Goal: Task Accomplishment & Management: Complete application form

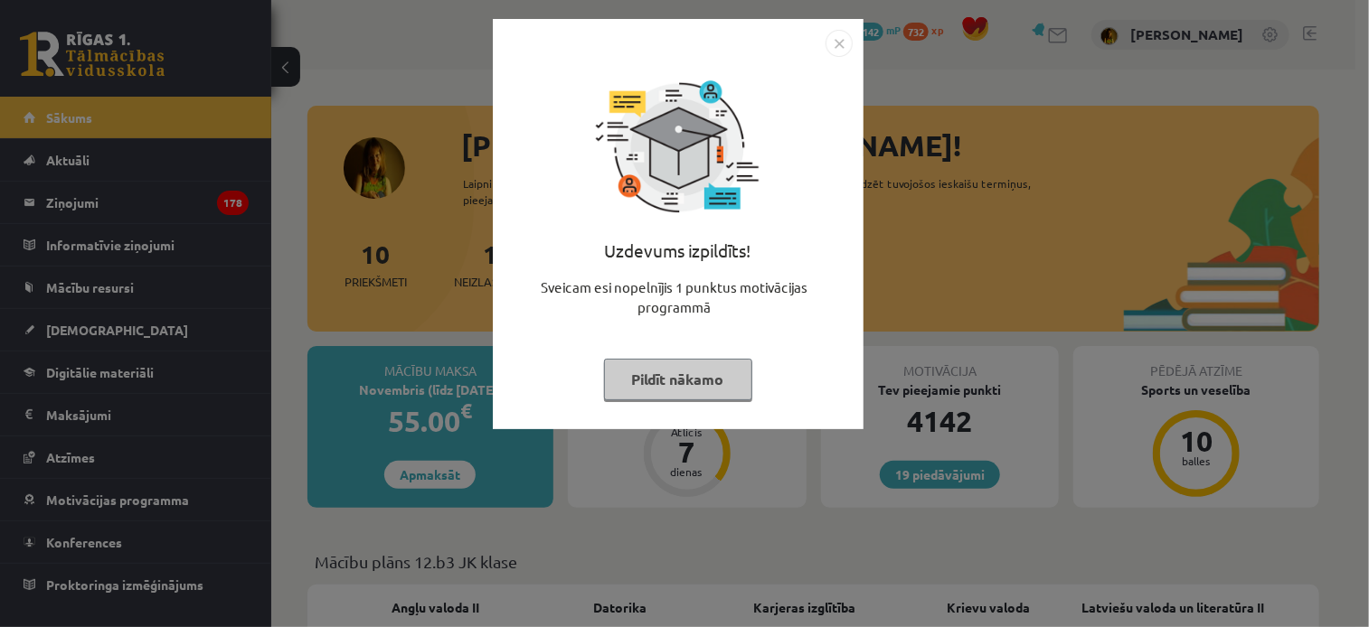
click at [835, 49] on img "Close" at bounding box center [838, 43] width 27 height 27
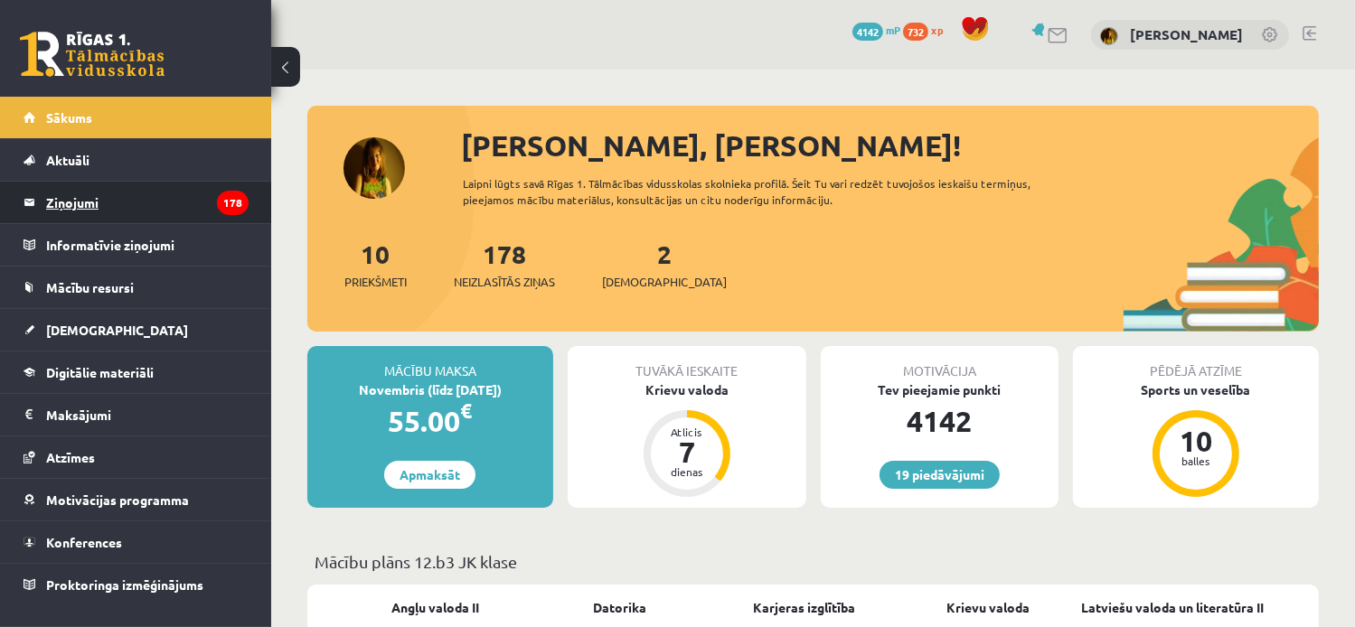
click at [69, 201] on legend "Ziņojumi 178" at bounding box center [147, 203] width 202 height 42
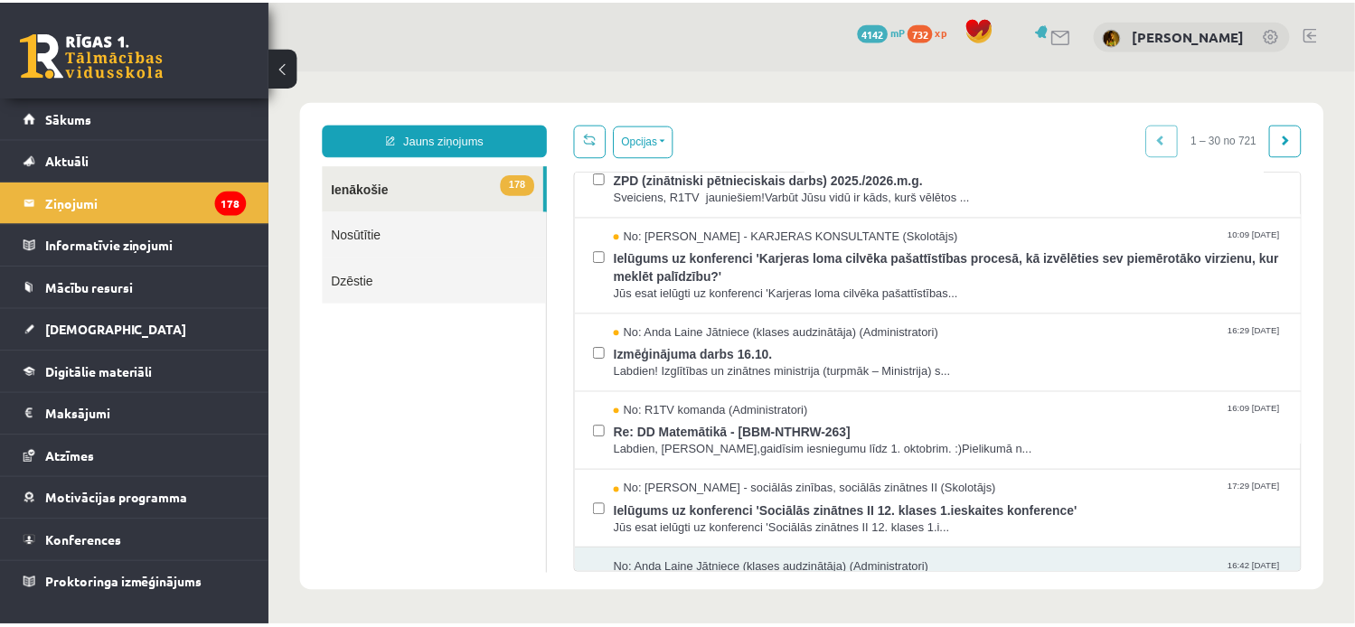
scroll to position [362, 0]
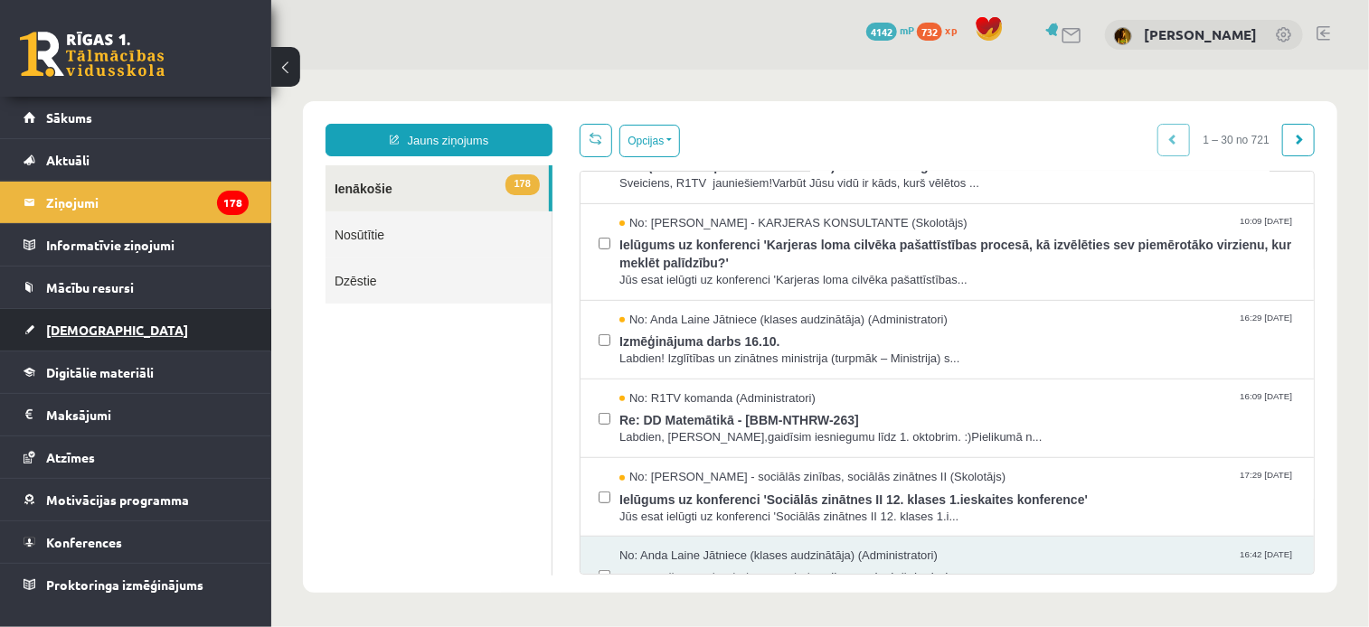
click at [76, 331] on span "[DEMOGRAPHIC_DATA]" at bounding box center [117, 330] width 142 height 16
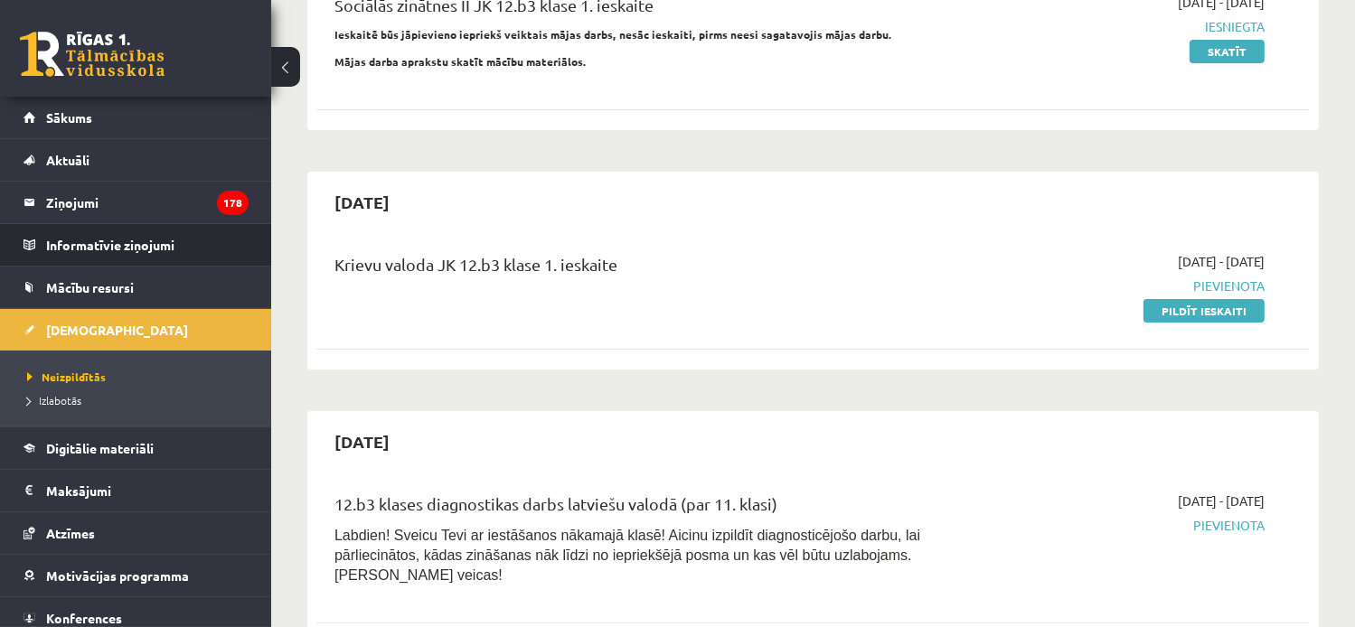
scroll to position [271, 0]
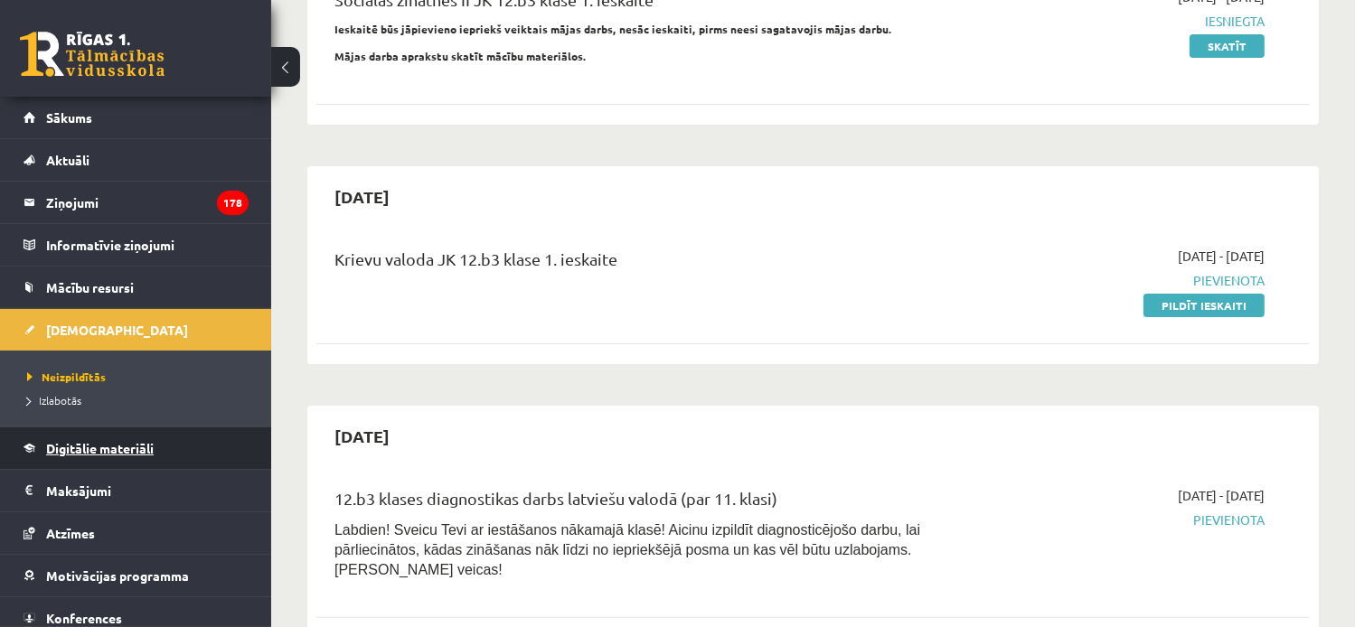
click at [106, 449] on span "Digitālie materiāli" at bounding box center [100, 448] width 108 height 16
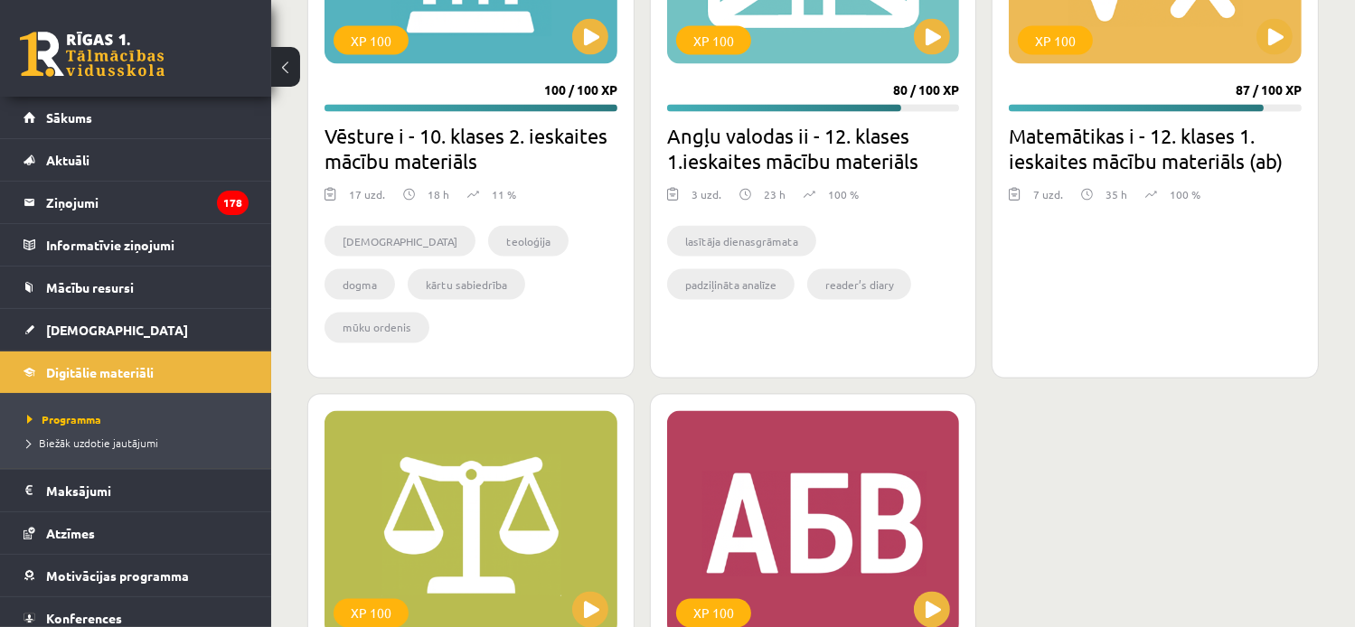
scroll to position [3431, 0]
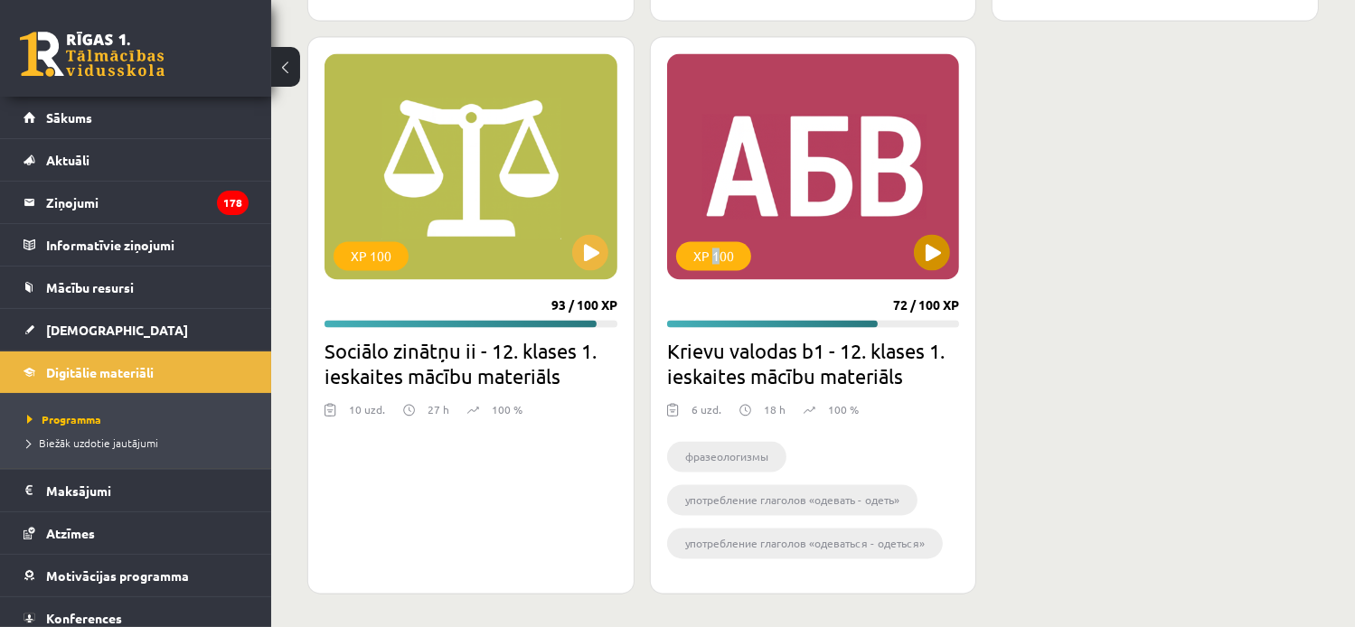
click at [713, 258] on div "XP 100" at bounding box center [713, 255] width 75 height 29
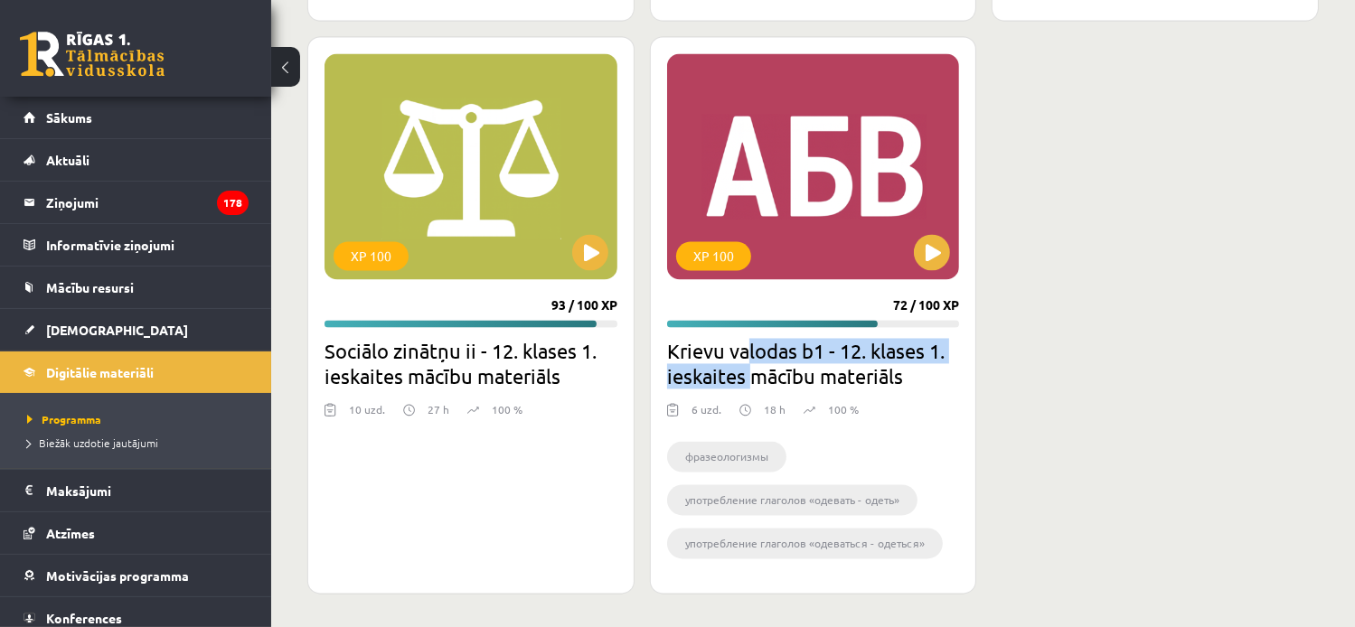
drag, startPoint x: 712, startPoint y: 258, endPoint x: 748, endPoint y: 362, distance: 110.9
click at [748, 362] on h2 "Krievu valodas b1 - 12. klases 1. ieskaites mācību materiāls" at bounding box center [813, 363] width 293 height 51
drag, startPoint x: 748, startPoint y: 362, endPoint x: 818, endPoint y: 376, distance: 70.9
click at [818, 376] on h2 "Krievu valodas b1 - 12. klases 1. ieskaites mācību materiāls" at bounding box center [813, 363] width 293 height 51
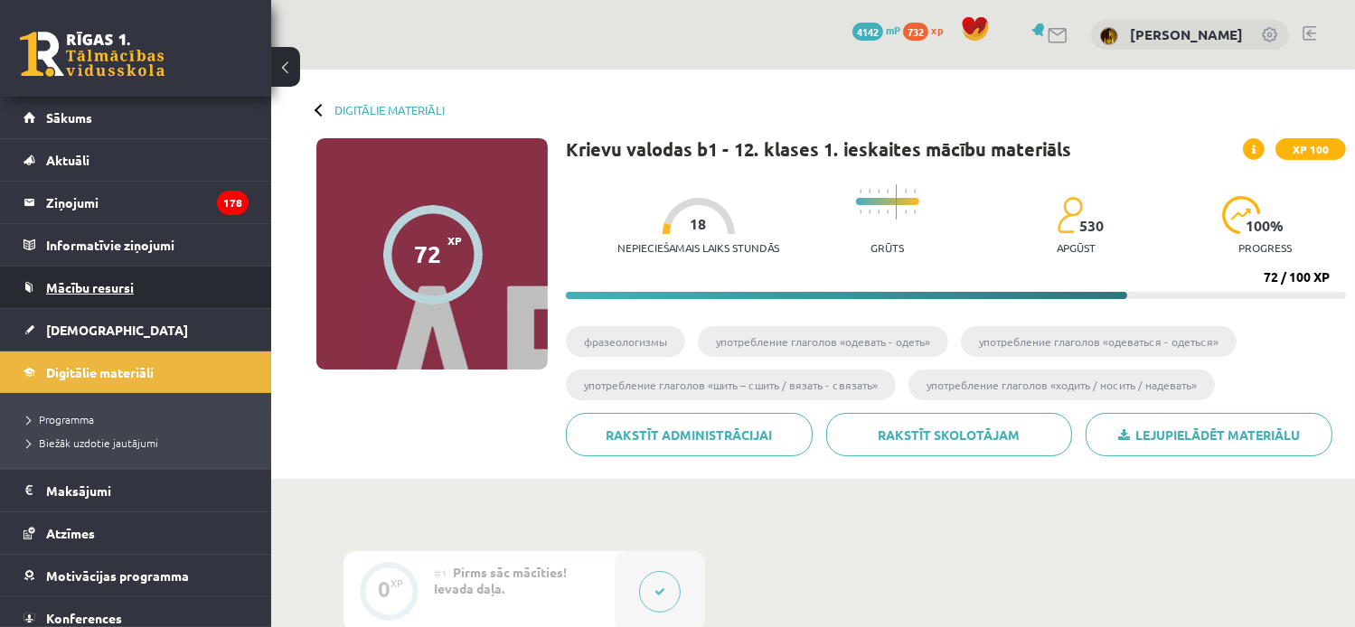
click at [101, 281] on span "Mācību resursi" at bounding box center [90, 287] width 88 height 16
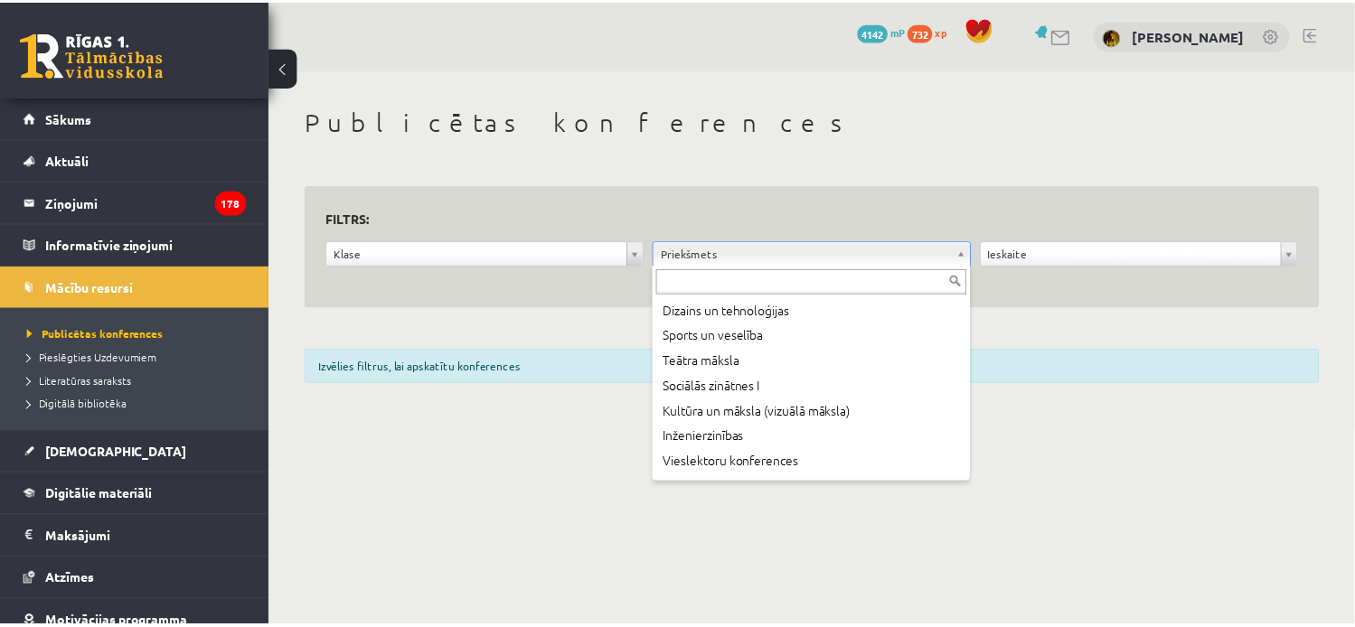
scroll to position [427, 0]
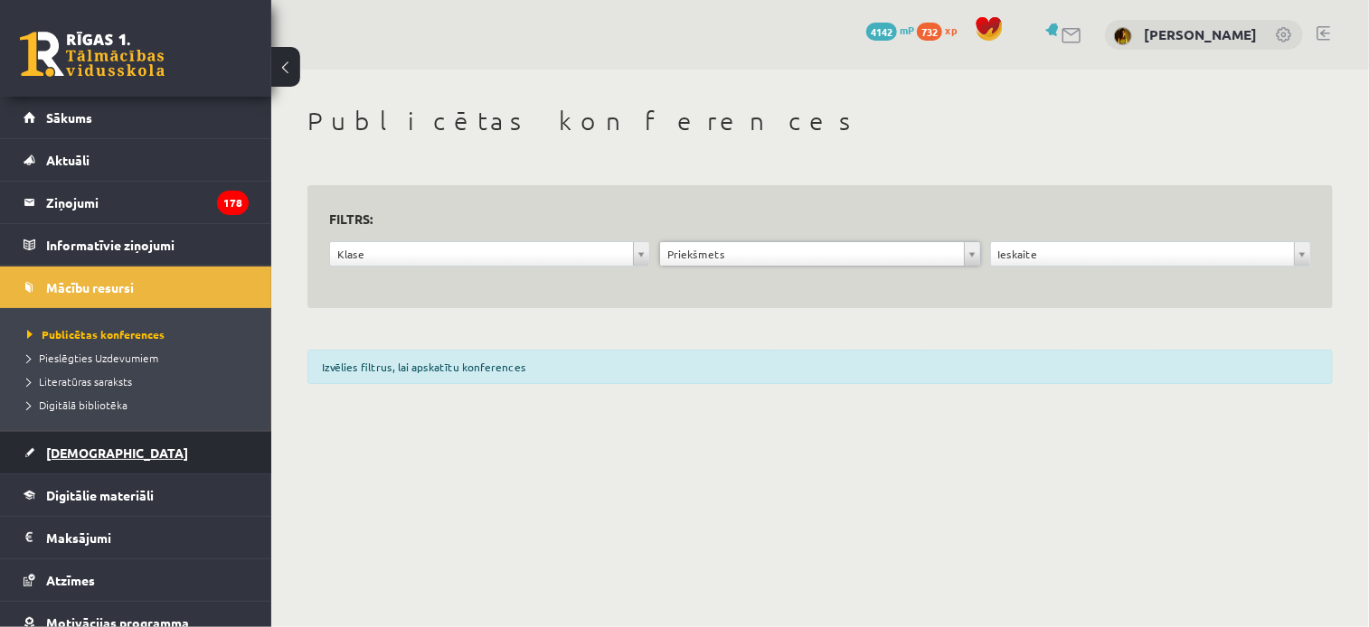
click at [97, 455] on span "[DEMOGRAPHIC_DATA]" at bounding box center [117, 453] width 142 height 16
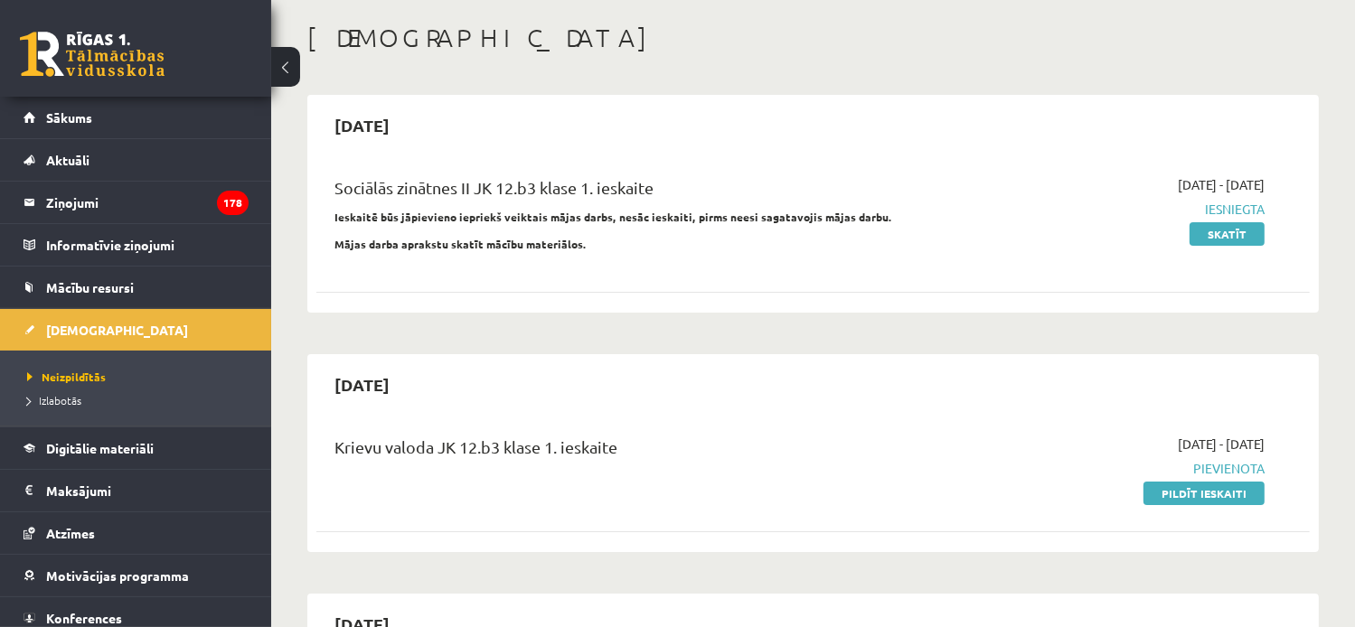
scroll to position [271, 0]
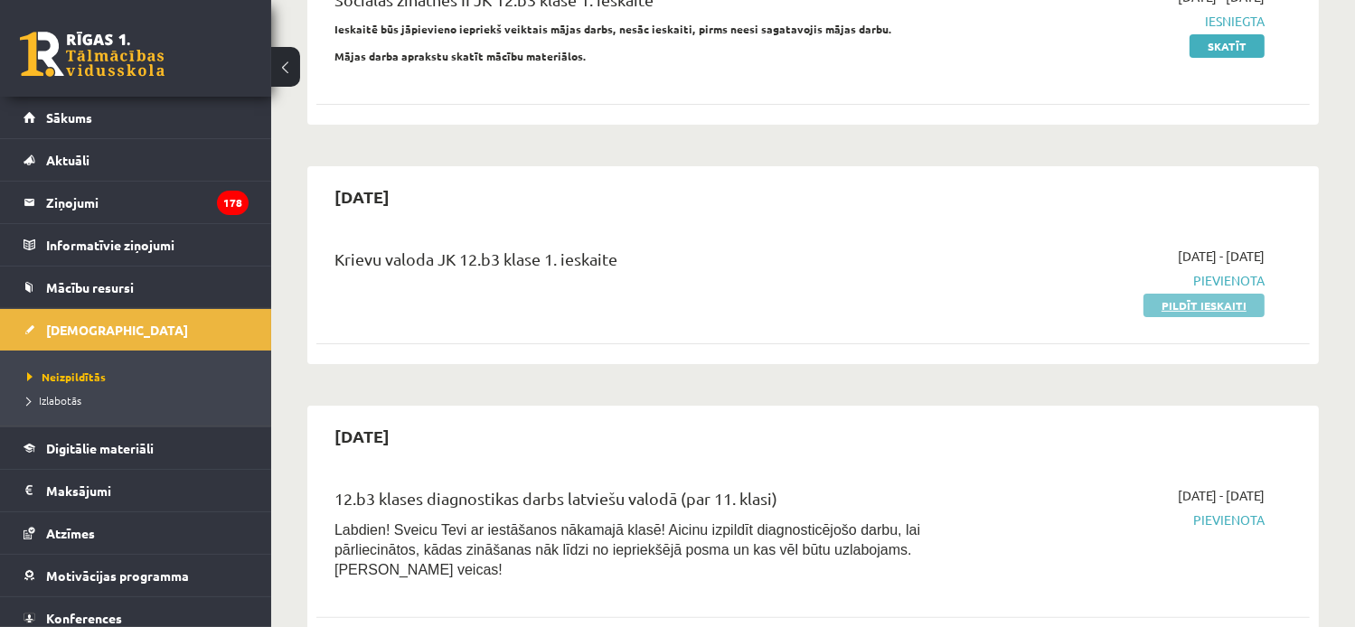
click at [1220, 305] on link "Pildīt ieskaiti" at bounding box center [1204, 306] width 121 height 24
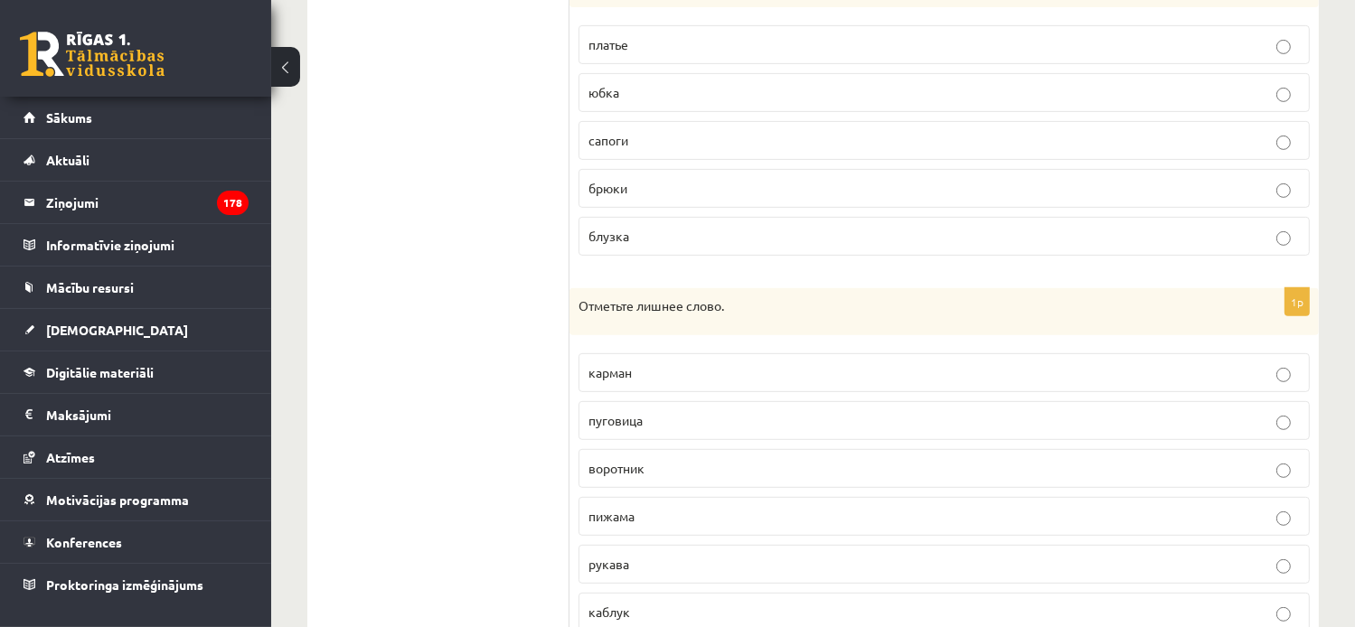
scroll to position [824, 0]
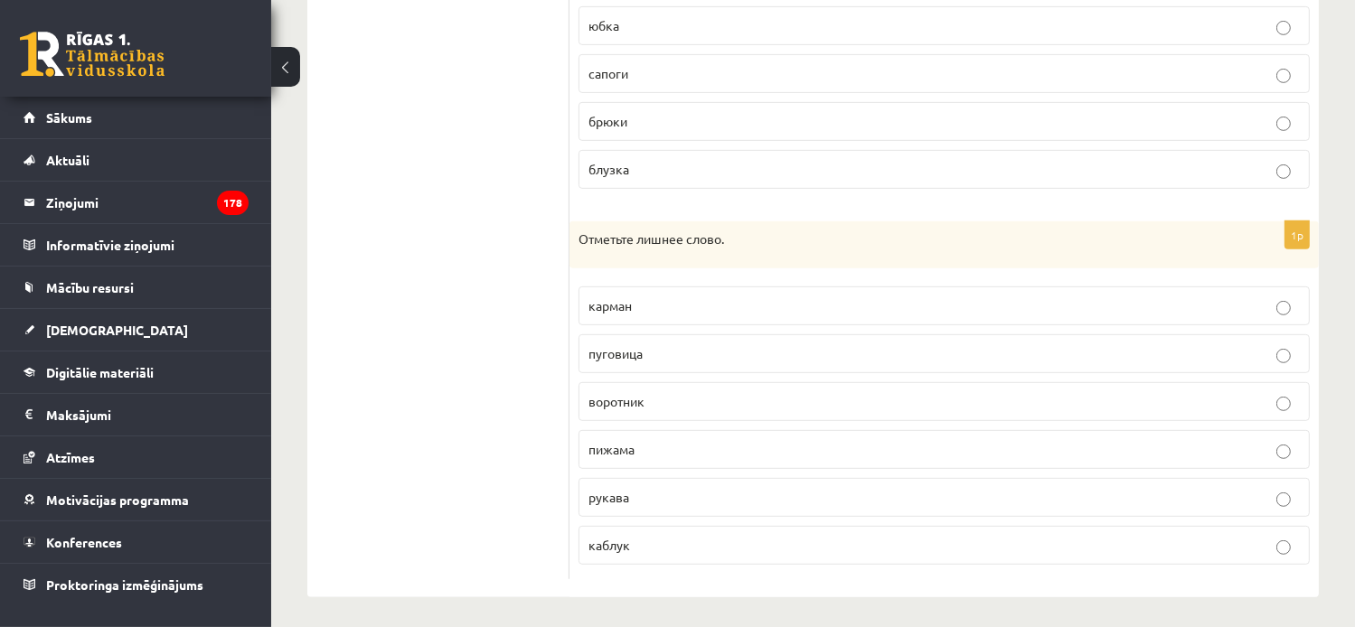
click at [672, 498] on p "рукава" at bounding box center [943, 497] width 711 height 19
drag, startPoint x: 634, startPoint y: 445, endPoint x: 620, endPoint y: 442, distance: 13.8
click at [620, 442] on span "пижама" at bounding box center [611, 449] width 46 height 16
drag, startPoint x: 620, startPoint y: 442, endPoint x: 753, endPoint y: 399, distance: 139.8
click at [817, 399] on p "воротник" at bounding box center [943, 401] width 711 height 19
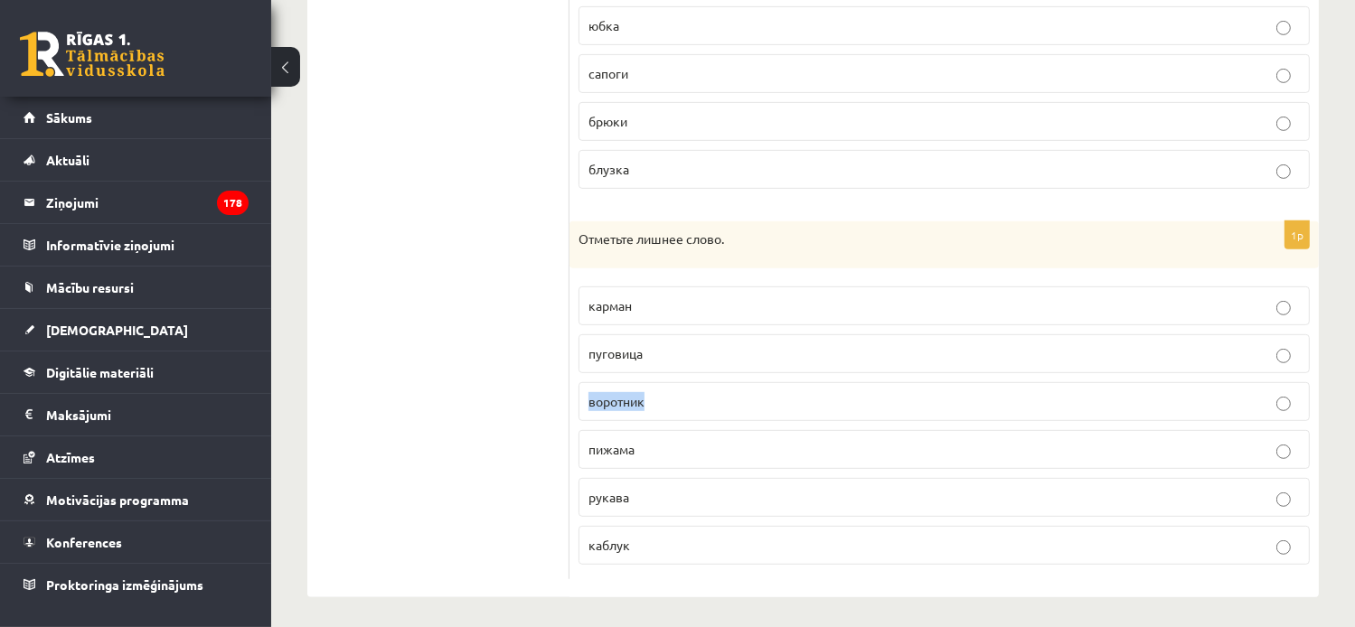
drag, startPoint x: 658, startPoint y: 399, endPoint x: 589, endPoint y: 398, distance: 68.7
click at [589, 398] on p "воротник" at bounding box center [943, 401] width 711 height 19
drag, startPoint x: 589, startPoint y: 398, endPoint x: 598, endPoint y: 399, distance: 9.1
copy span "воротник"
drag, startPoint x: 633, startPoint y: 493, endPoint x: 586, endPoint y: 494, distance: 47.0
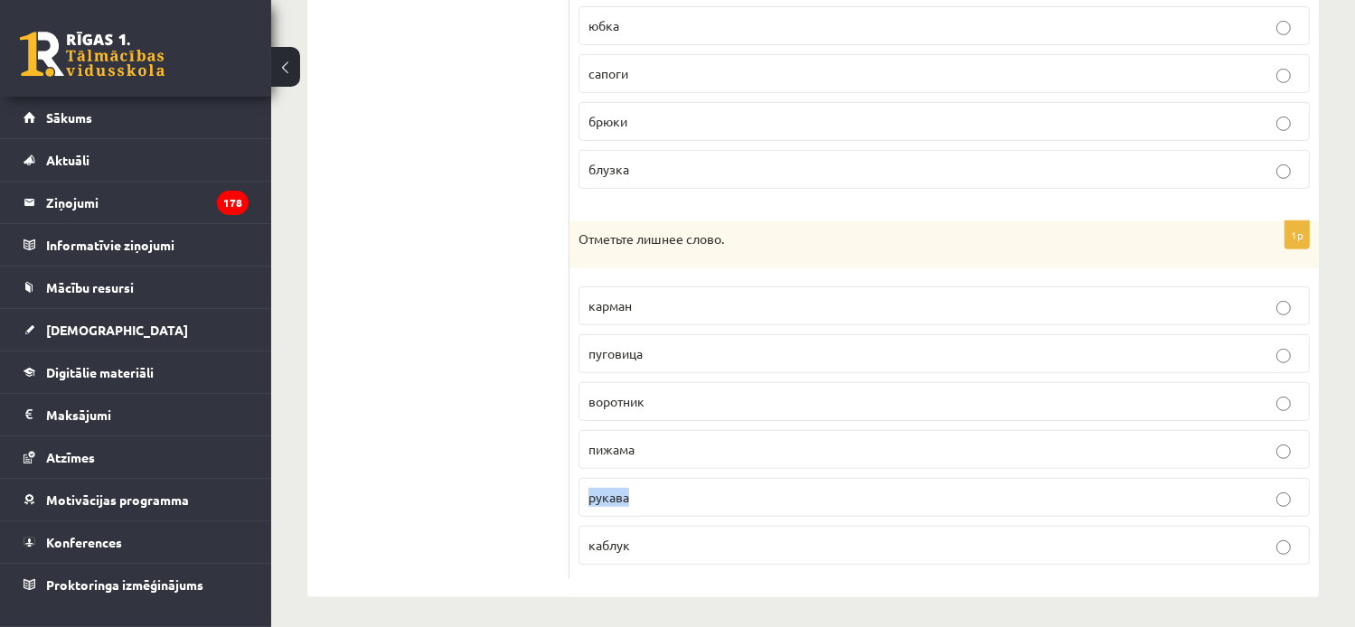
click at [586, 494] on label "рукава" at bounding box center [944, 497] width 731 height 39
drag, startPoint x: 586, startPoint y: 494, endPoint x: 597, endPoint y: 494, distance: 10.8
copy span "рукава"
click at [483, 477] on ul "1. uzdevums 2. uzdevums 3. uzdevums 4. uzdevums 5. uzdevums 6. uzdevums 7. uzde…" at bounding box center [447, 39] width 244 height 1079
drag, startPoint x: 634, startPoint y: 537, endPoint x: 566, endPoint y: 539, distance: 67.8
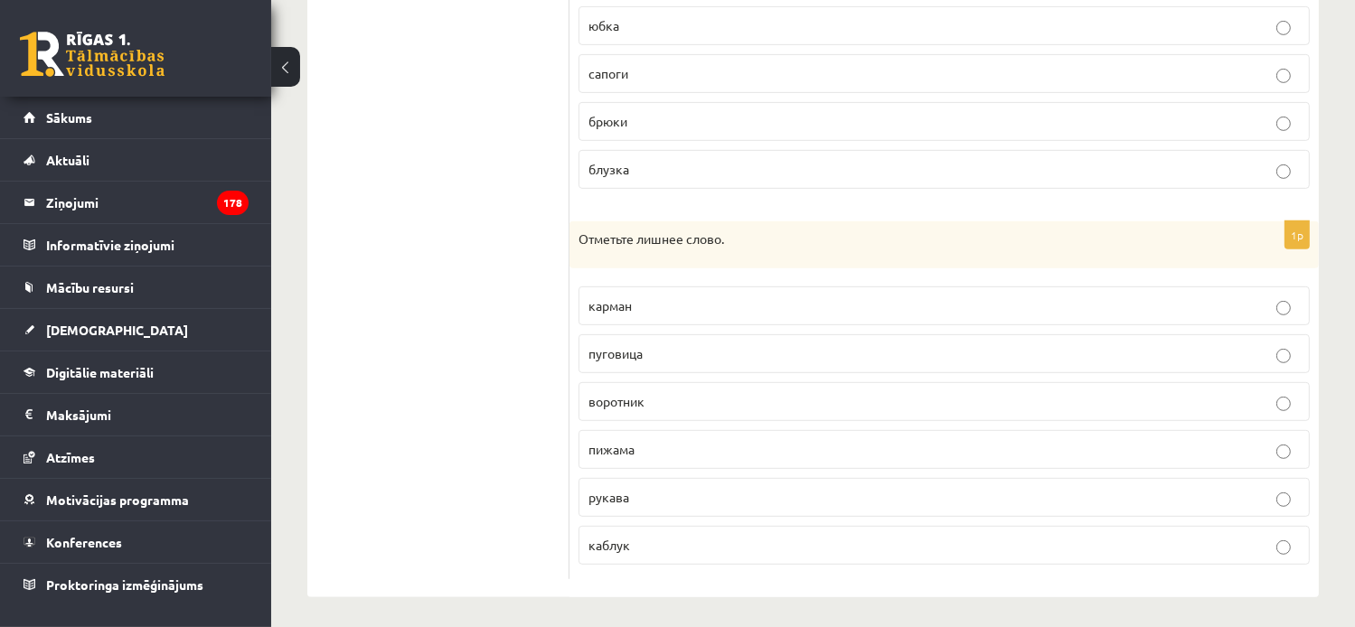
click at [566, 539] on div "**********" at bounding box center [813, 40] width 1012 height 1116
drag, startPoint x: 566, startPoint y: 539, endPoint x: 654, endPoint y: 545, distance: 88.8
click at [654, 545] on p "каблук" at bounding box center [943, 545] width 711 height 19
click at [631, 537] on p "каблук" at bounding box center [943, 545] width 711 height 19
drag, startPoint x: 633, startPoint y: 541, endPoint x: 588, endPoint y: 542, distance: 45.2
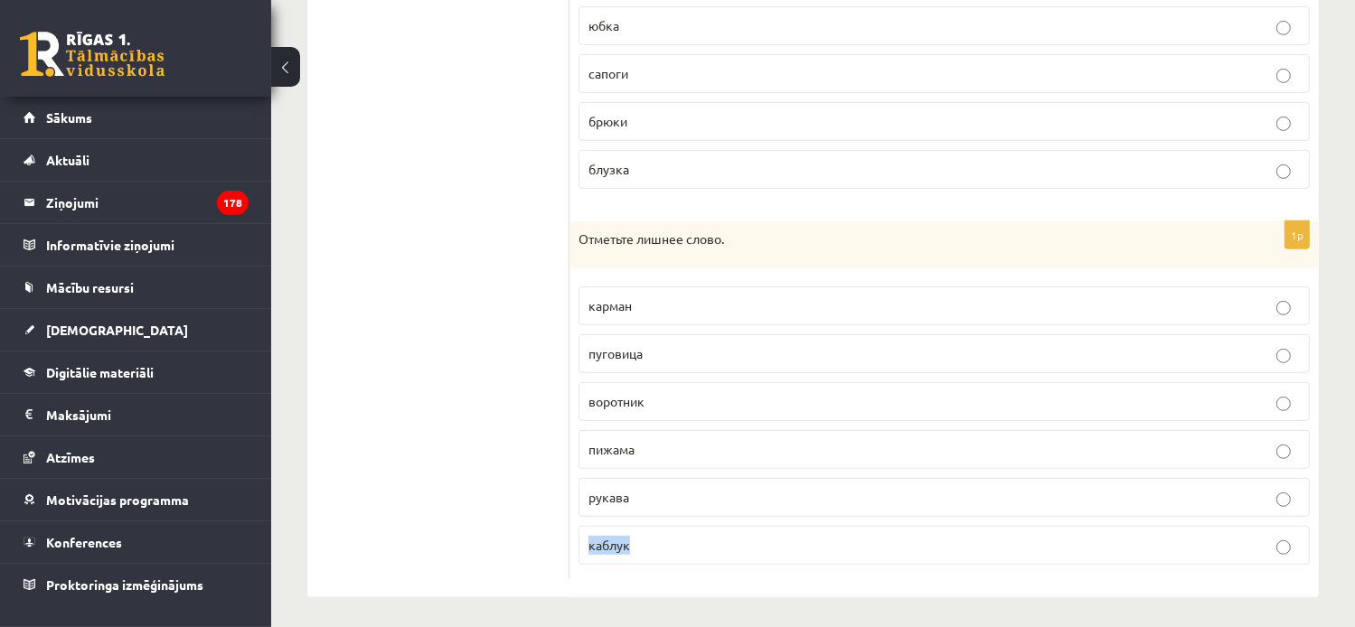
click at [588, 542] on p "каблук" at bounding box center [943, 545] width 711 height 19
copy span "каблук"
drag, startPoint x: 636, startPoint y: 449, endPoint x: 589, endPoint y: 449, distance: 47.0
click at [589, 449] on p "пижама" at bounding box center [943, 449] width 711 height 19
copy span "пижама"
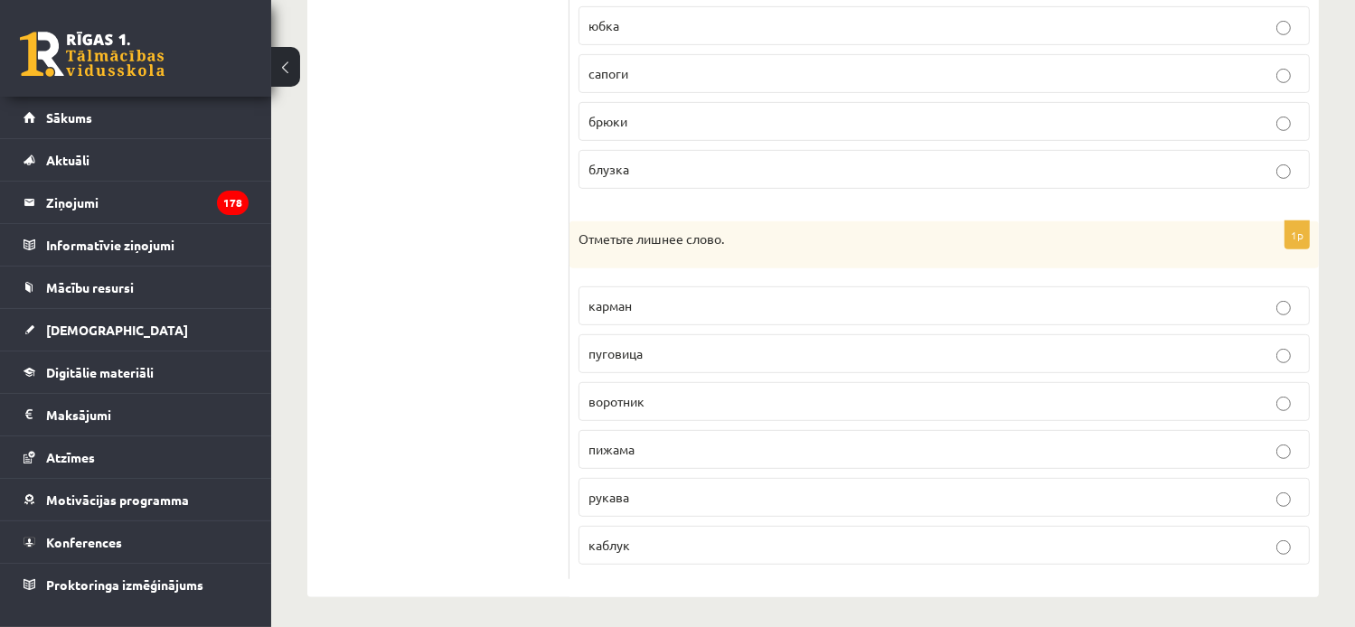
click at [459, 546] on ul "1. uzdevums 2. uzdevums 3. uzdevums 4. uzdevums 5. uzdevums 6. uzdevums 7. uzde…" at bounding box center [447, 39] width 244 height 1079
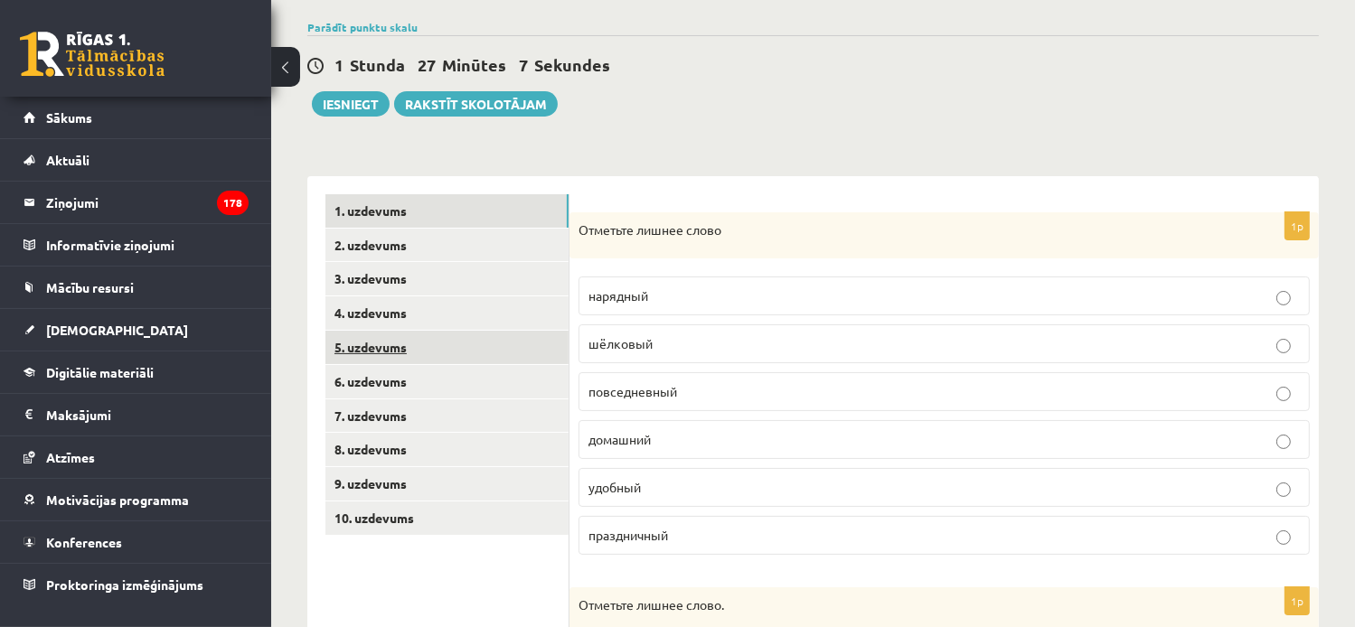
scroll to position [101, 0]
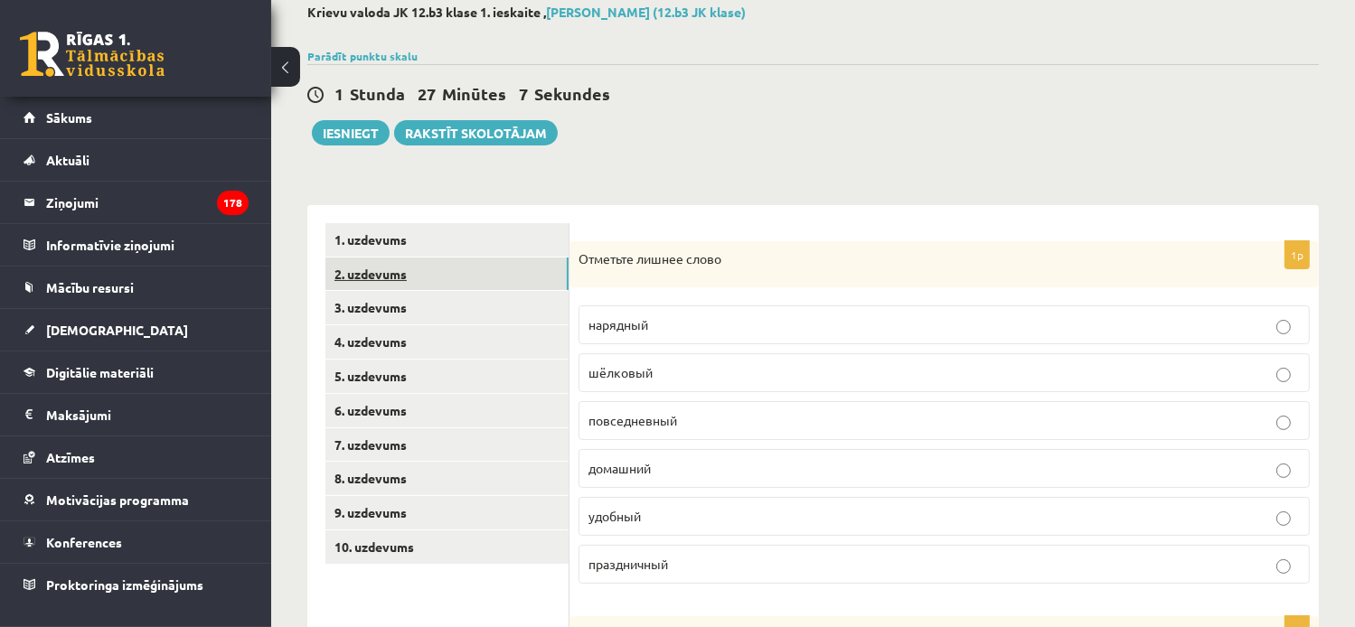
click at [389, 272] on link "2. uzdevums" at bounding box center [446, 274] width 243 height 33
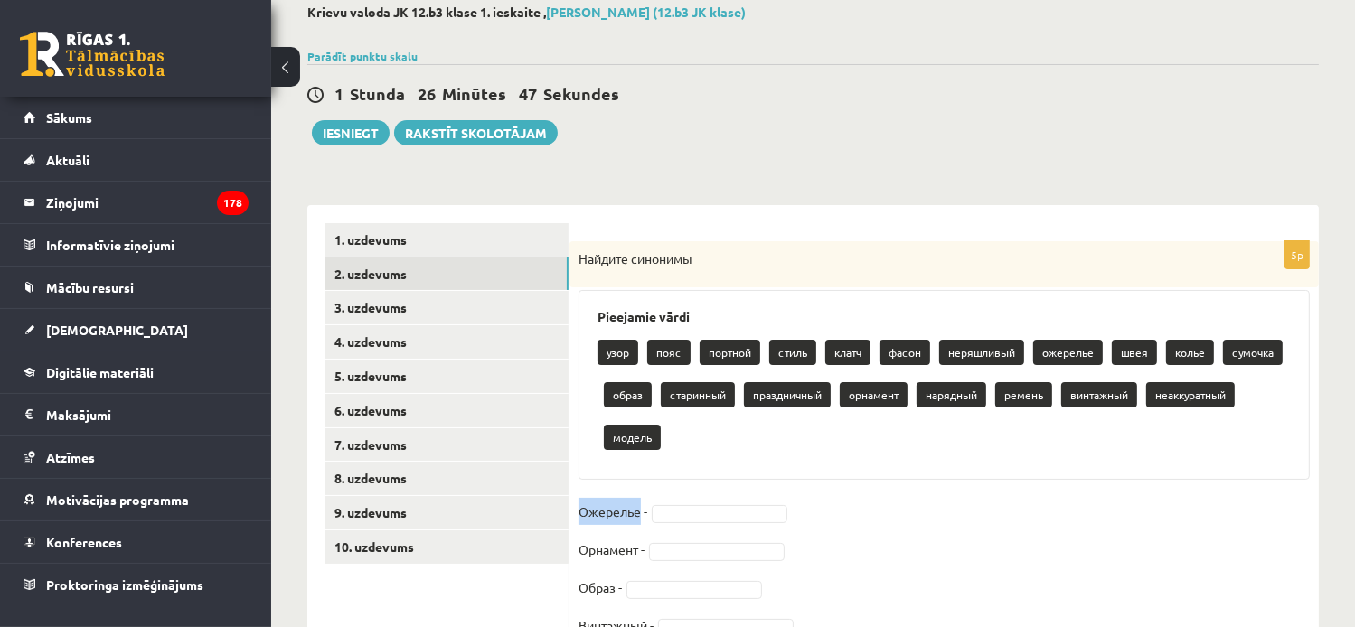
drag, startPoint x: 639, startPoint y: 518, endPoint x: 579, endPoint y: 521, distance: 60.6
click at [579, 521] on p "Ожерелье -" at bounding box center [613, 511] width 69 height 27
drag, startPoint x: 579, startPoint y: 521, endPoint x: 597, endPoint y: 515, distance: 18.9
drag, startPoint x: 597, startPoint y: 515, endPoint x: 1222, endPoint y: 463, distance: 627.7
click at [1222, 463] on div "Pieejamie vārdi узор пояс портной стиль клатч фасон неряшливый ожерелье швея ко…" at bounding box center [944, 385] width 731 height 190
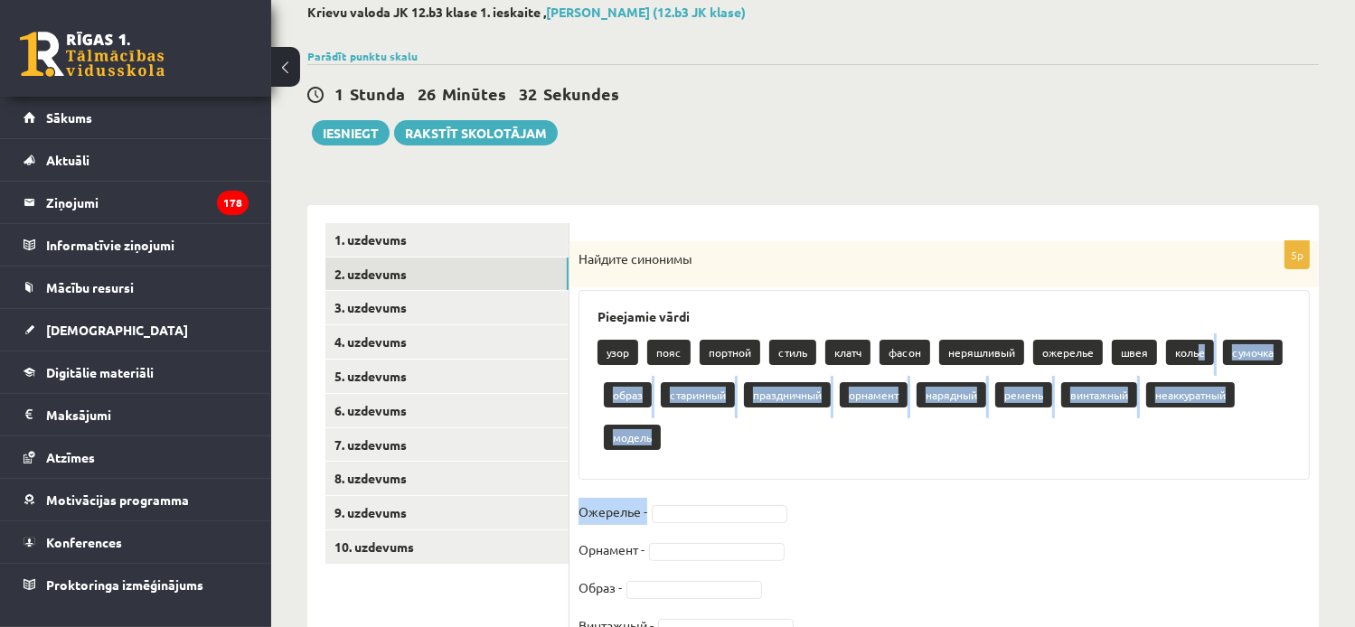
drag, startPoint x: 1197, startPoint y: 354, endPoint x: 711, endPoint y: 522, distance: 513.4
click at [711, 522] on div "5p Найдите синонимы Pieejamie vārdi узор пояс портной стиль клатч фасон неряшли…" at bounding box center [944, 469] width 749 height 456
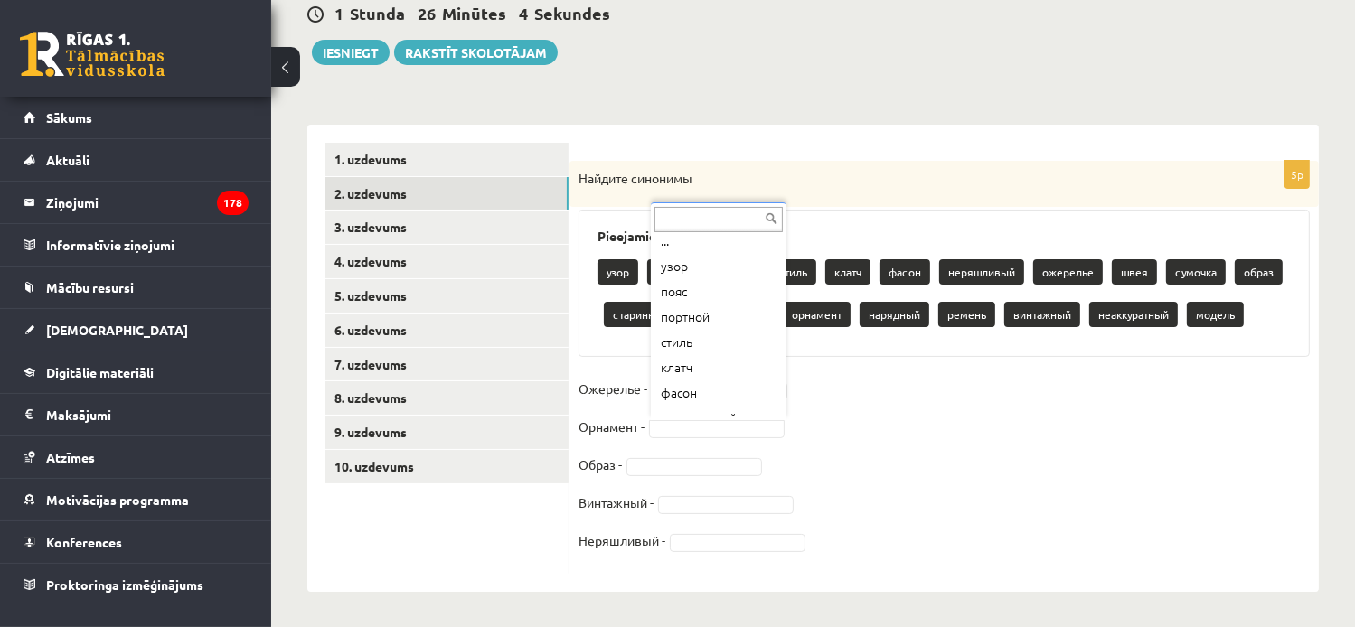
scroll to position [0, 0]
drag, startPoint x: 692, startPoint y: 275, endPoint x: 662, endPoint y: 275, distance: 29.8
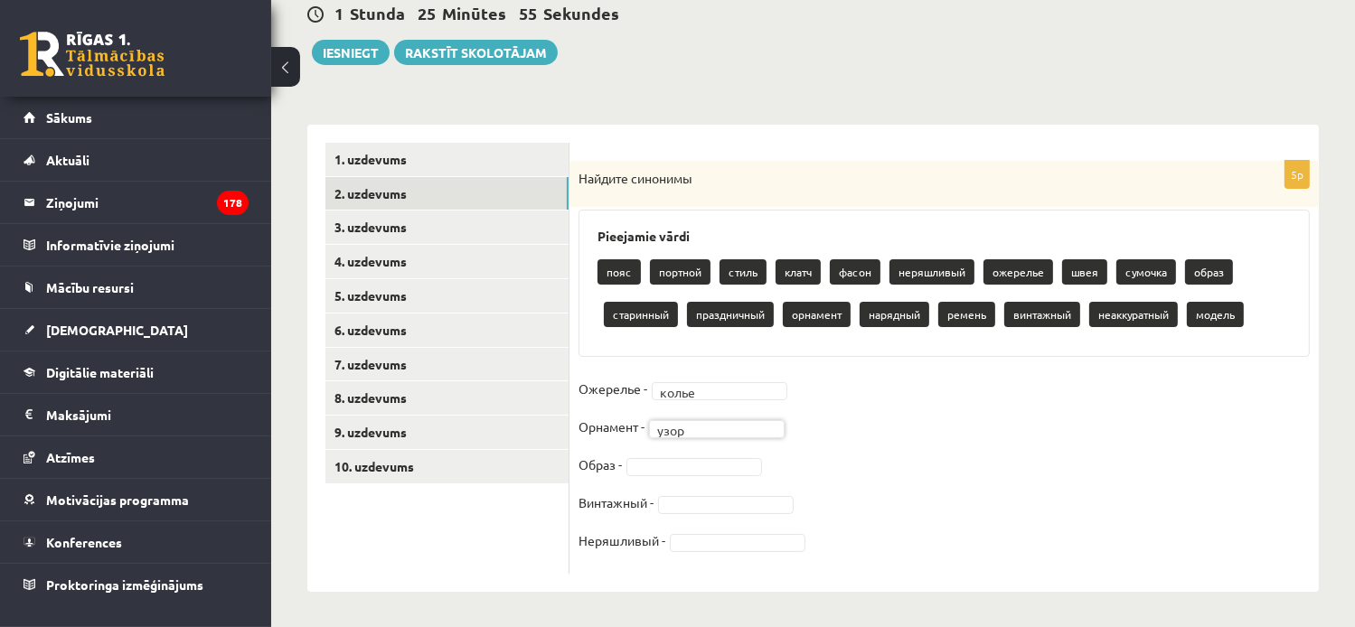
click at [1282, 254] on div "пояс портной стиль клатч фасон неряшливый ожерелье швея сумочка образ старинный…" at bounding box center [944, 295] width 693 height 85
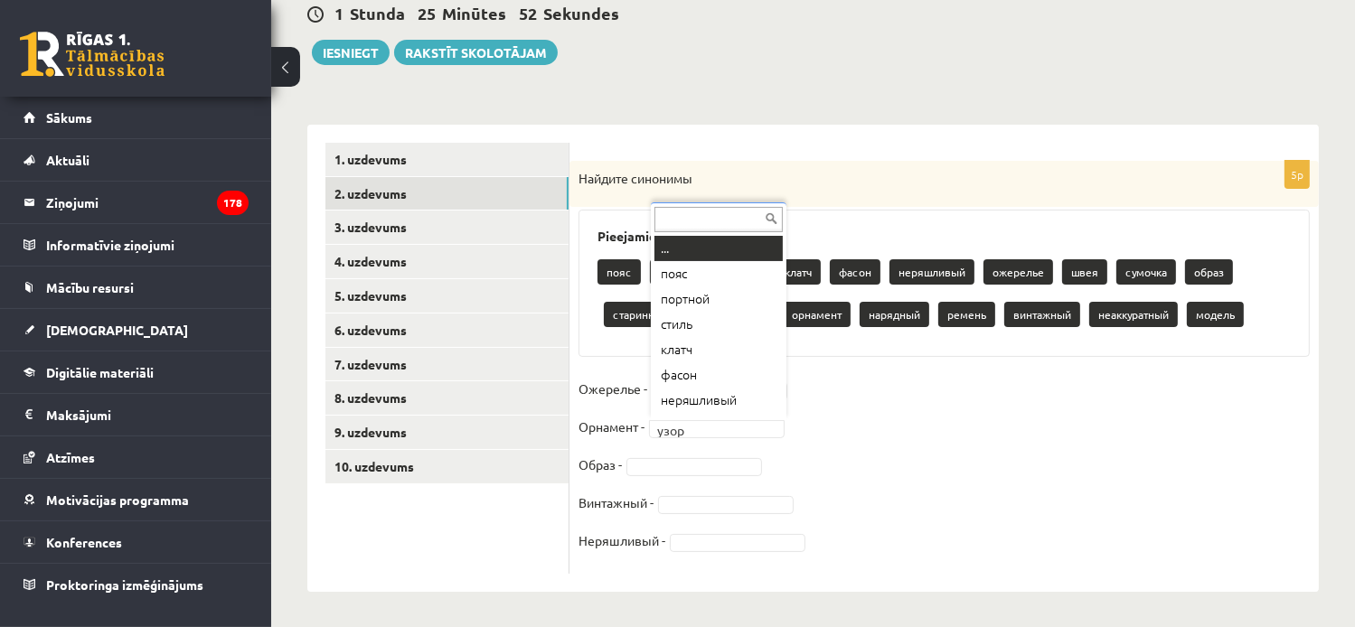
scroll to position [22, 0]
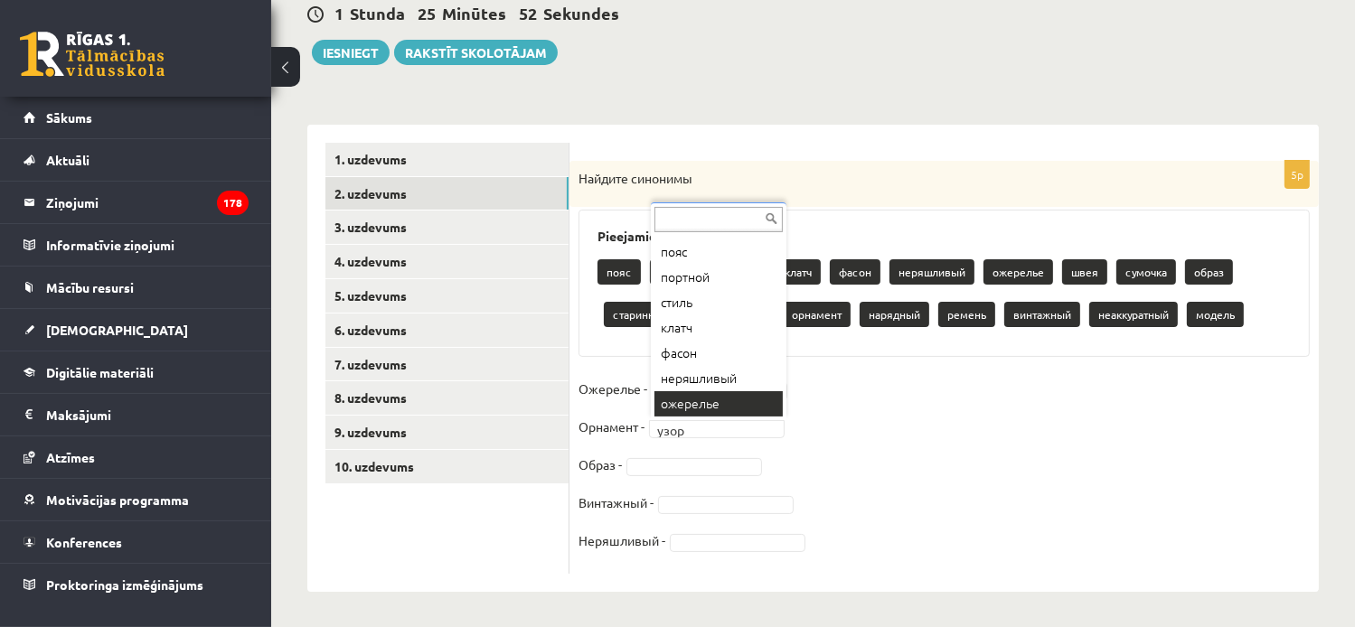
drag, startPoint x: 880, startPoint y: 413, endPoint x: 801, endPoint y: 431, distance: 80.7
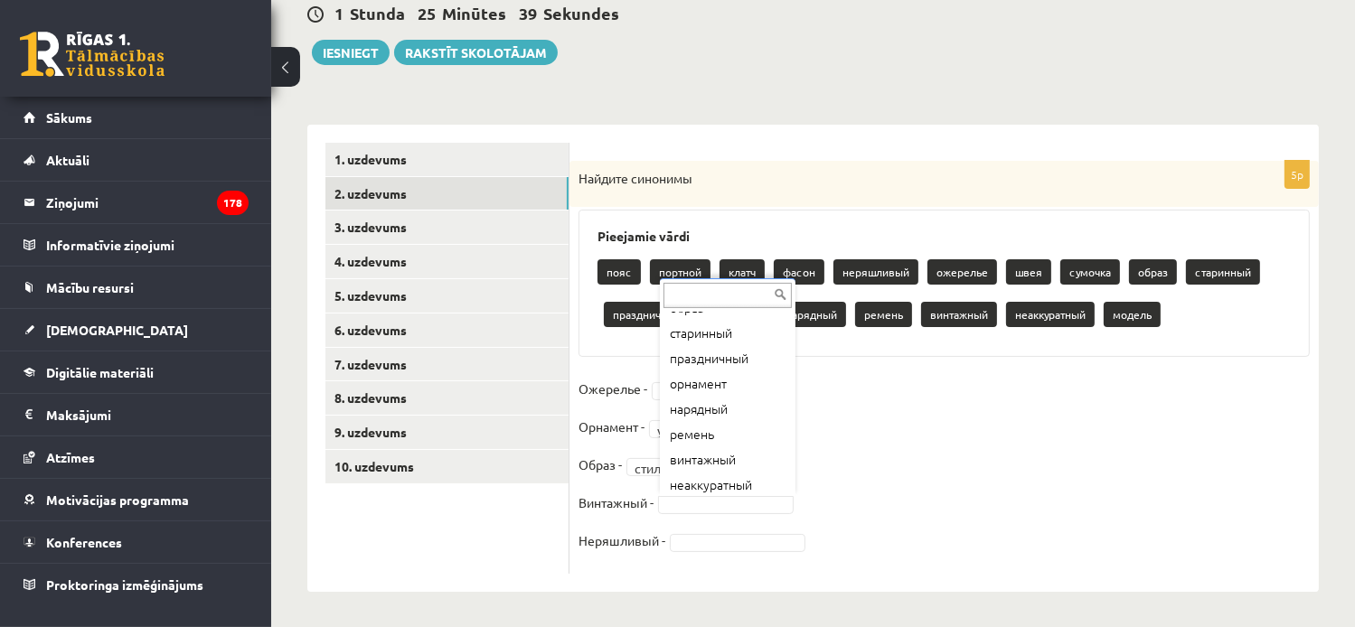
scroll to position [271, 0]
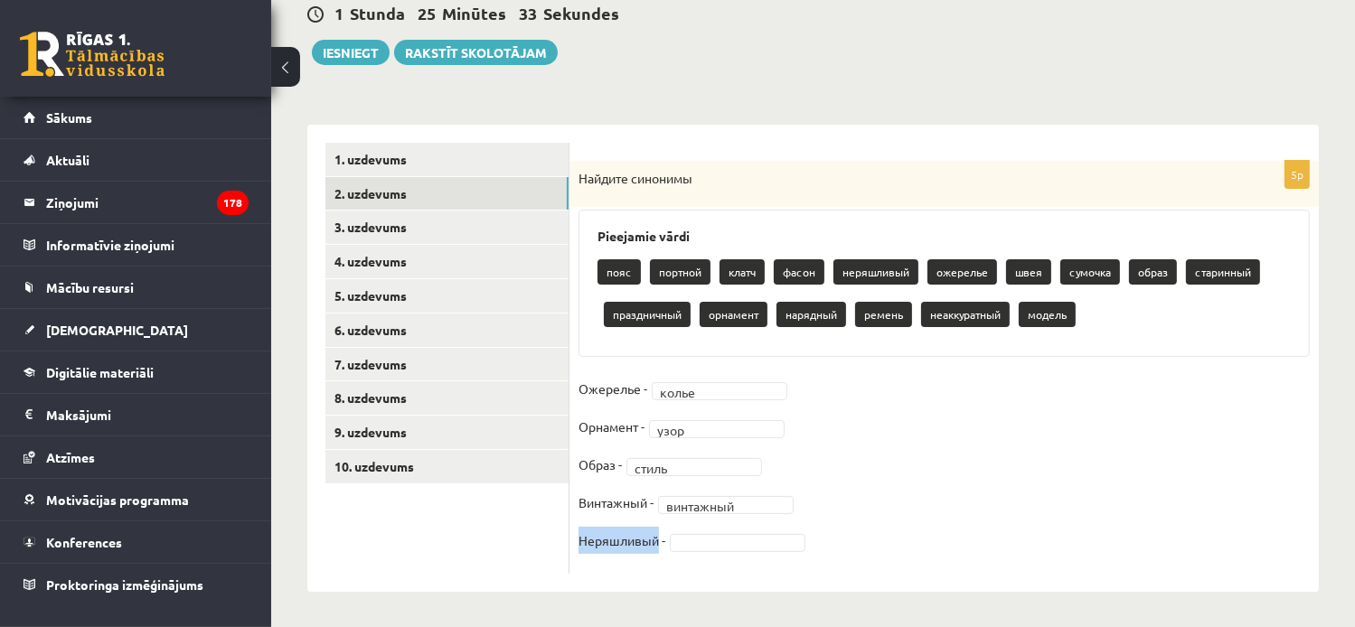
drag, startPoint x: 658, startPoint y: 543, endPoint x: 571, endPoint y: 541, distance: 86.8
click at [571, 541] on div "5p Найдите синонимы Pieejamie vārdi пояс портной клатч фасон неряшливый ожерель…" at bounding box center [944, 367] width 749 height 413
drag, startPoint x: 571, startPoint y: 541, endPoint x: 607, endPoint y: 538, distance: 35.4
copy p "Неряшливый"
click at [908, 511] on fieldset "Ожерелье - колье ***** Орнамент - узор **** Образ - стиль ***** Винтажный - вин…" at bounding box center [944, 470] width 731 height 190
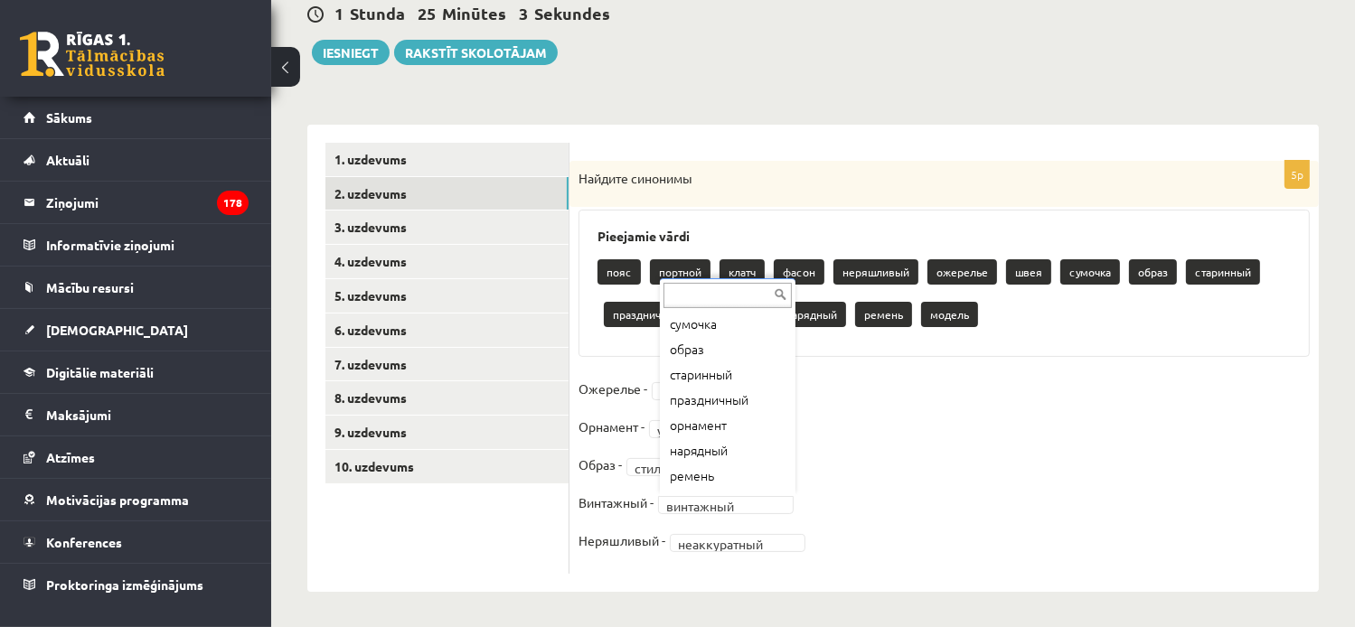
scroll to position [224, 0]
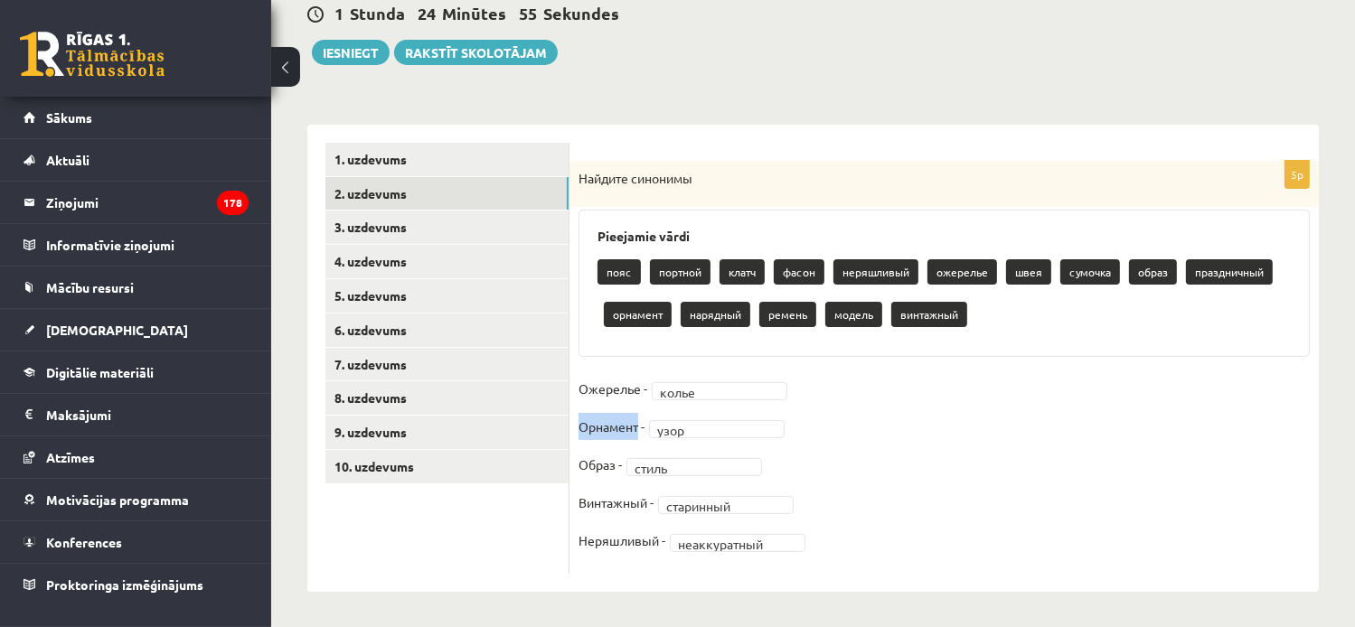
drag, startPoint x: 640, startPoint y: 430, endPoint x: 572, endPoint y: 423, distance: 68.2
click at [572, 423] on div "**********" at bounding box center [944, 367] width 749 height 413
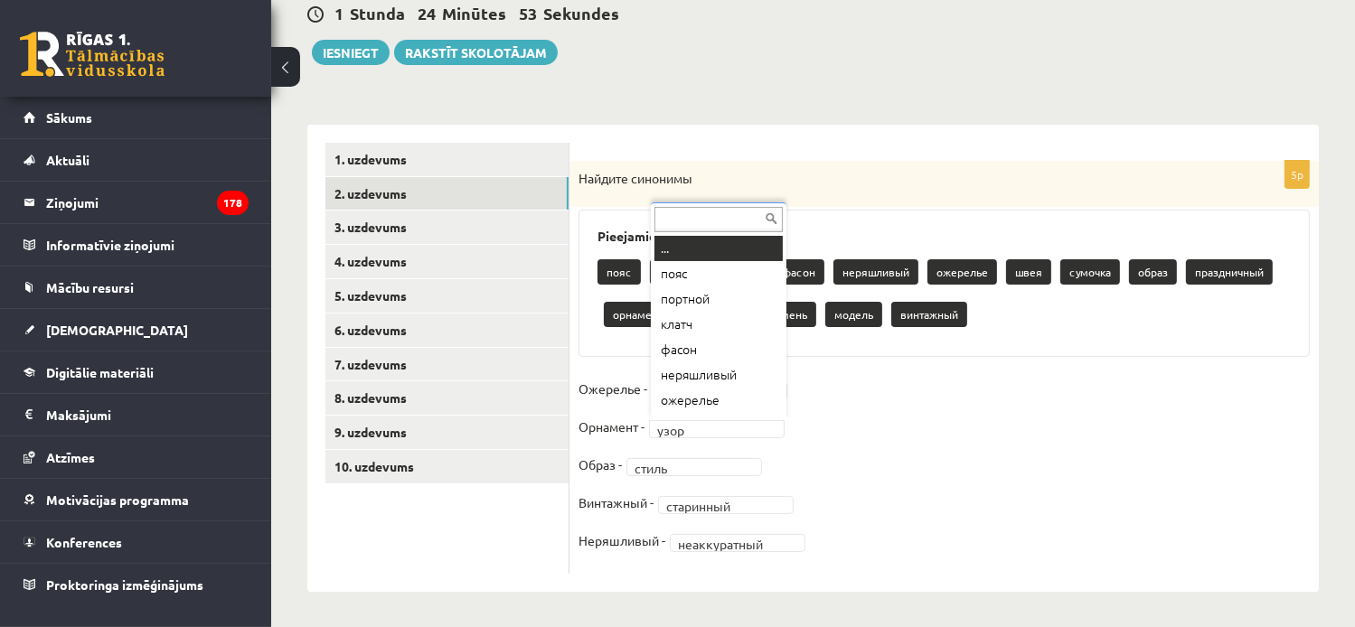
drag, startPoint x: 572, startPoint y: 423, endPoint x: 661, endPoint y: 431, distance: 89.0
drag, startPoint x: 705, startPoint y: 427, endPoint x: 871, endPoint y: 467, distance: 170.4
drag, startPoint x: 992, startPoint y: 463, endPoint x: 879, endPoint y: 463, distance: 113.0
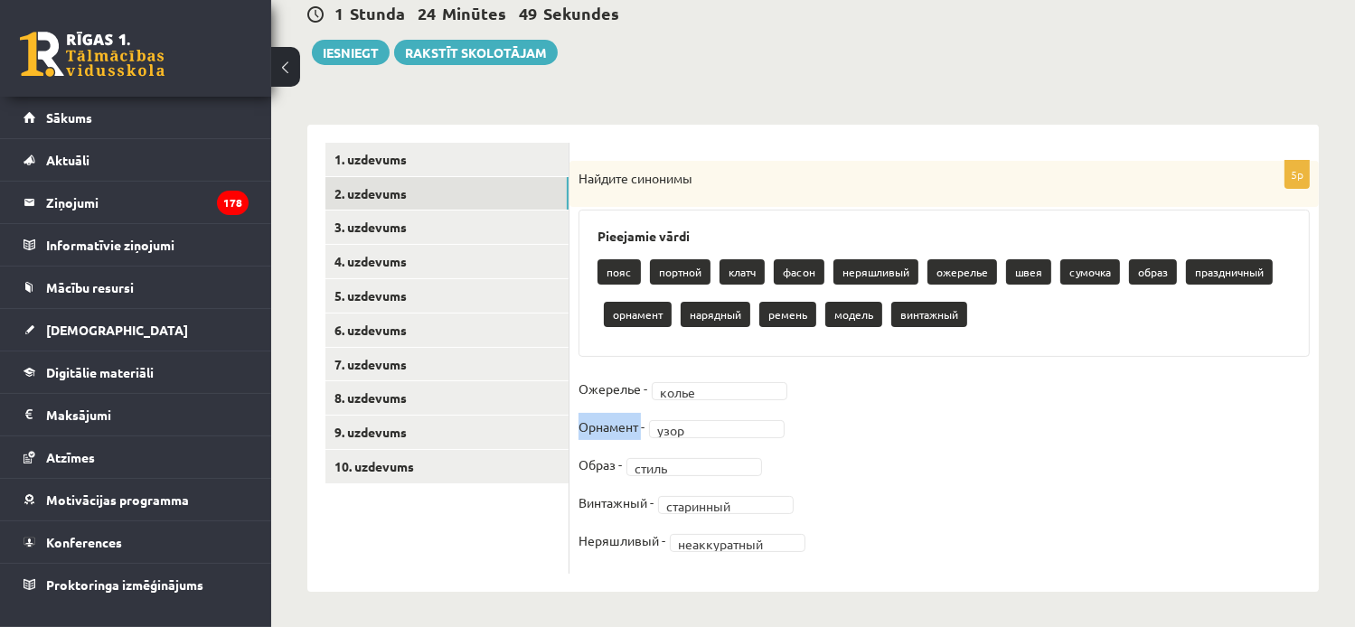
drag, startPoint x: 642, startPoint y: 430, endPoint x: 580, endPoint y: 431, distance: 61.5
click at [580, 431] on p "Орнамент -" at bounding box center [612, 426] width 66 height 27
copy p "Орнамент"
click at [454, 551] on ul "1. uzdevums 2. uzdevums 3. uzdevums 4. uzdevums 5. uzdevums 6. uzdevums 7. uzde…" at bounding box center [447, 358] width 244 height 431
click at [365, 229] on link "3. uzdevums" at bounding box center [446, 227] width 243 height 33
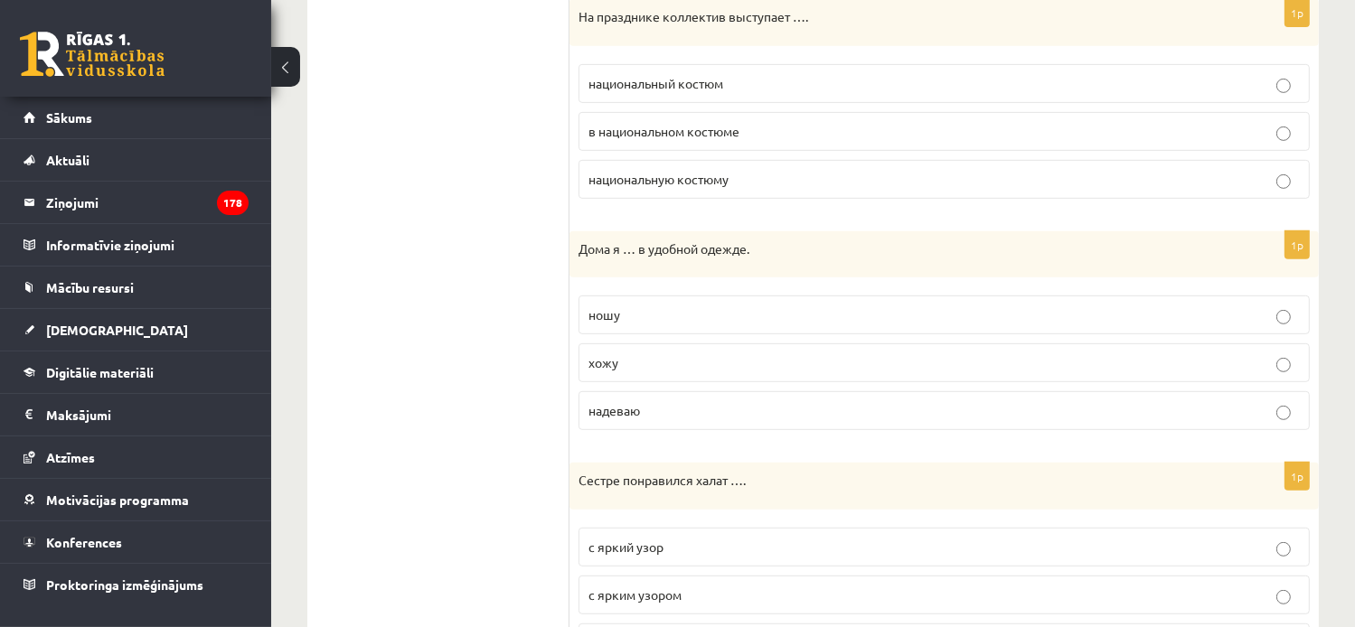
scroll to position [814, 0]
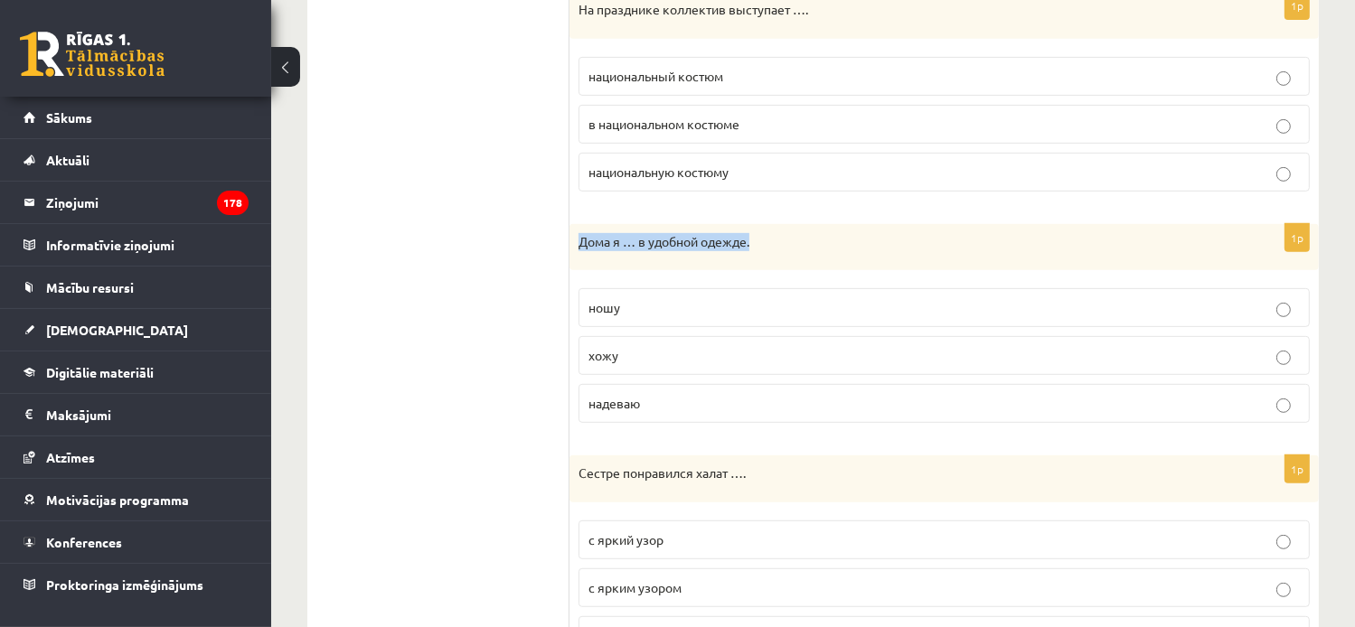
drag, startPoint x: 756, startPoint y: 240, endPoint x: 579, endPoint y: 248, distance: 177.4
click at [579, 248] on div "Дома я … в удобной одежде." at bounding box center [944, 247] width 749 height 47
copy p "Дома я … в удобной одежде."
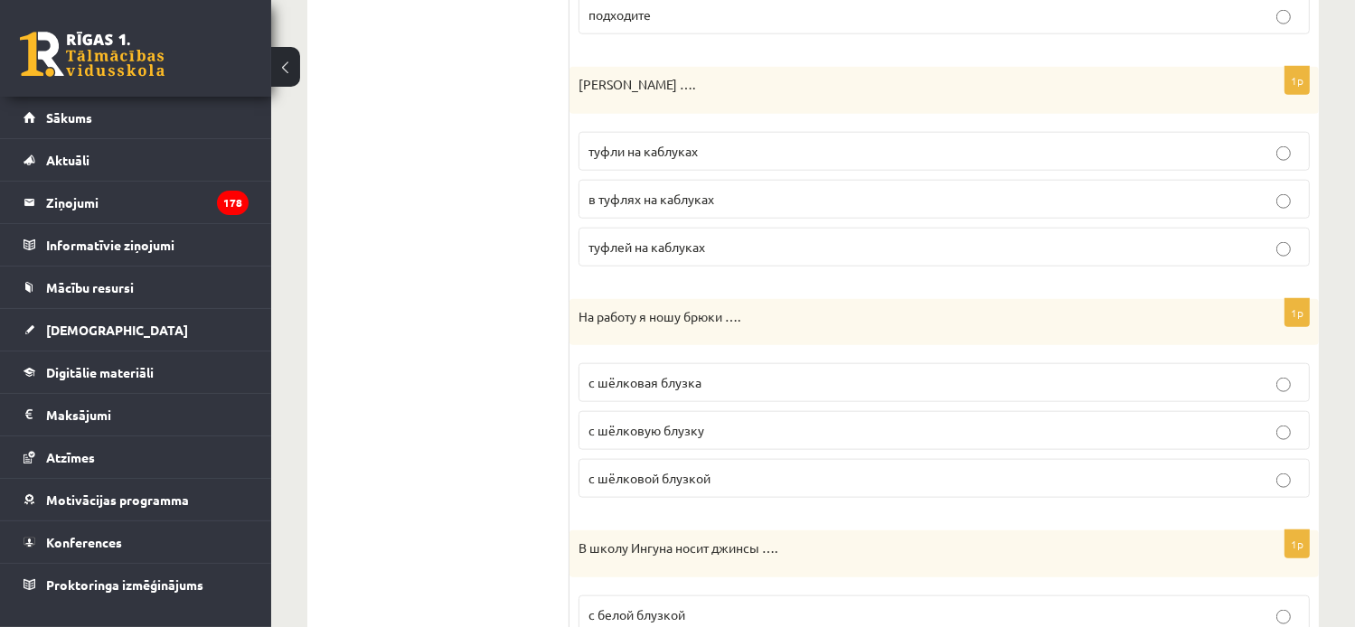
scroll to position [2059, 0]
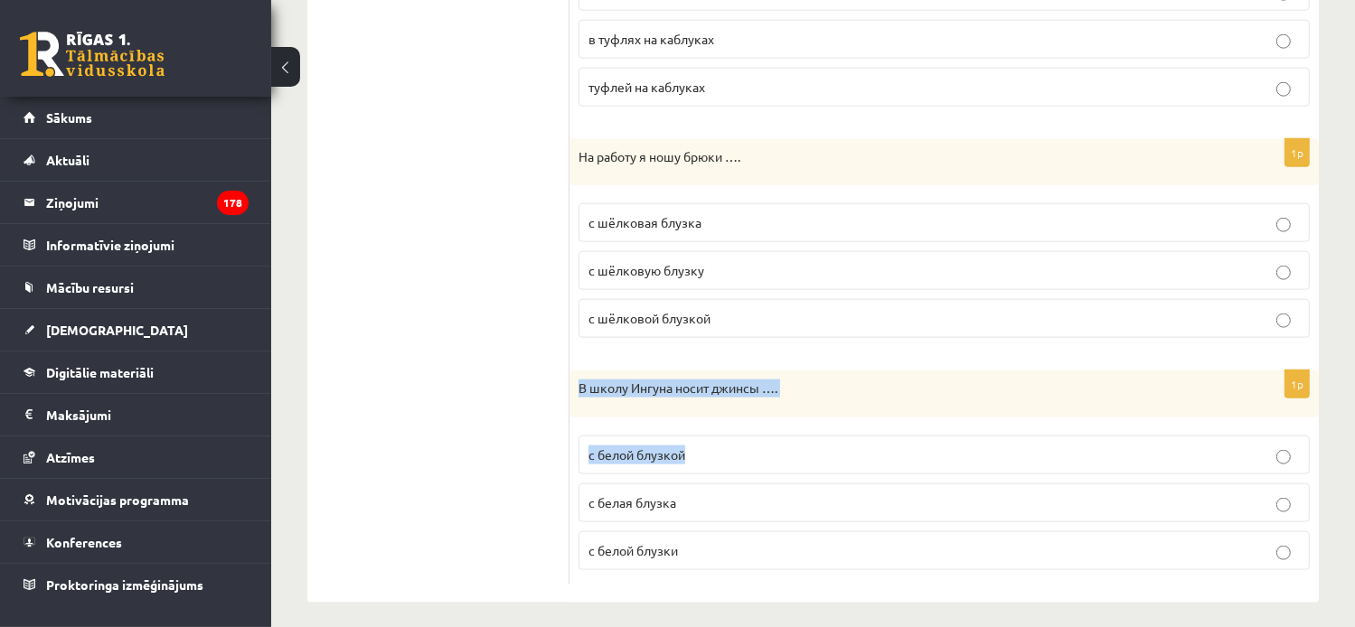
drag, startPoint x: 626, startPoint y: 424, endPoint x: 575, endPoint y: 377, distance: 69.1
click at [575, 377] on div "1p В школу Ингуна носит джинсы …. с белой блузкой с белая блузка с белой блузки" at bounding box center [944, 478] width 749 height 214
drag, startPoint x: 575, startPoint y: 377, endPoint x: 595, endPoint y: 382, distance: 20.6
copy div "В школу Ингуна носит джинсы …. с белой блузкой"
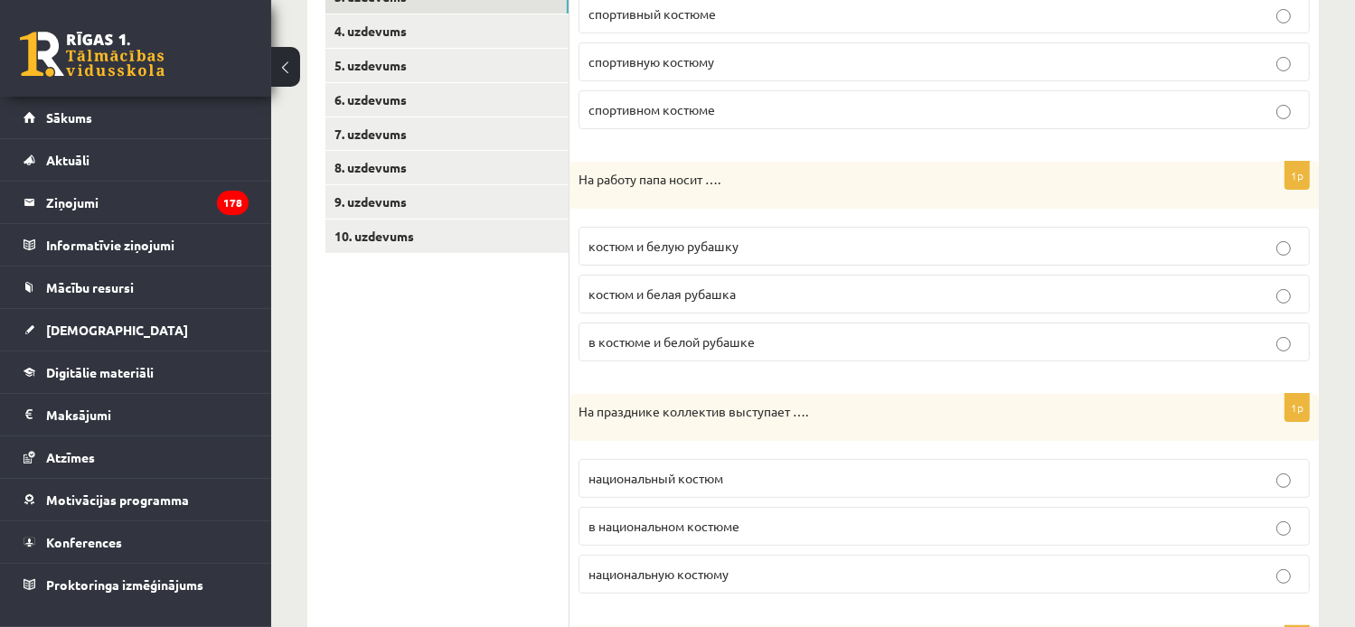
scroll to position [251, 0]
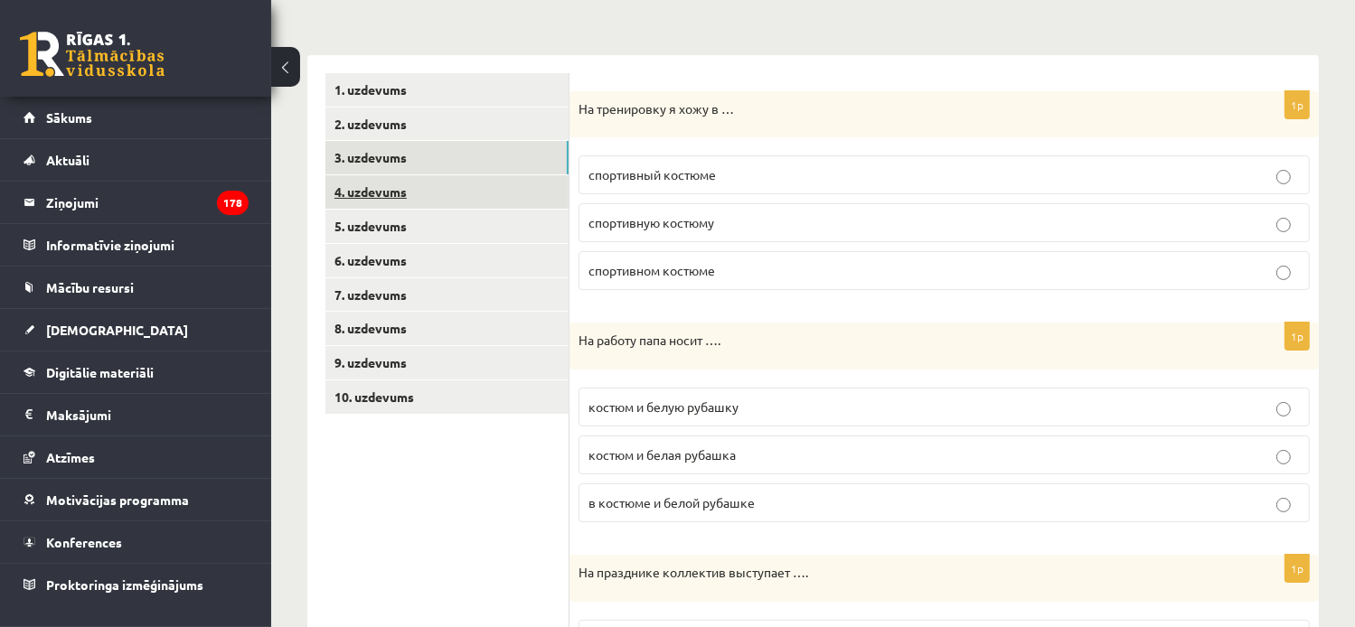
click at [383, 189] on link "4. uzdevums" at bounding box center [446, 191] width 243 height 33
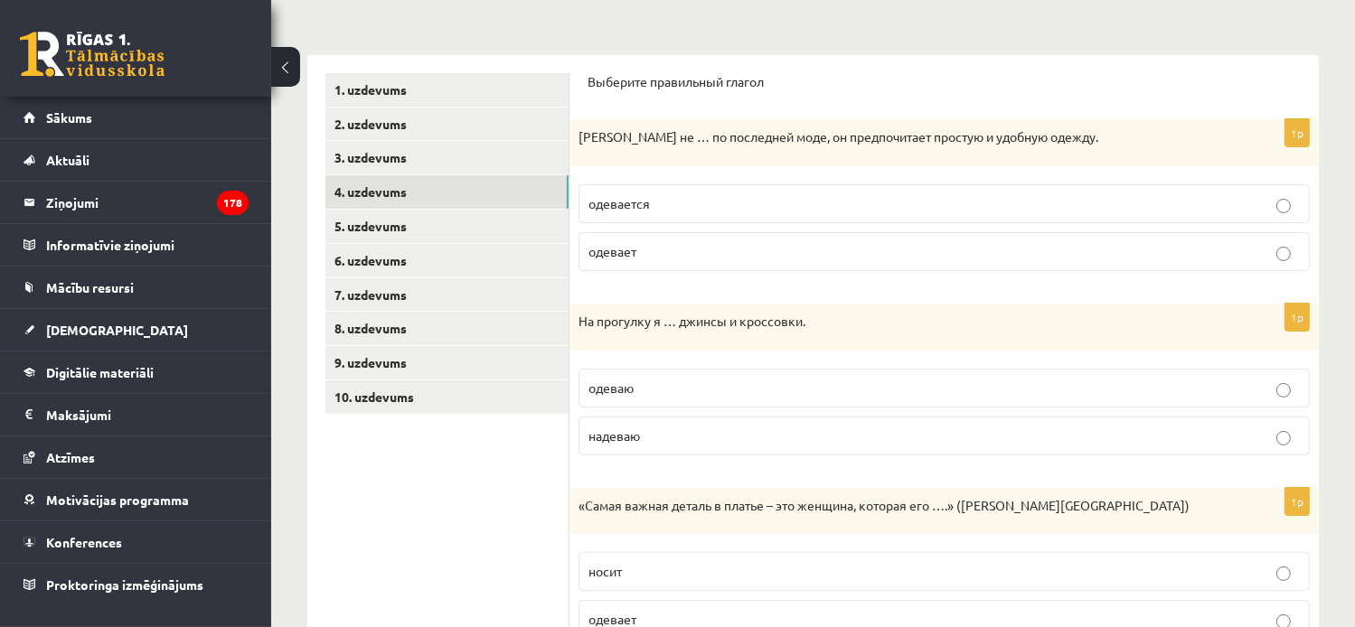
scroll to position [342, 0]
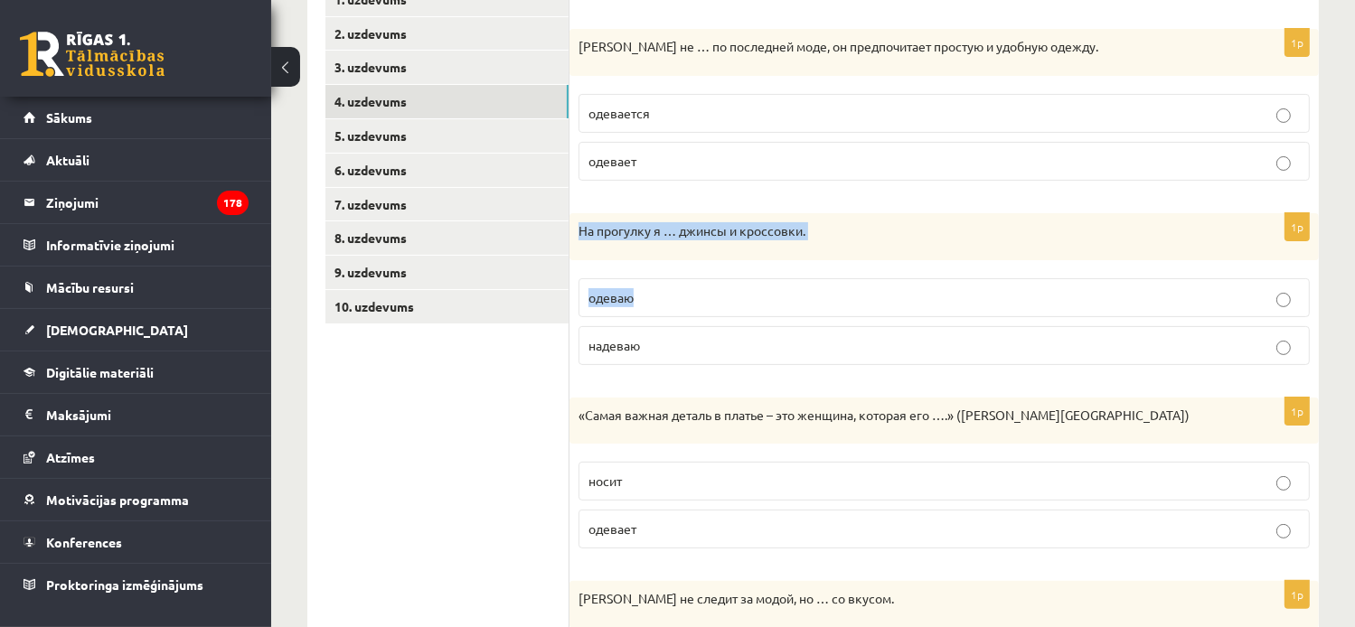
drag, startPoint x: 624, startPoint y: 296, endPoint x: 578, endPoint y: 231, distance: 79.0
click at [578, 231] on div "1p На прогулку я … джинсы и кроссовки. одеваю надеваю" at bounding box center [944, 296] width 749 height 166
drag, startPoint x: 578, startPoint y: 231, endPoint x: 591, endPoint y: 233, distance: 13.7
copy div "На прогулку я … джинсы и кроссовки. одеваю"
click at [411, 467] on ul "1. uzdevums 2. uzdevums 3. uzdevums 4. uzdevums 5. uzdevums 6. uzdevums 7. uzde…" at bounding box center [447, 457] width 244 height 949
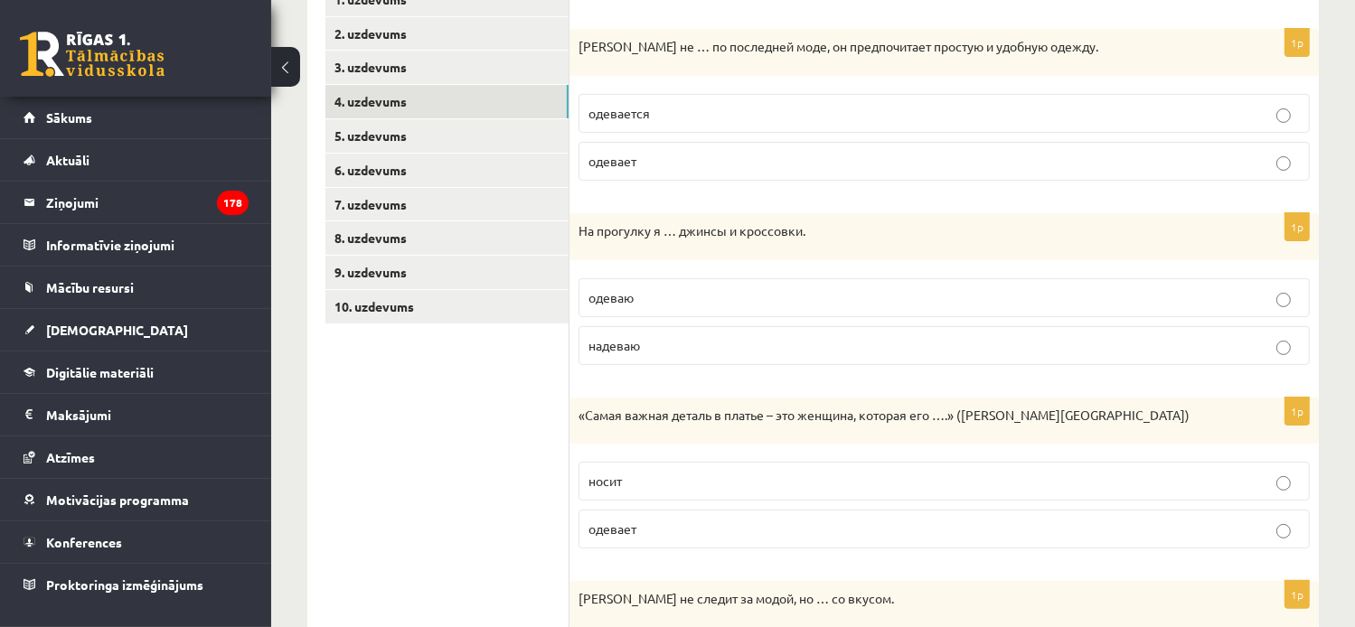
click at [474, 518] on ul "1. uzdevums 2. uzdevums 3. uzdevums 4. uzdevums 5. uzdevums 6. uzdevums 7. uzde…" at bounding box center [447, 457] width 244 height 949
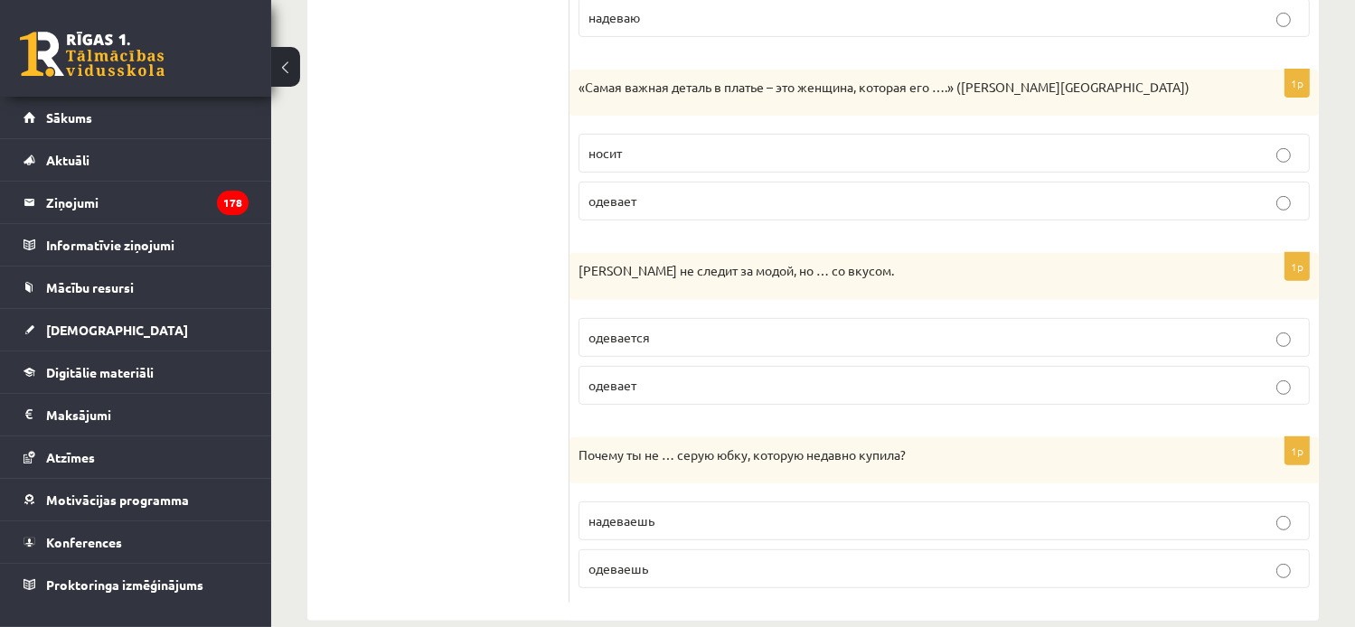
scroll to position [696, 0]
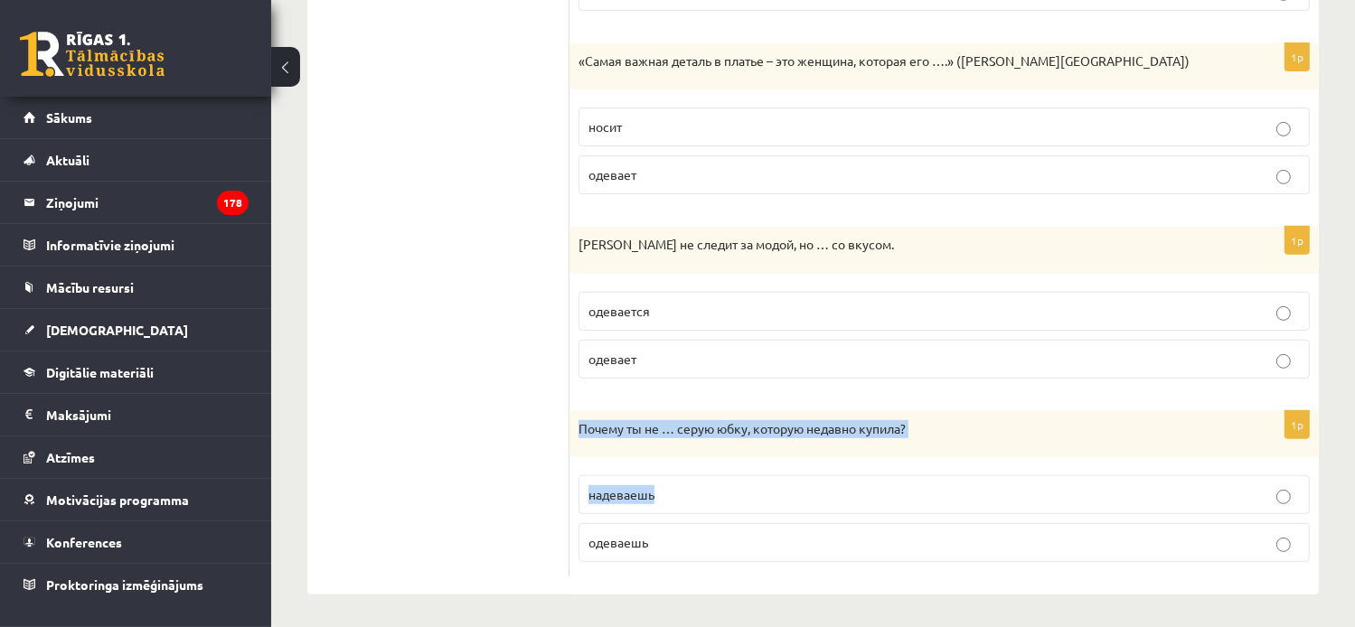
drag, startPoint x: 658, startPoint y: 492, endPoint x: 579, endPoint y: 419, distance: 107.5
click at [579, 419] on div "1p Почему ты не … серую юбку, которую недавно купила? надеваешь одеваешь" at bounding box center [944, 494] width 749 height 166
copy div "Почему ты не … серую юбку, которую недавно купила? надеваешь"
click at [475, 480] on ul "1. uzdevums 2. uzdevums 3. uzdevums 4. uzdevums 5. uzdevums 6. uzdevums 7. uzde…" at bounding box center [447, 102] width 244 height 949
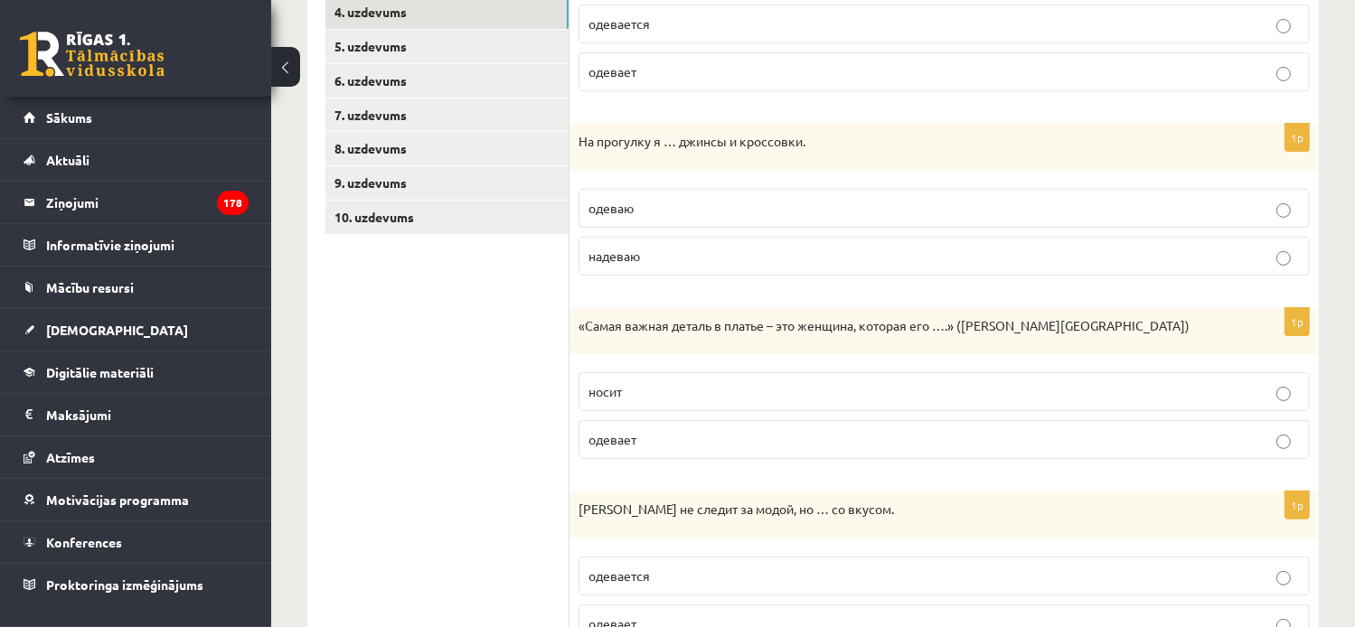
scroll to position [63, 0]
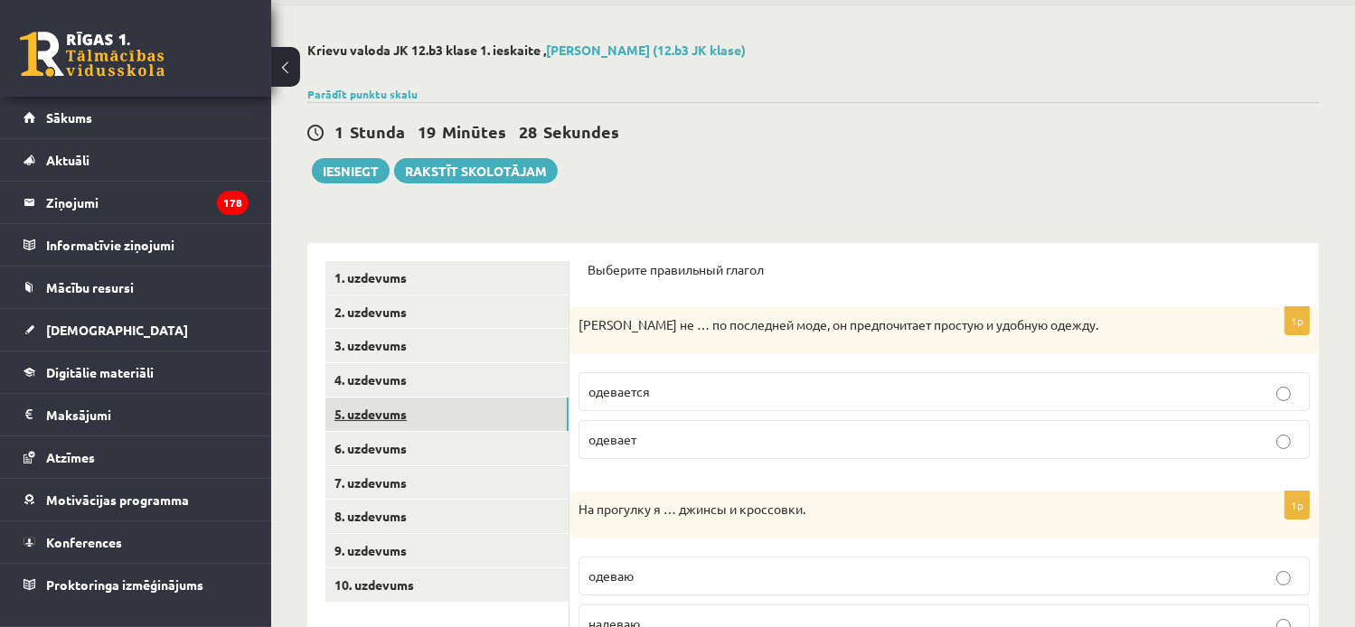
click at [362, 412] on link "5. uzdevums" at bounding box center [446, 414] width 243 height 33
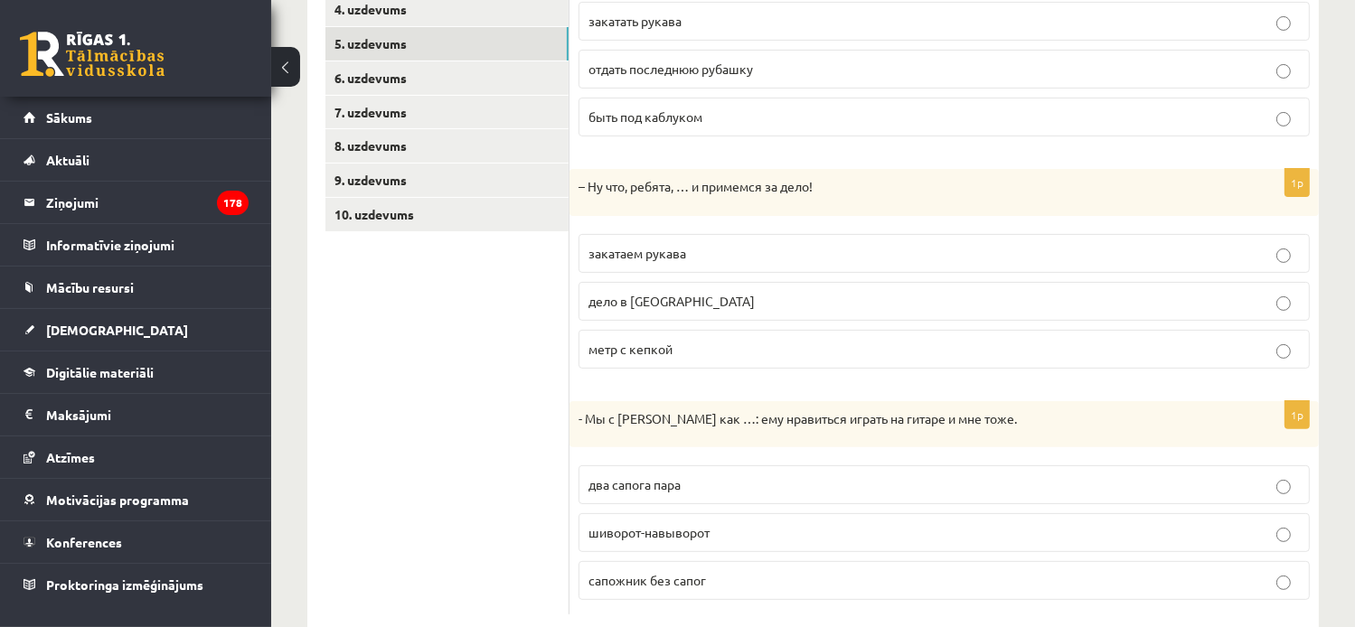
scroll to position [472, 0]
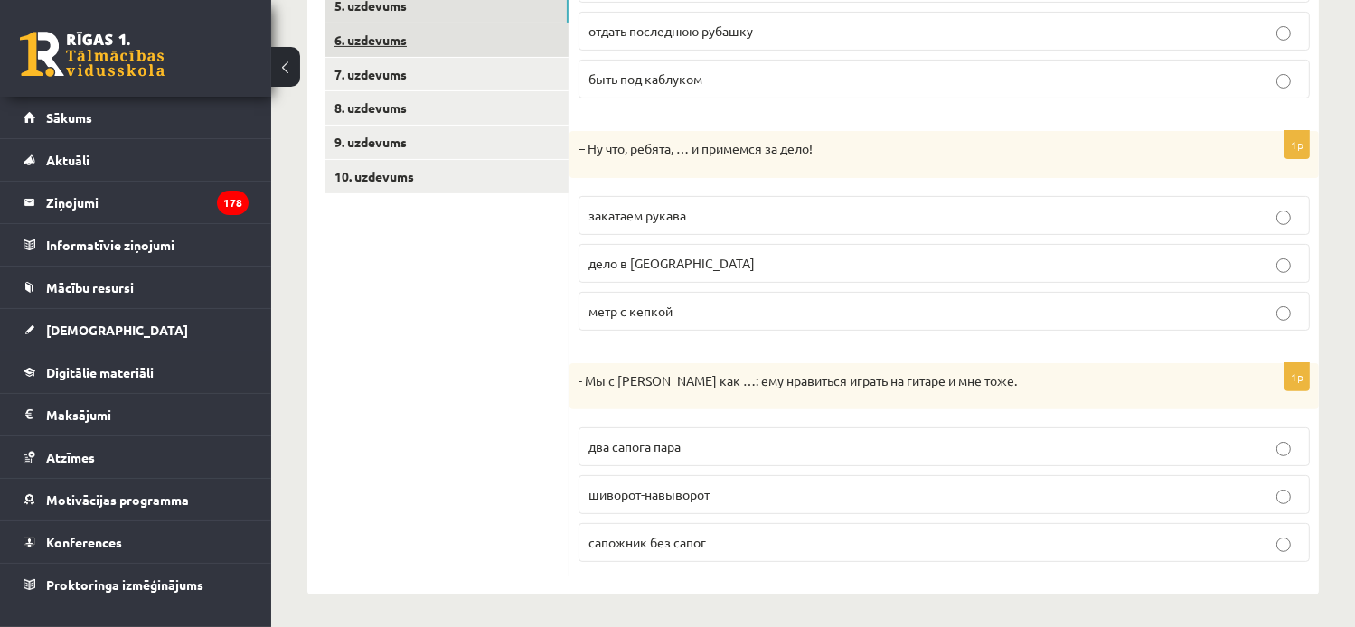
click at [410, 45] on link "6. uzdevums" at bounding box center [446, 40] width 243 height 33
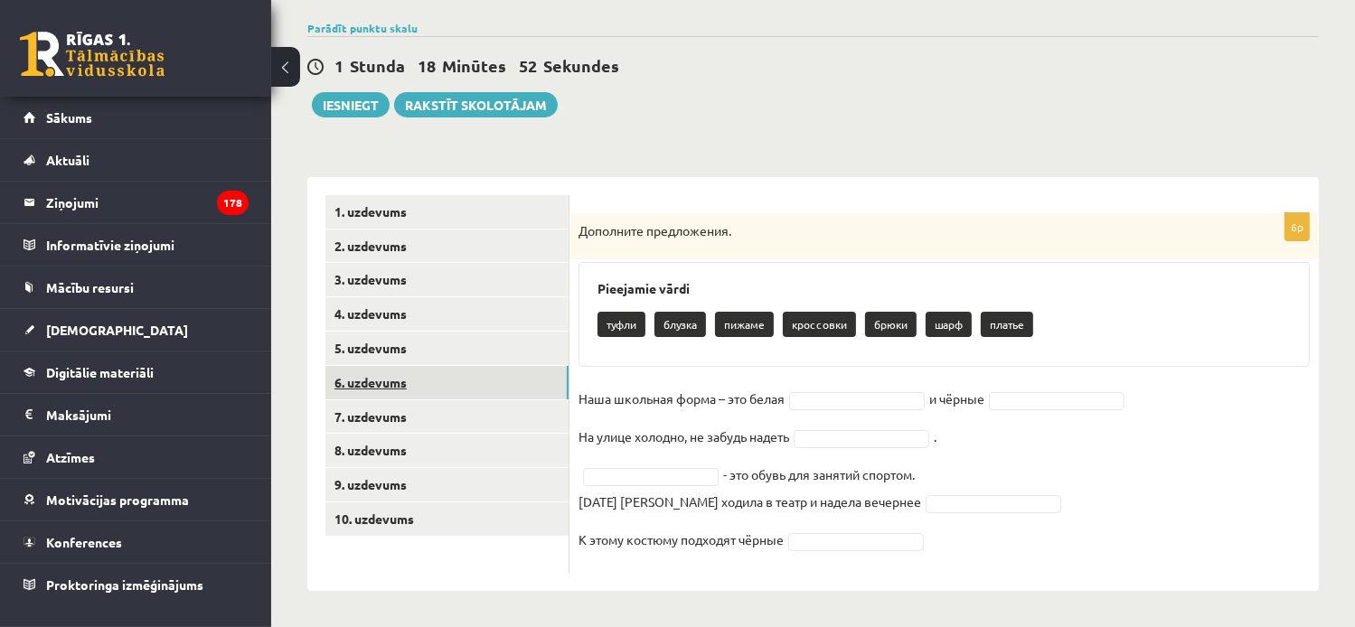
scroll to position [128, 0]
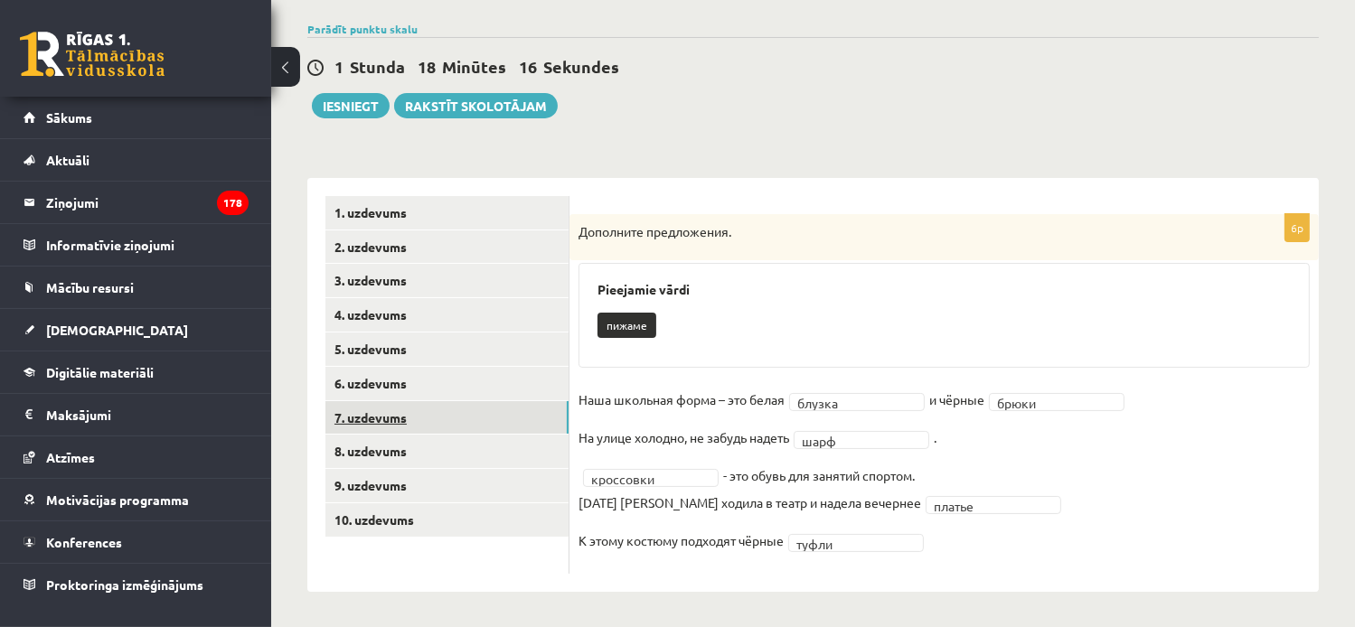
click at [365, 417] on link "7. uzdevums" at bounding box center [446, 417] width 243 height 33
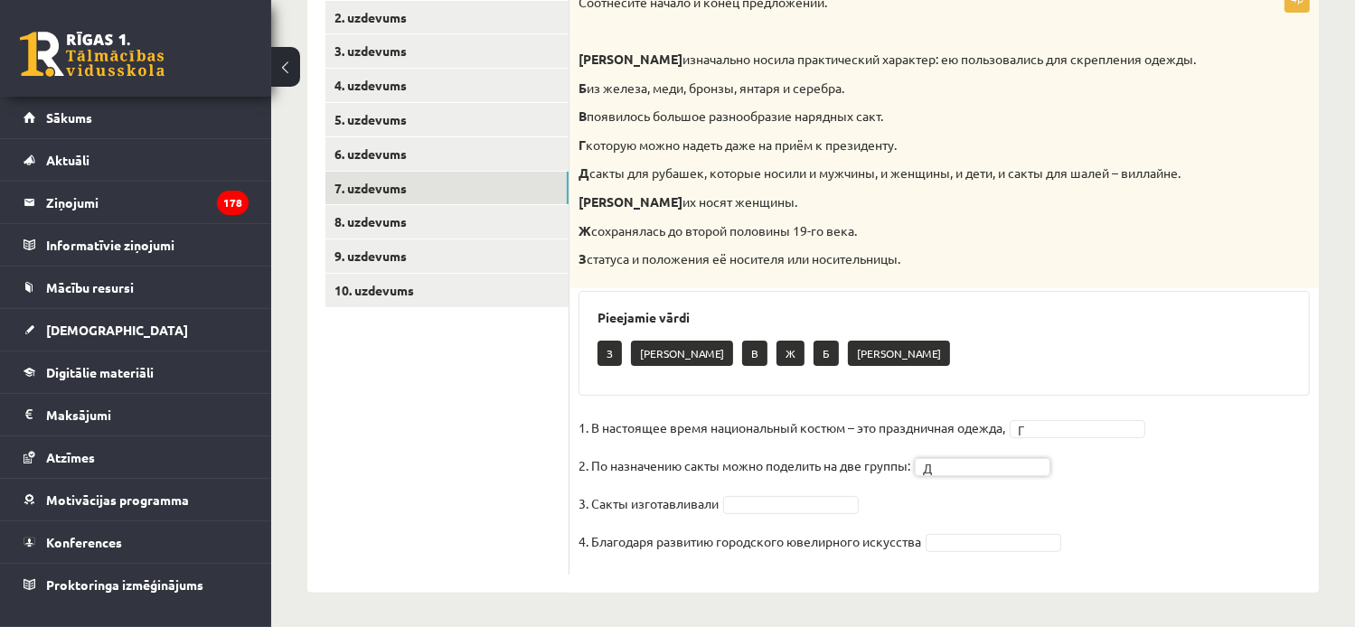
scroll to position [358, 0]
click at [1291, 512] on fieldset "1. В настоящее время национальный костюм – это праздничная одежда, Г * 2. По на…" at bounding box center [944, 490] width 731 height 152
click at [433, 451] on ul "1. uzdevums 2. uzdevums 3. uzdevums 4. uzdevums 5. uzdevums 6. uzdevums 7. uzde…" at bounding box center [447, 271] width 244 height 608
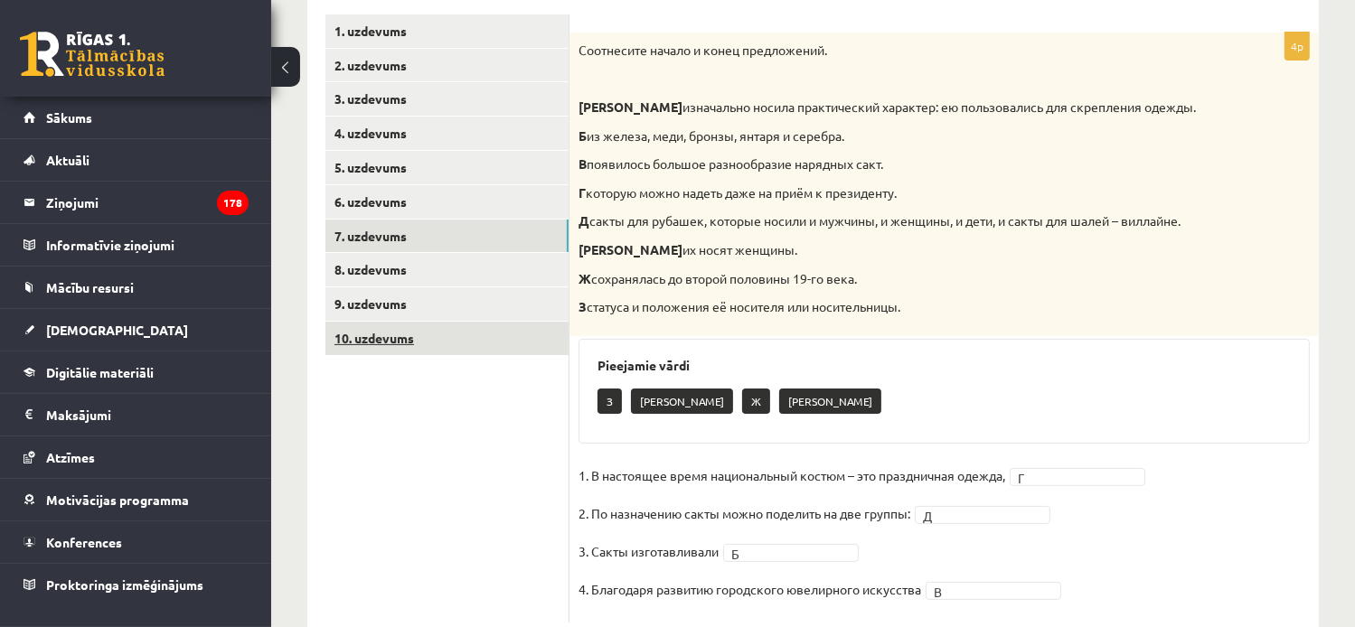
scroll to position [268, 0]
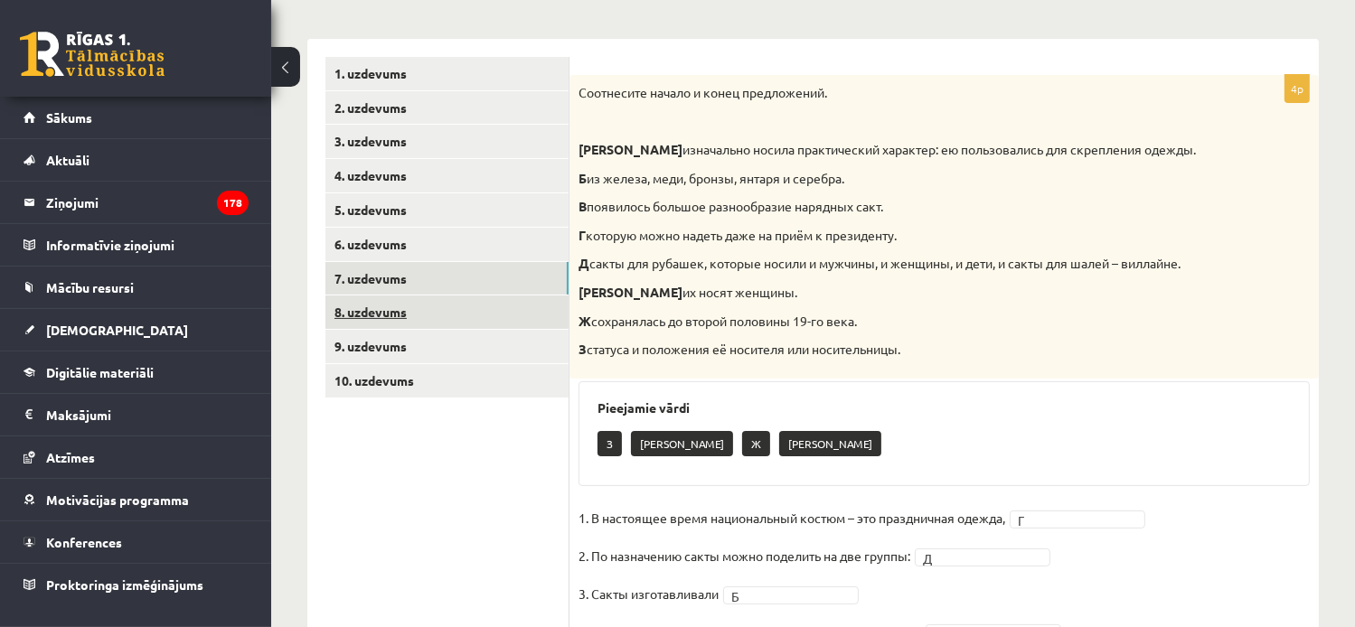
click at [403, 315] on link "8. uzdevums" at bounding box center [446, 312] width 243 height 33
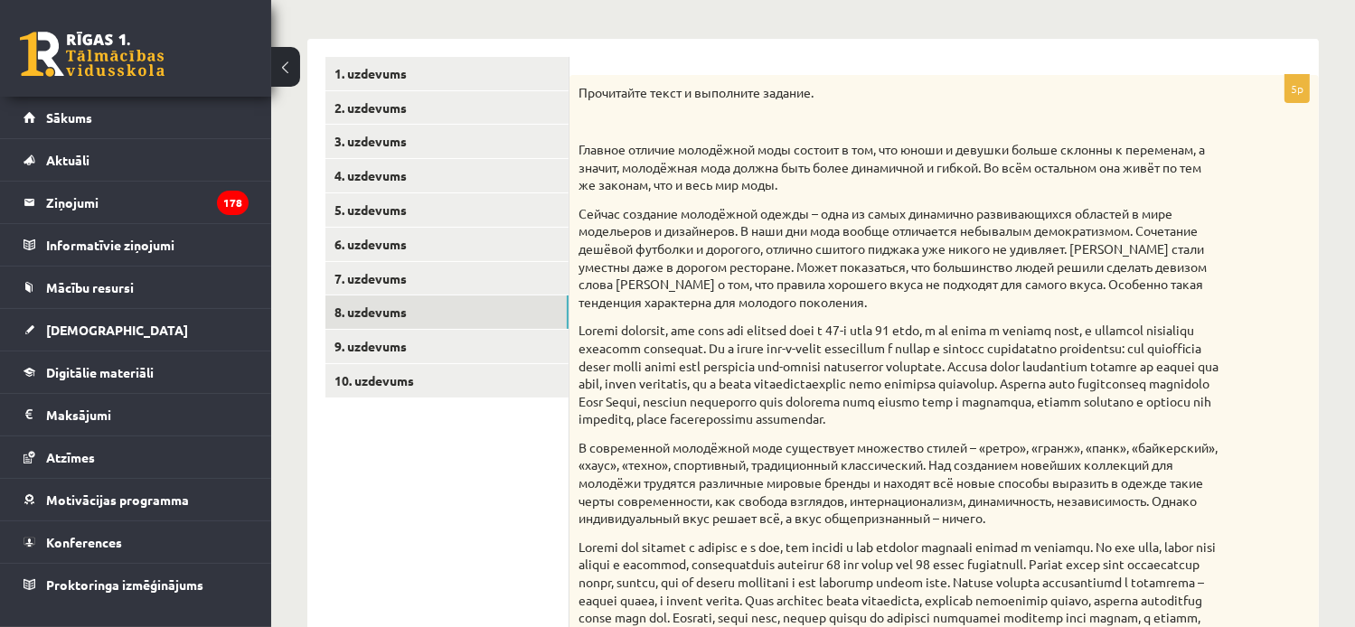
click at [401, 547] on ul "1. uzdevums 2. uzdevums 3. uzdevums 4. uzdevums 5. uzdevums 6. uzdevums 7. uzde…" at bounding box center [447, 523] width 244 height 932
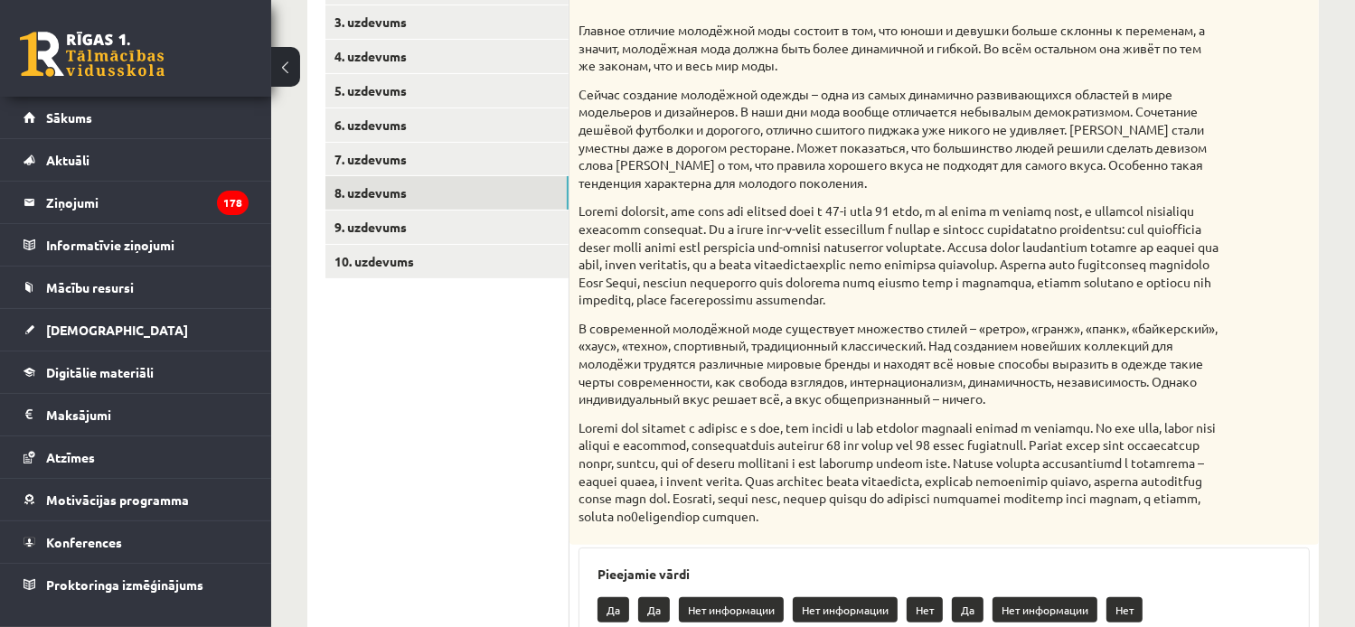
scroll to position [357, 0]
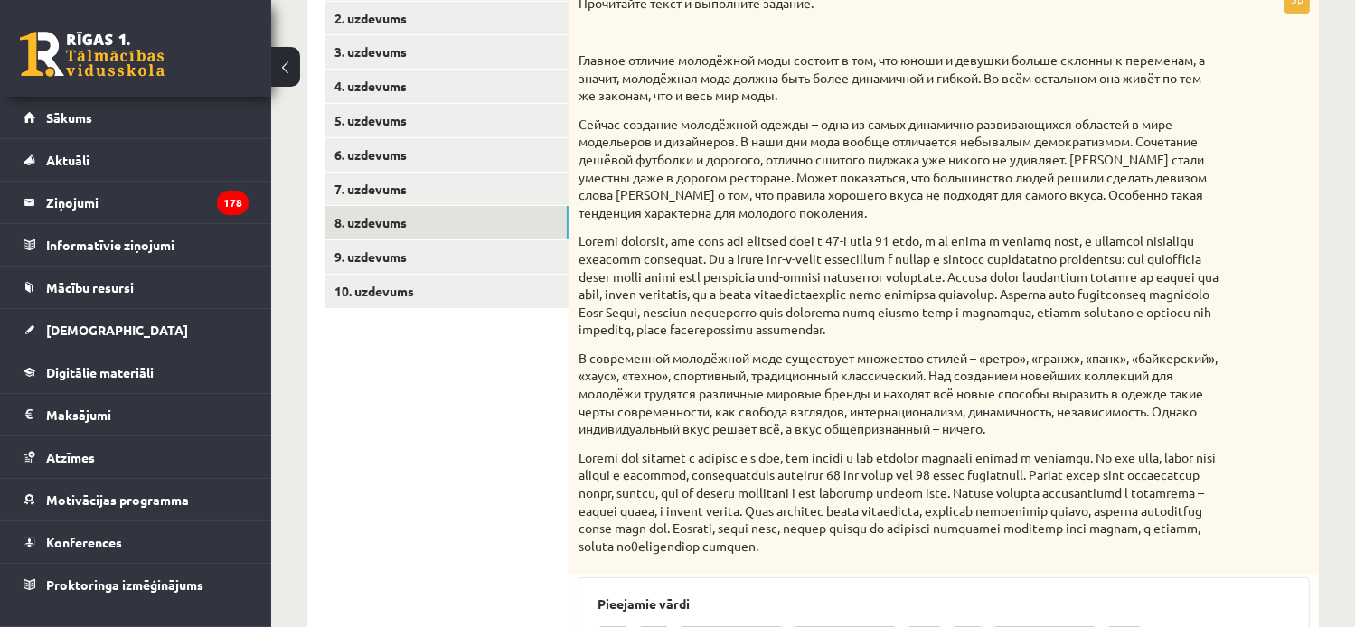
click at [419, 483] on ul "1. uzdevums 2. uzdevums 3. uzdevums 4. uzdevums 5. uzdevums 6. uzdevums 7. uzde…" at bounding box center [447, 433] width 244 height 932
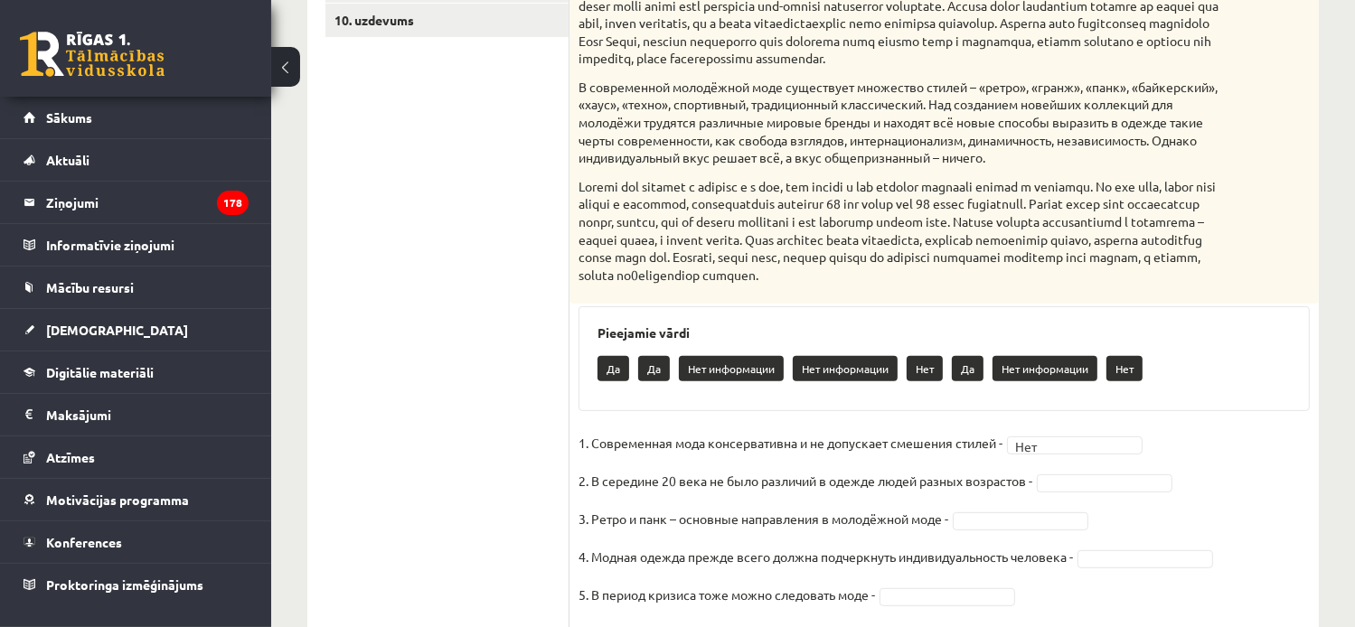
scroll to position [719, 0]
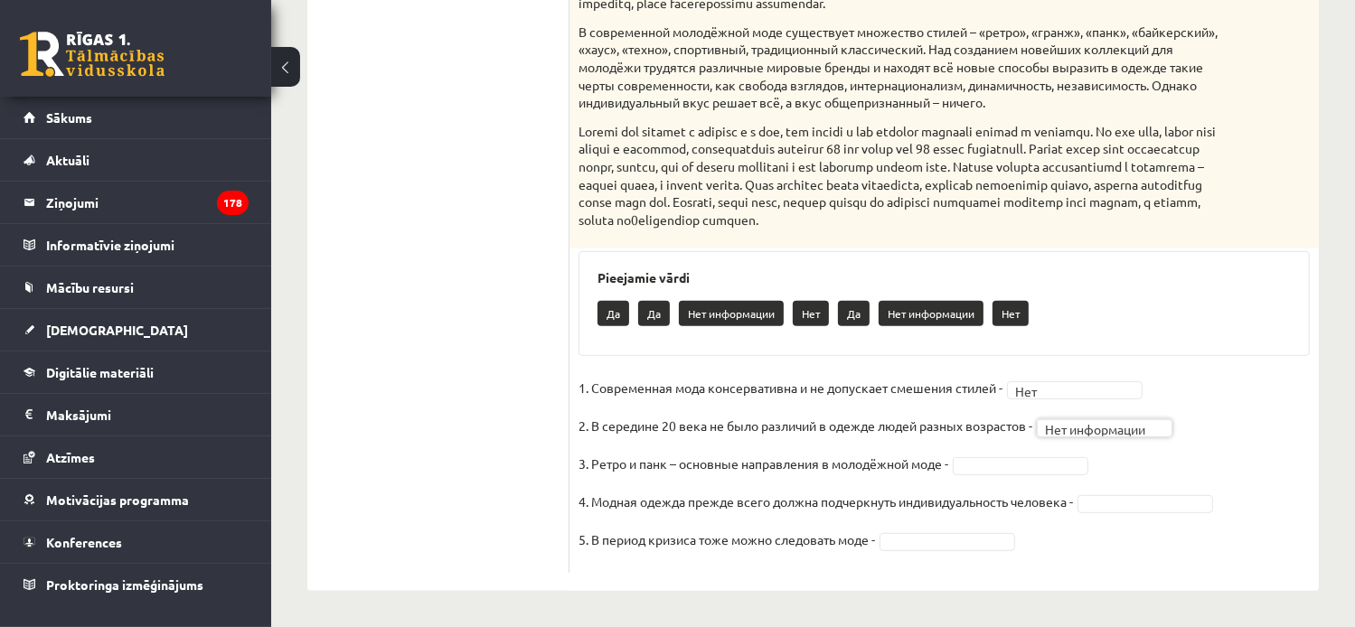
click at [488, 442] on ul "1. uzdevums 2. uzdevums 3. uzdevums 4. uzdevums 5. uzdevums 6. uzdevums 7. uzde…" at bounding box center [447, 107] width 244 height 932
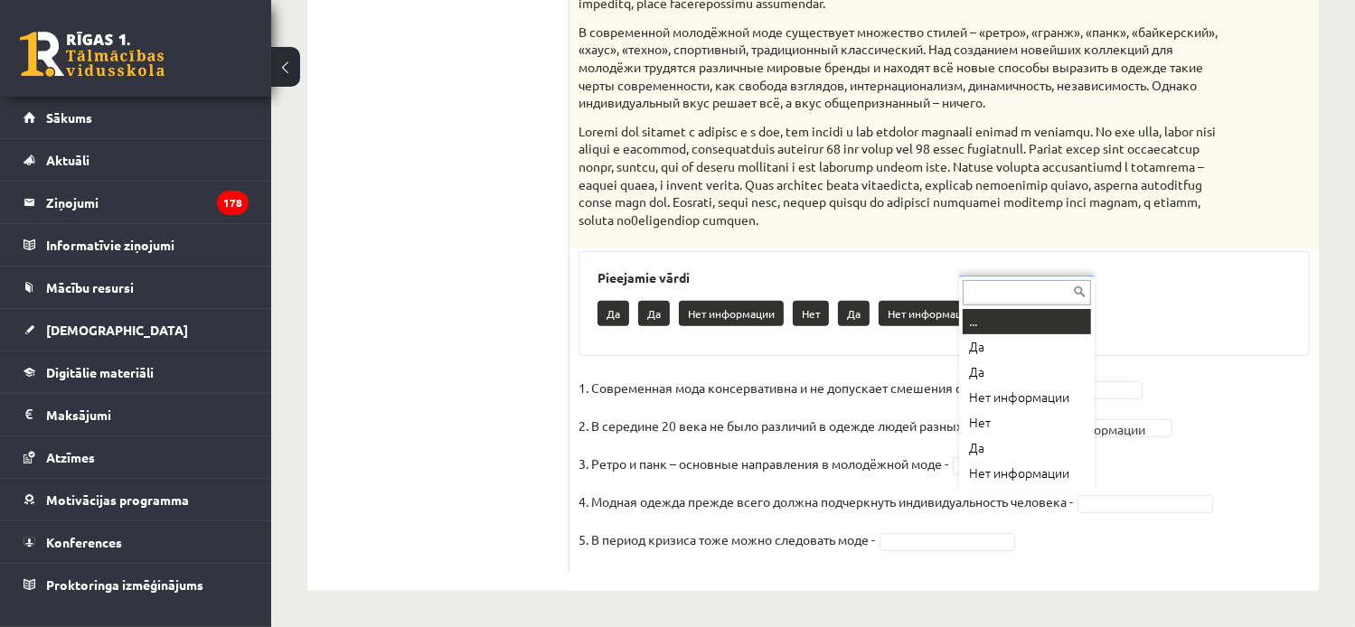
scroll to position [22, 0]
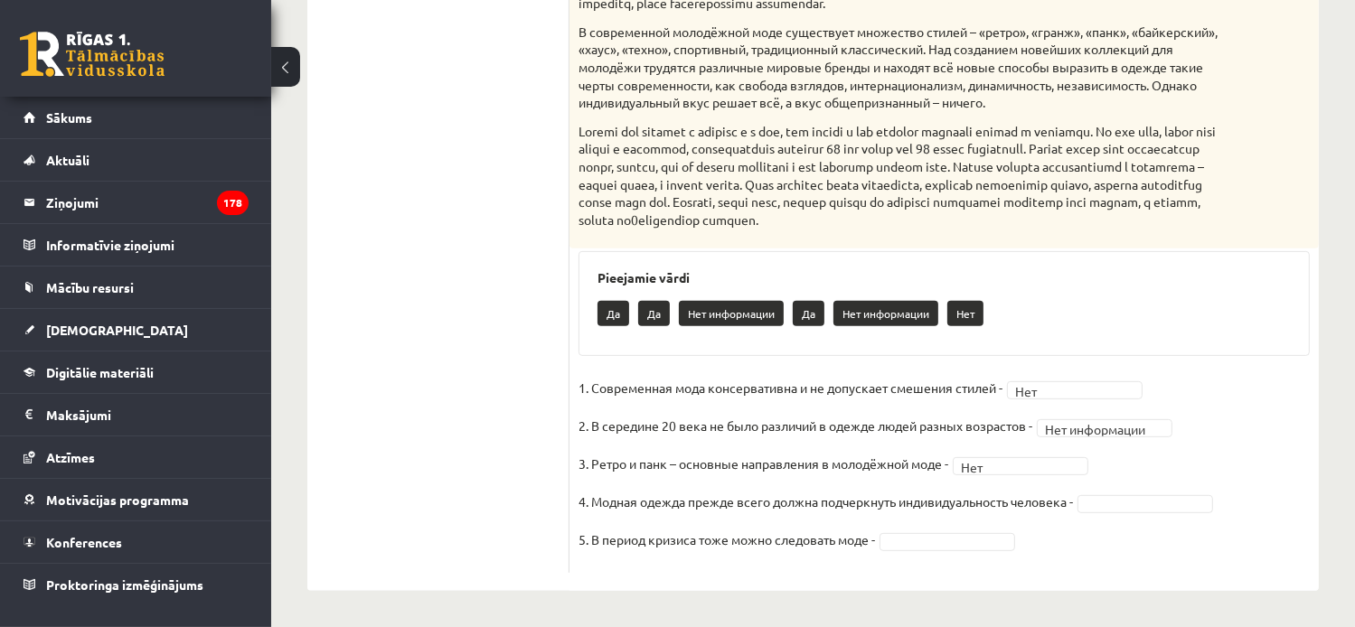
click at [521, 471] on ul "1. uzdevums 2. uzdevums 3. uzdevums 4. uzdevums 5. uzdevums 6. uzdevums 7. uzde…" at bounding box center [447, 107] width 244 height 932
click at [557, 417] on ul "1. uzdevums 2. uzdevums 3. uzdevums 4. uzdevums 5. uzdevums 6. uzdevums 7. uzde…" at bounding box center [447, 107] width 244 height 932
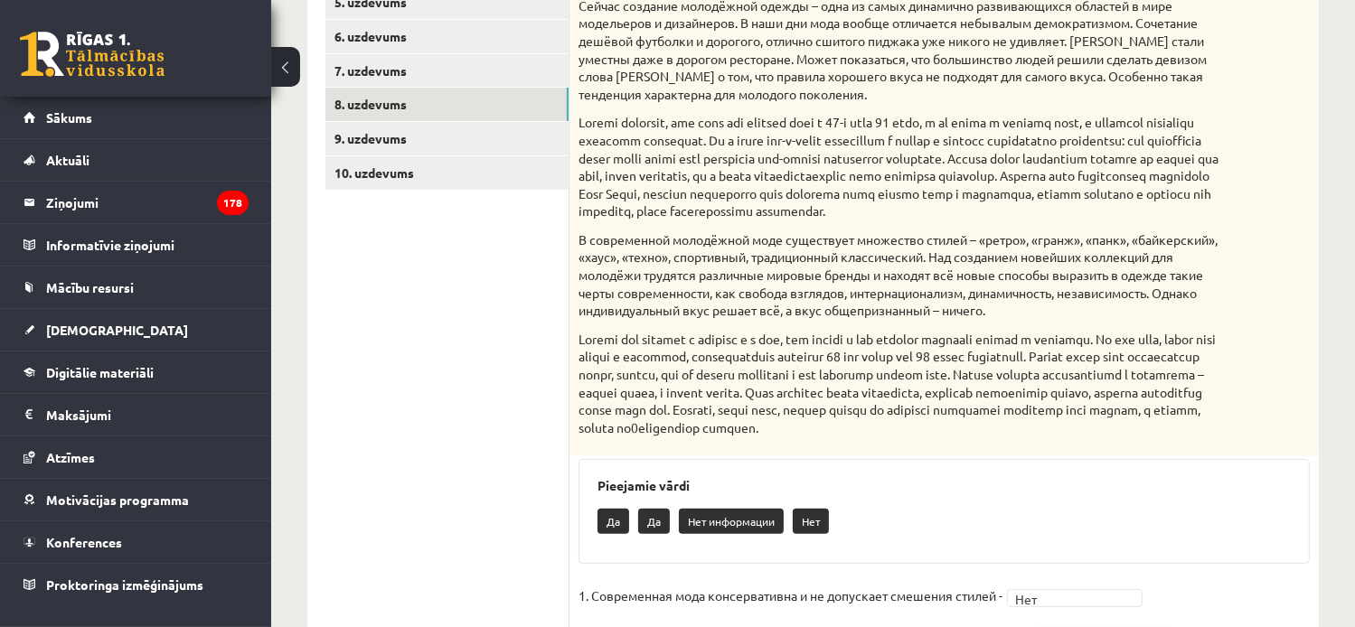
scroll to position [447, 0]
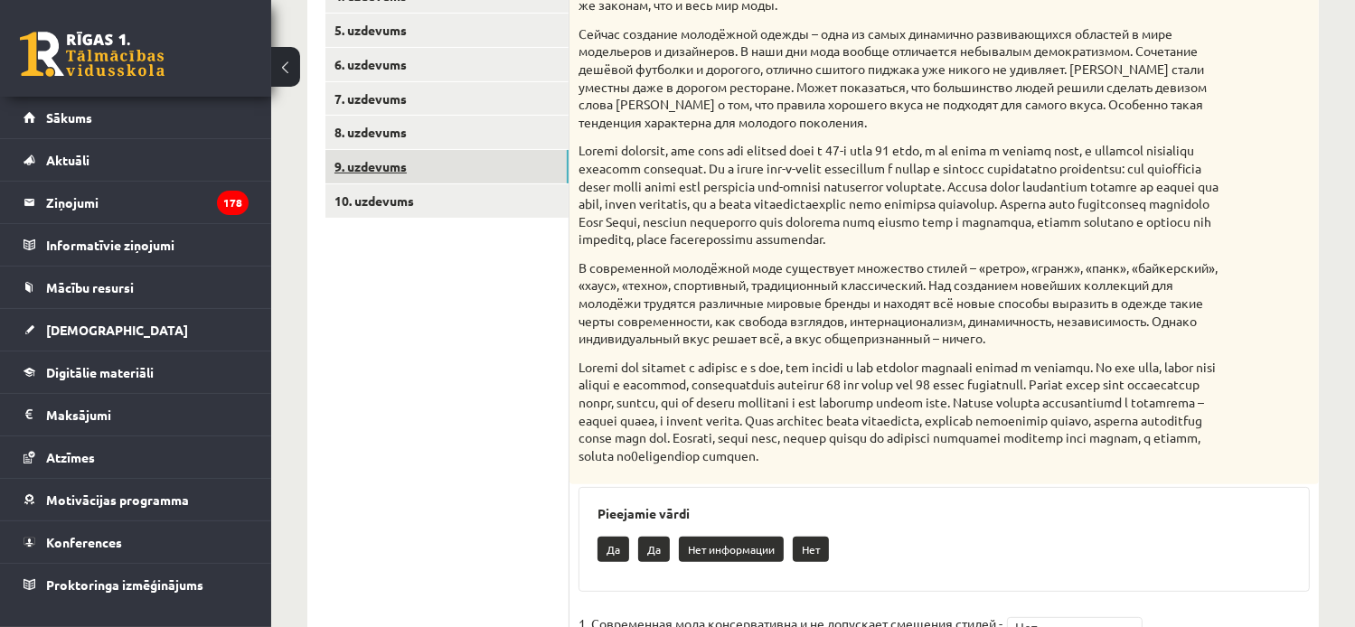
click at [397, 160] on link "9. uzdevums" at bounding box center [446, 166] width 243 height 33
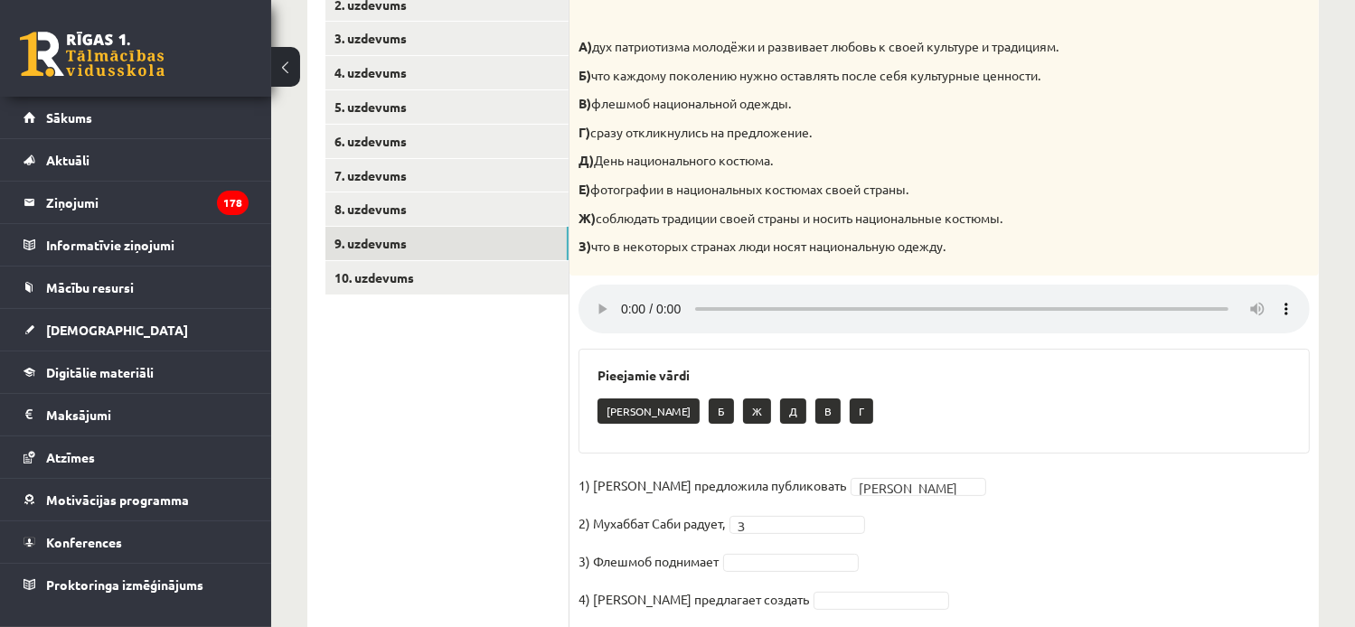
scroll to position [340, 0]
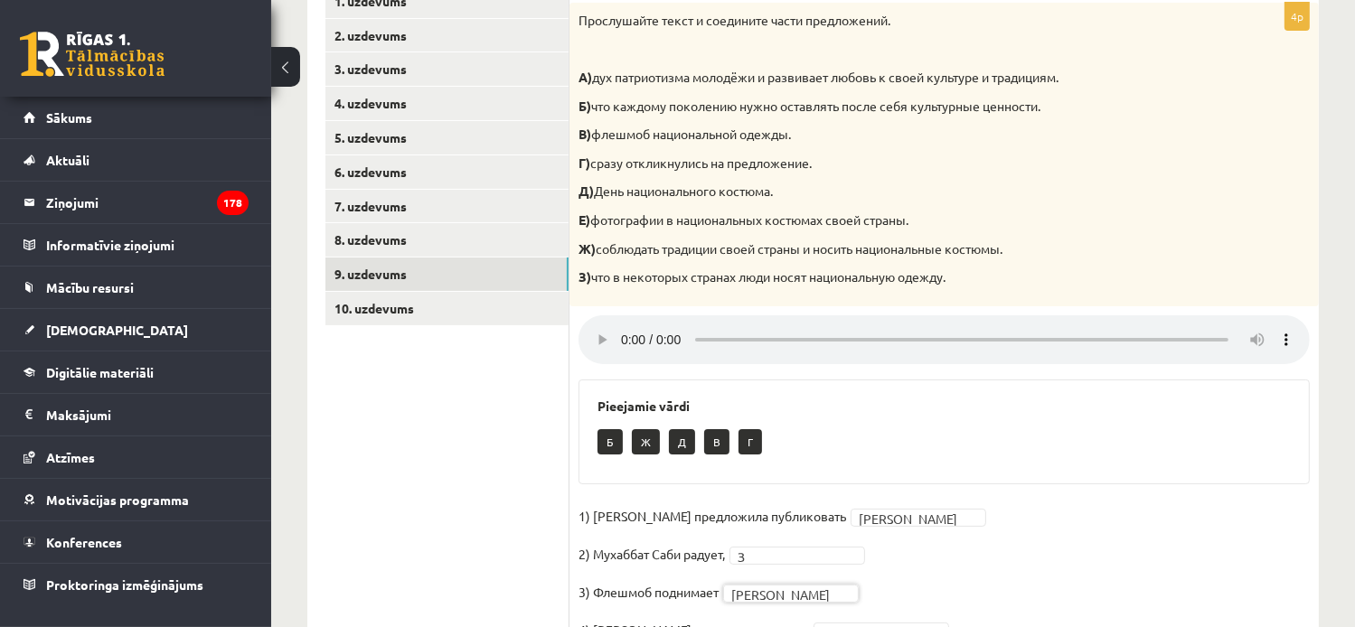
click at [522, 508] on ul "1. uzdevums 2. uzdevums 3. uzdevums 4. uzdevums 5. uzdevums 6. uzdevums 7. uzde…" at bounding box center [447, 324] width 244 height 679
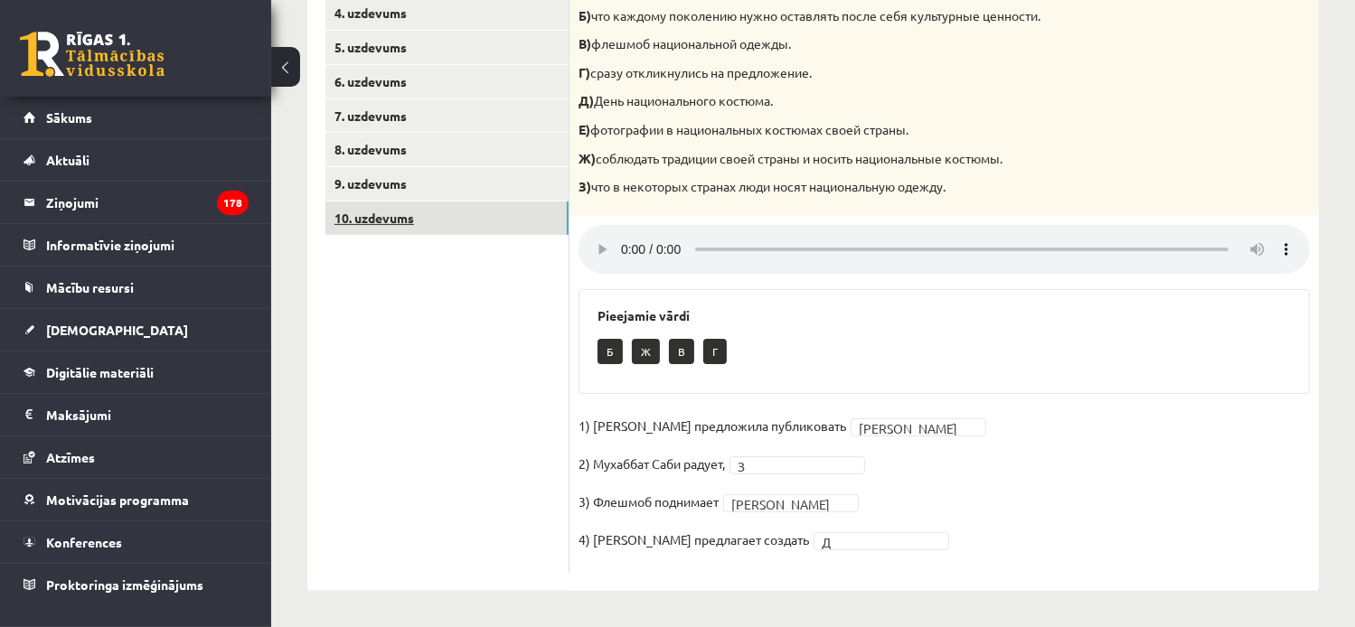
click at [387, 214] on link "10. uzdevums" at bounding box center [446, 218] width 243 height 33
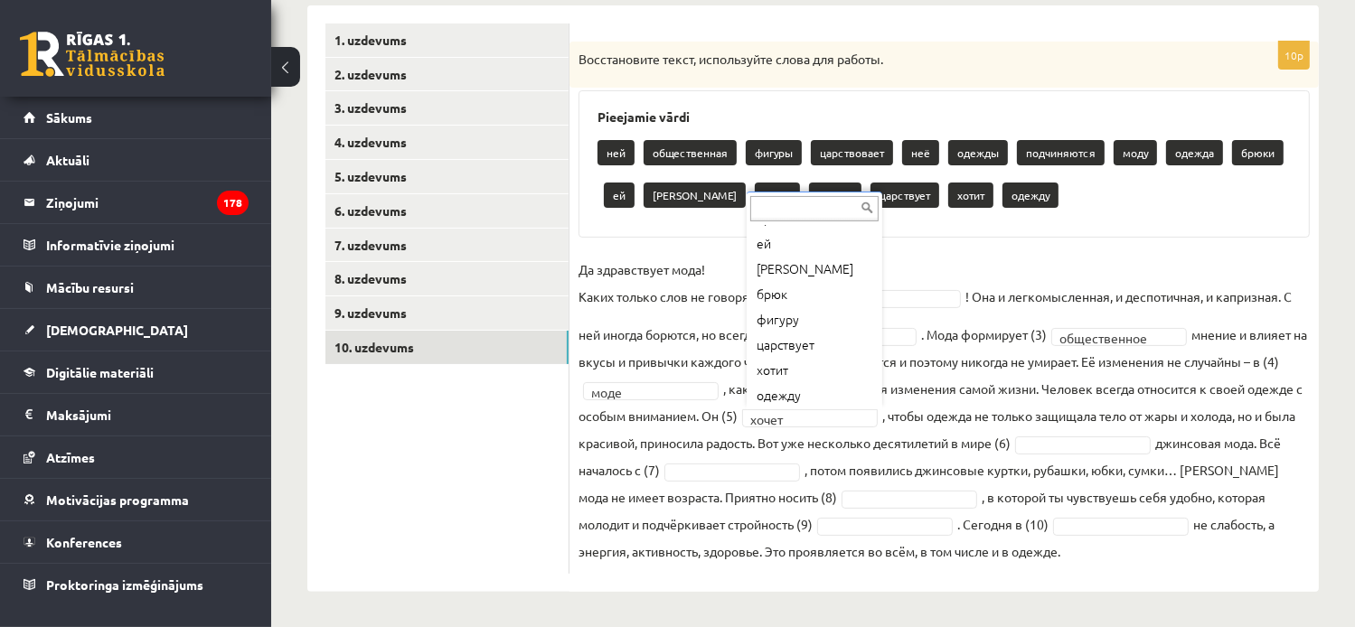
scroll to position [275, 0]
drag, startPoint x: 796, startPoint y: 418, endPoint x: 720, endPoint y: 418, distance: 75.9
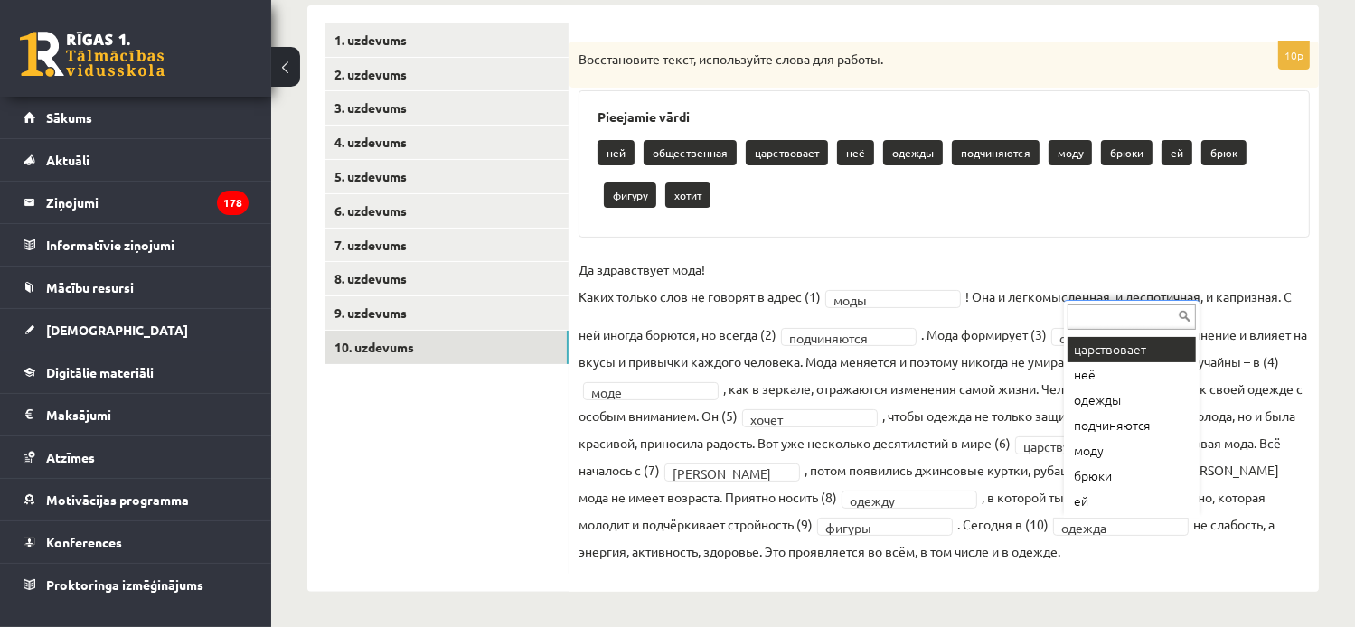
scroll to position [51, 0]
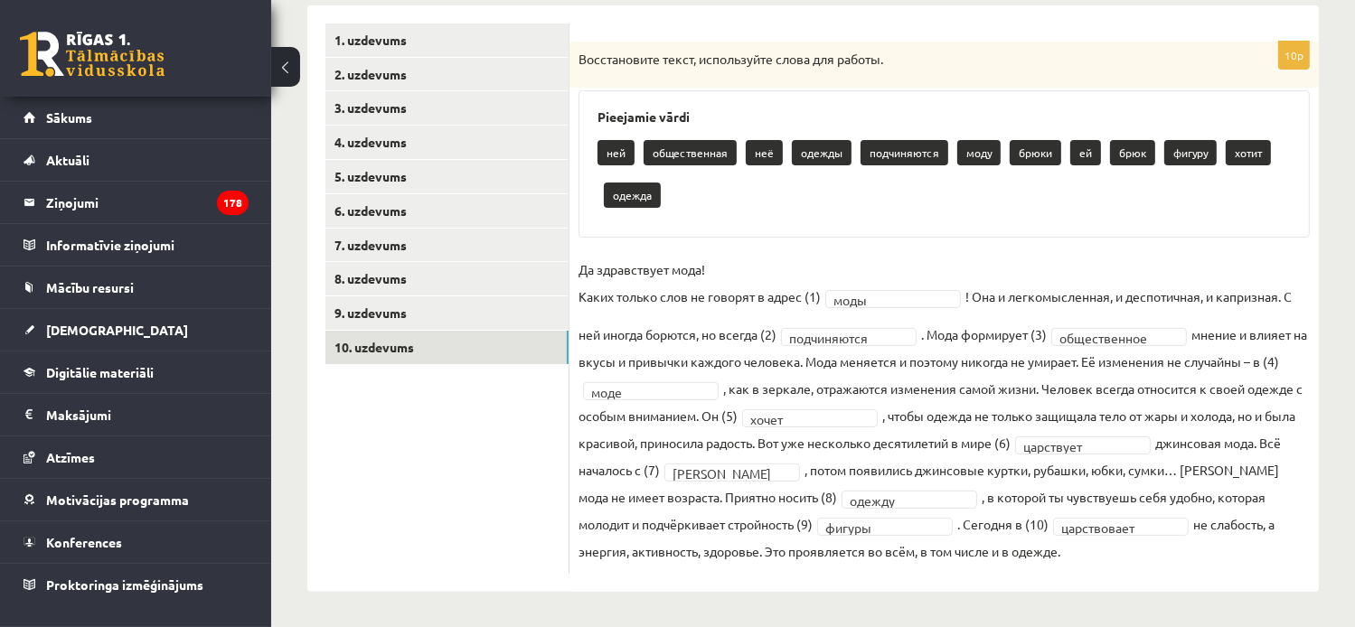
drag, startPoint x: 576, startPoint y: 272, endPoint x: 1233, endPoint y: 564, distance: 719.1
click at [1233, 564] on div "**********" at bounding box center [944, 308] width 749 height 532
drag, startPoint x: 1233, startPoint y: 564, endPoint x: 1219, endPoint y: 501, distance: 64.9
click at [480, 490] on ul "1. uzdevums 2. uzdevums 3. uzdevums 4. uzdevums 5. uzdevums 6. uzdevums 7. uzde…" at bounding box center [447, 299] width 244 height 551
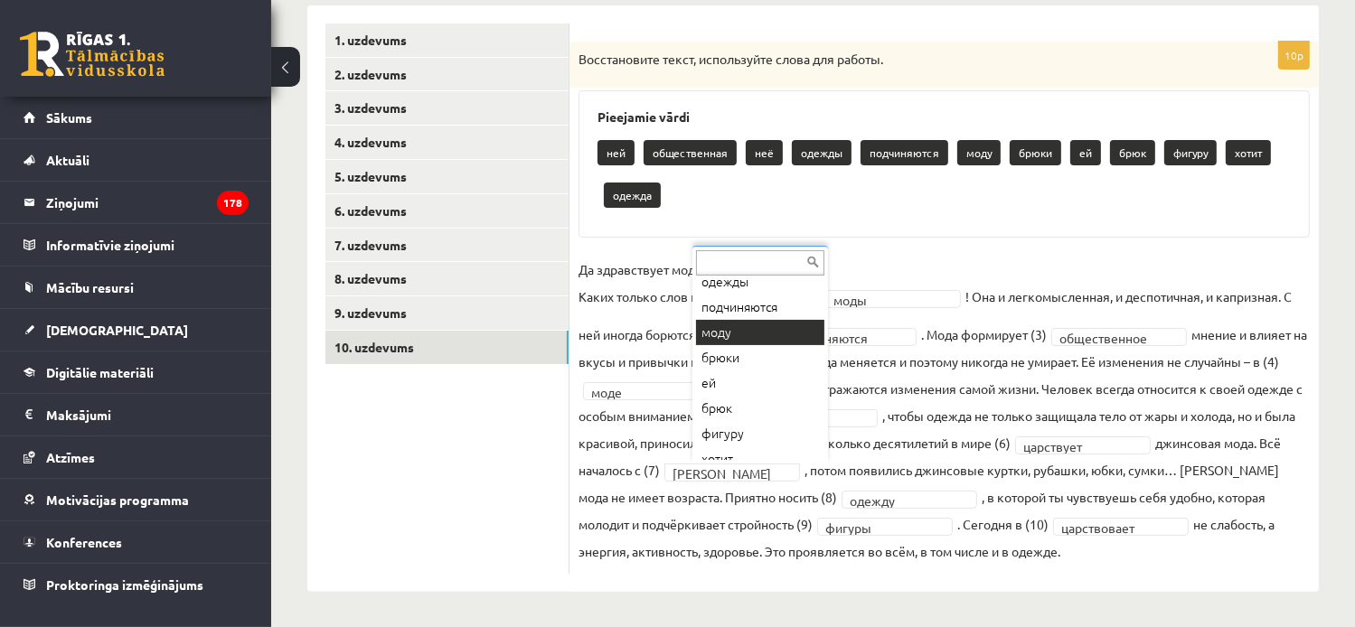
scroll to position [112, 0]
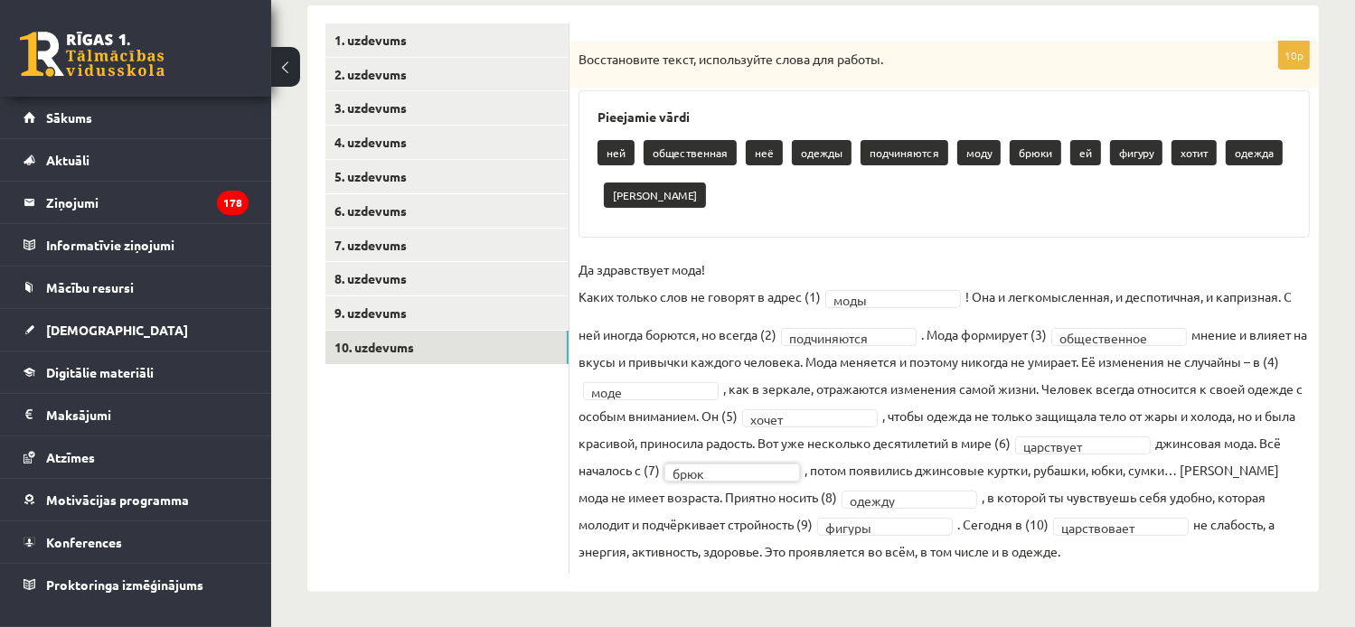
click at [535, 490] on ul "1. uzdevums 2. uzdevums 3. uzdevums 4. uzdevums 5. uzdevums 6. uzdevums 7. uzde…" at bounding box center [447, 299] width 244 height 551
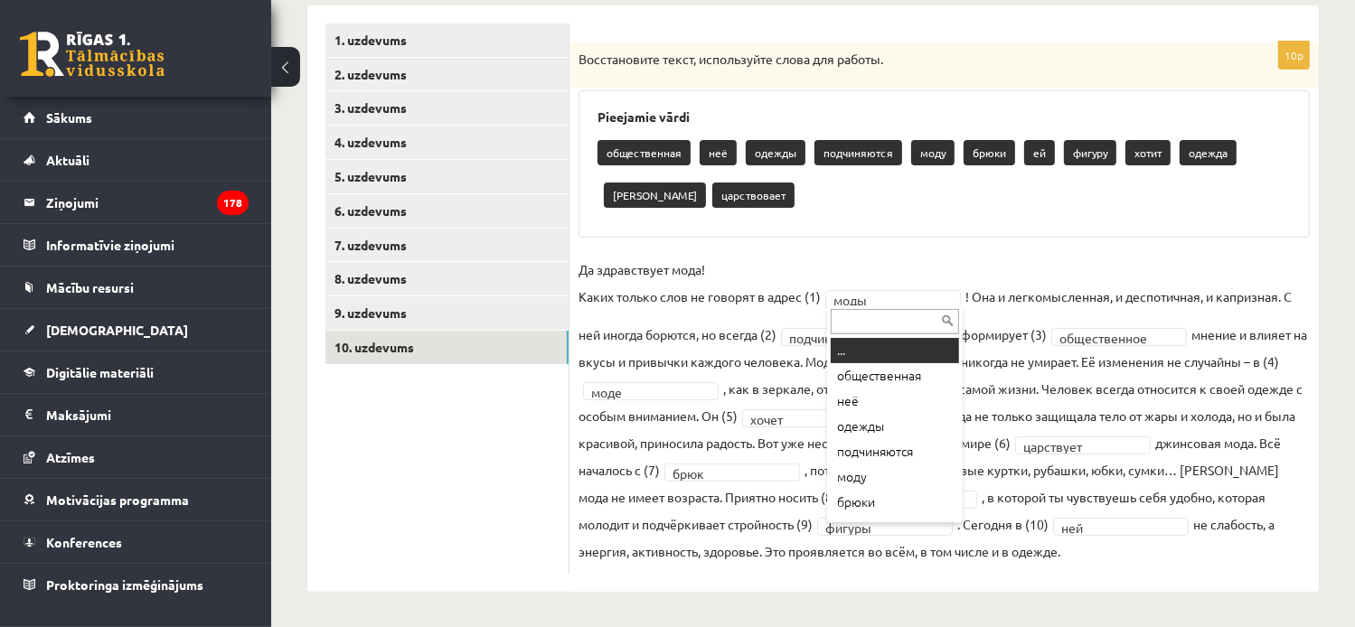
drag, startPoint x: 882, startPoint y: 297, endPoint x: 850, endPoint y: 308, distance: 34.3
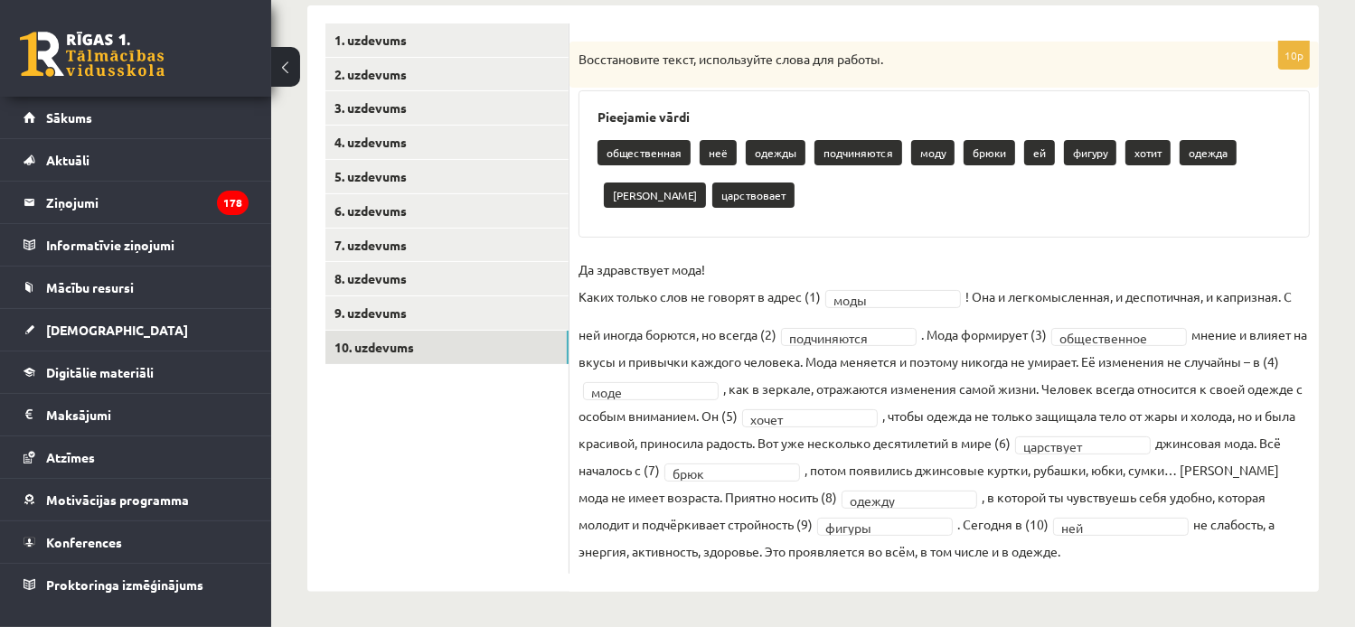
click at [468, 506] on ul "1. uzdevums 2. uzdevums 3. uzdevums 4. uzdevums 5. uzdevums 6. uzdevums 7. uzde…" at bounding box center [447, 299] width 244 height 551
click at [396, 314] on link "9. uzdevums" at bounding box center [446, 313] width 243 height 33
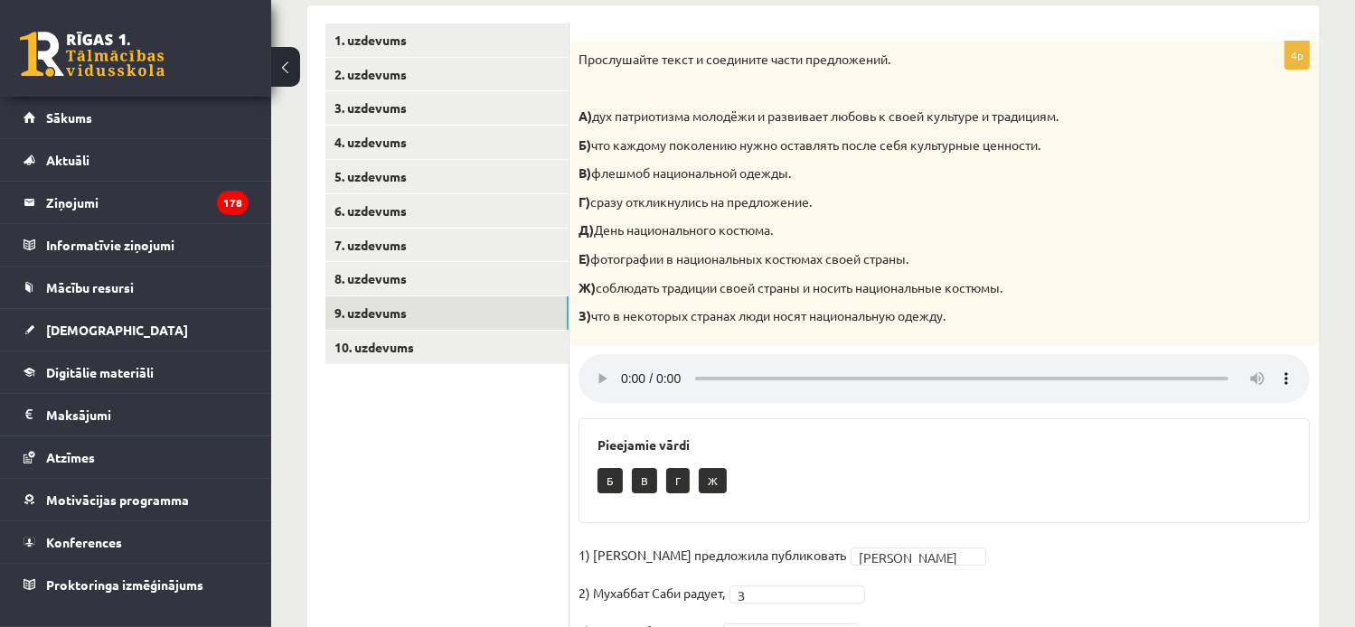
click at [387, 522] on ul "1. uzdevums 2. uzdevums 3. uzdevums 4. uzdevums 5. uzdevums 6. uzdevums 7. uzde…" at bounding box center [447, 363] width 244 height 679
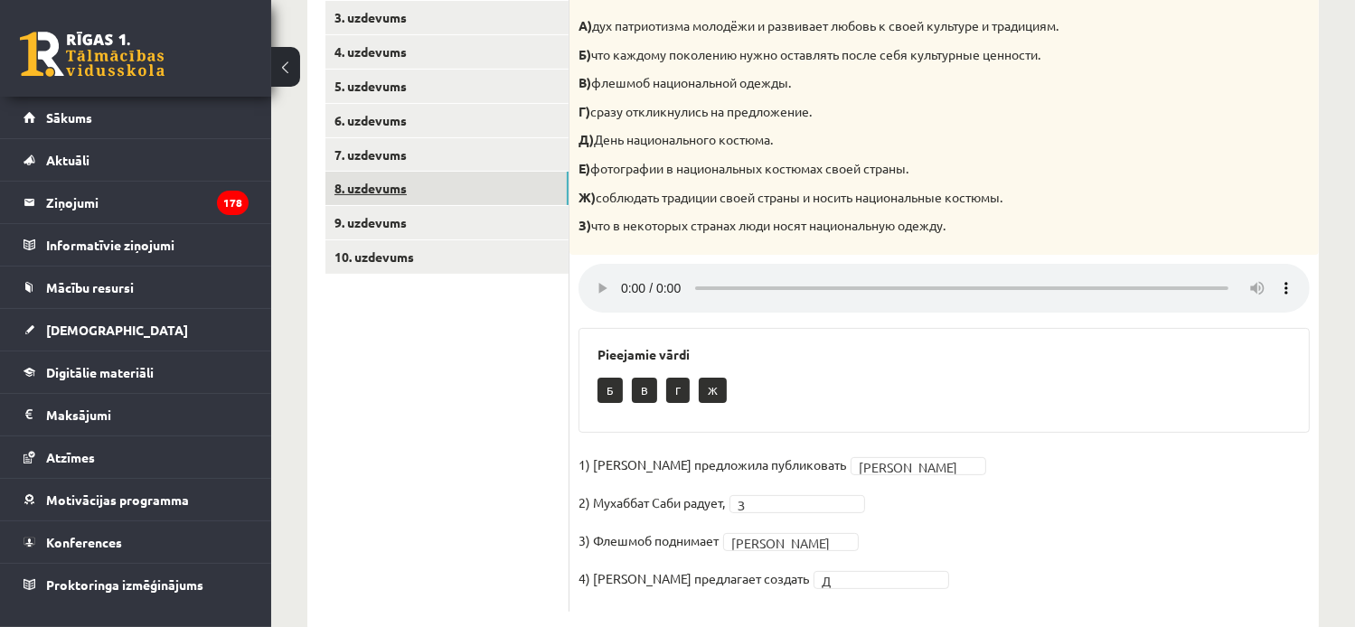
click at [350, 193] on link "8. uzdevums" at bounding box center [446, 188] width 243 height 33
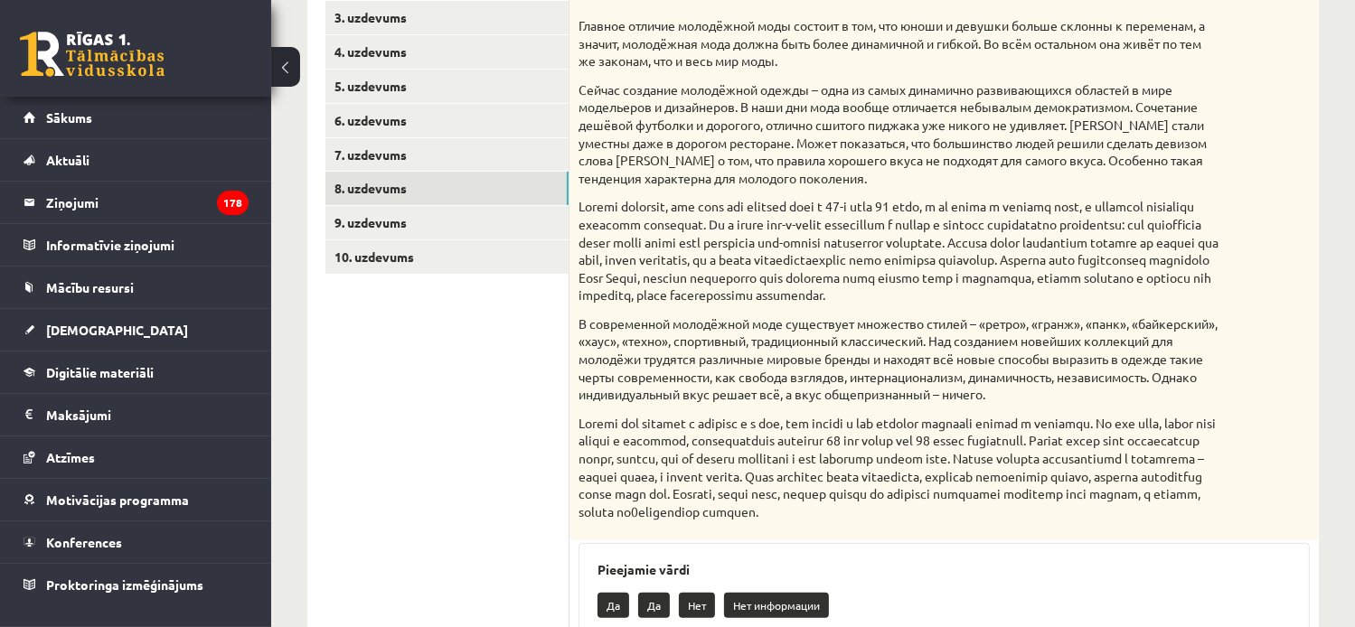
click at [452, 412] on ul "1. uzdevums 2. uzdevums 3. uzdevums 4. uzdevums 5. uzdevums 6. uzdevums 7. uzde…" at bounding box center [447, 399] width 244 height 932
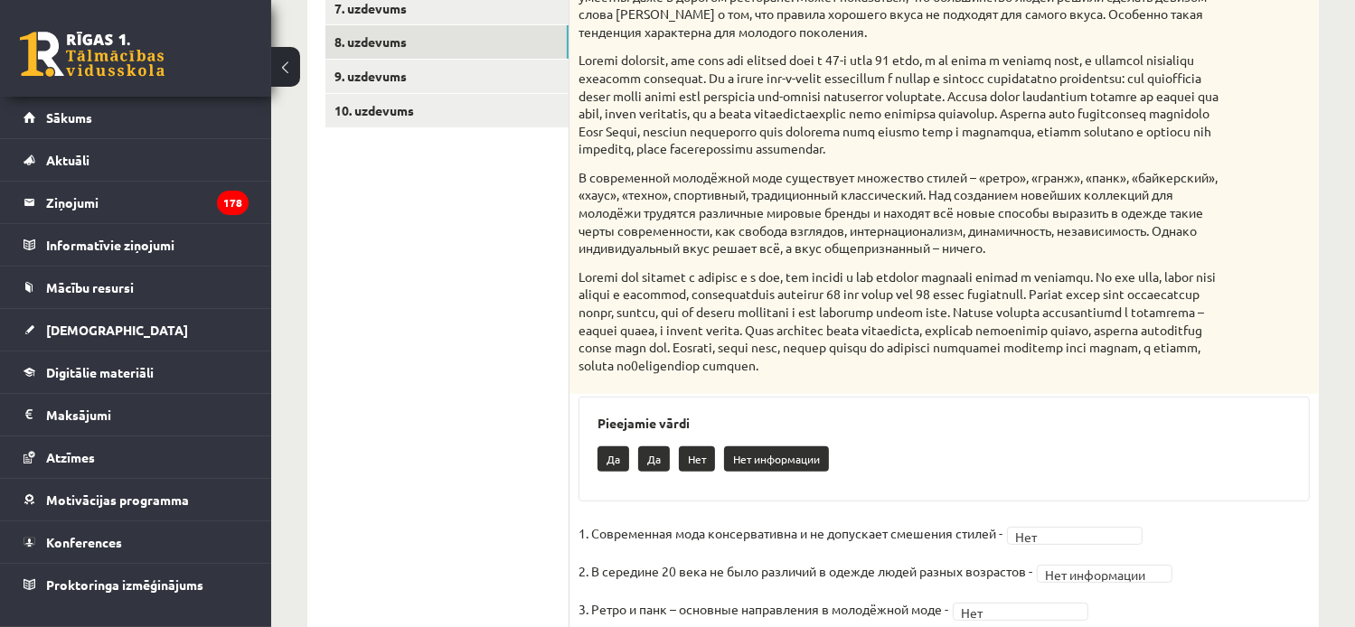
scroll to position [357, 0]
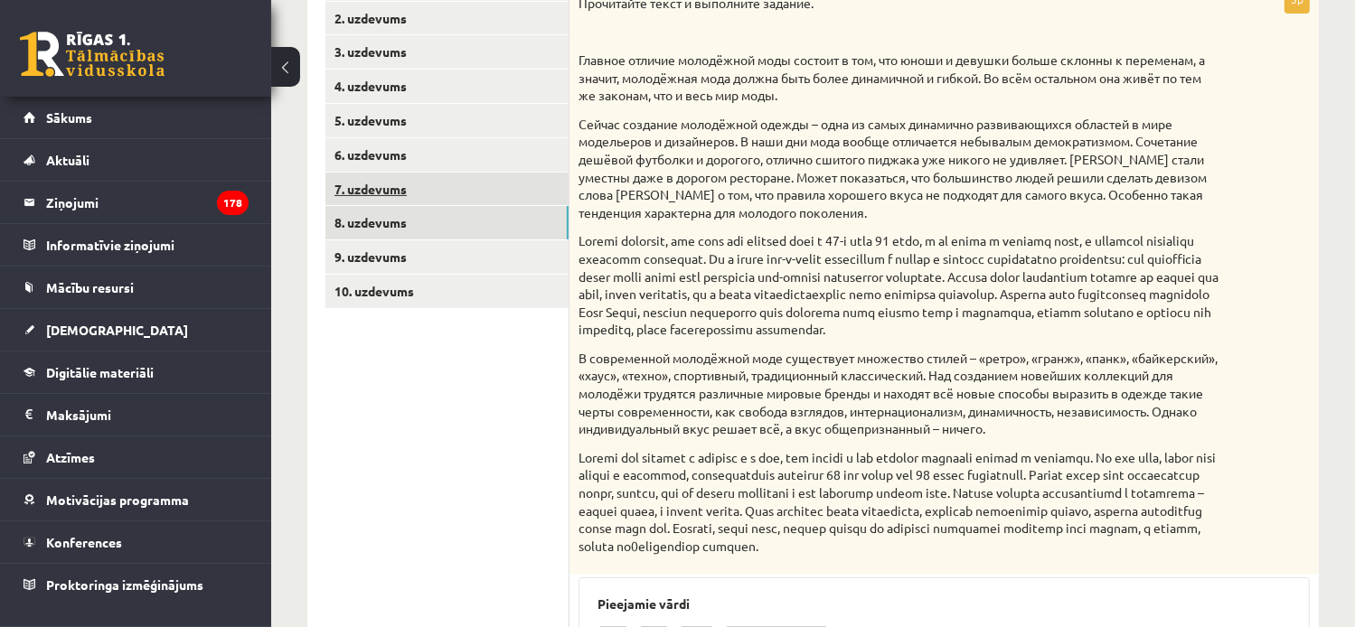
click at [404, 179] on link "7. uzdevums" at bounding box center [446, 189] width 243 height 33
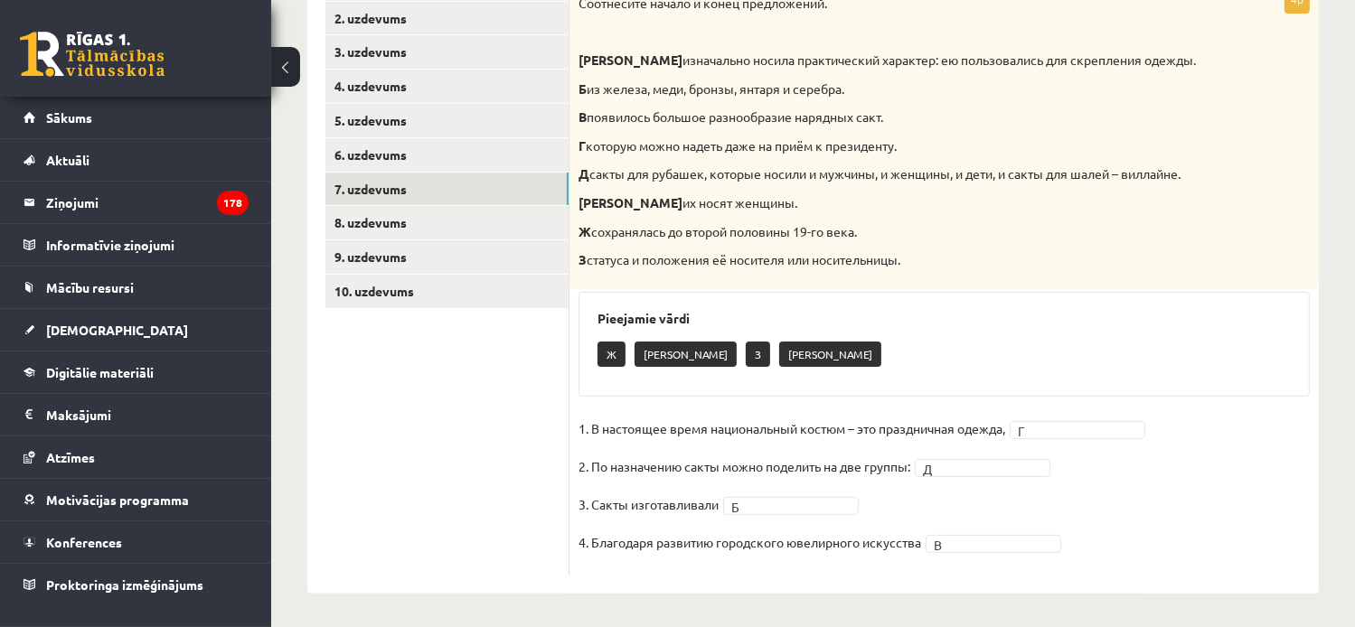
click at [344, 525] on ul "1. uzdevums 2. uzdevums 3. uzdevums 4. uzdevums 5. uzdevums 6. uzdevums 7. uzde…" at bounding box center [447, 271] width 244 height 608
click at [405, 157] on link "6. uzdevums" at bounding box center [446, 154] width 243 height 33
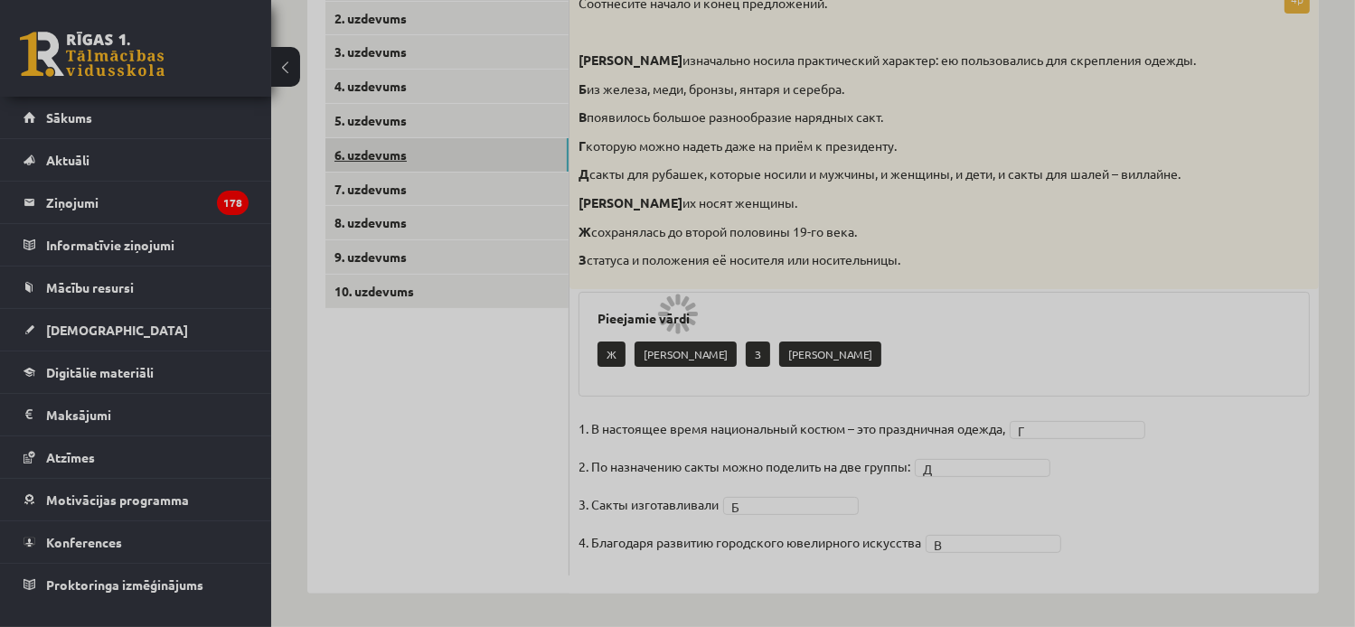
scroll to position [128, 0]
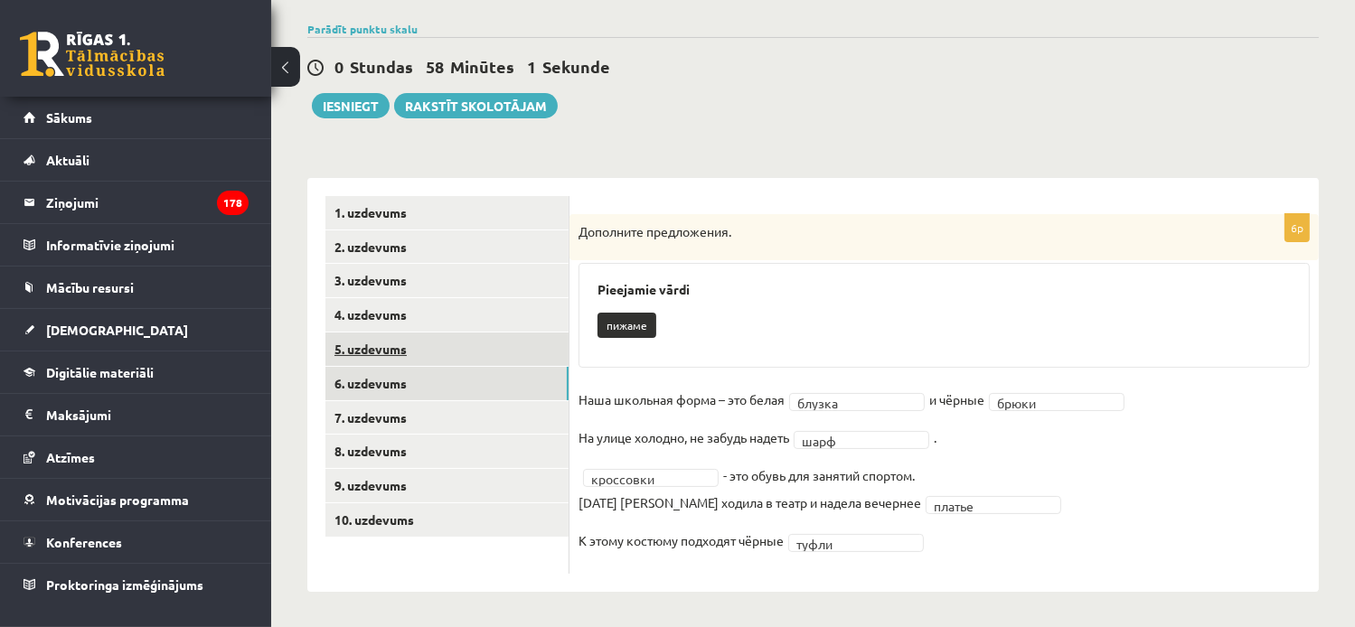
click at [359, 350] on link "5. uzdevums" at bounding box center [446, 349] width 243 height 33
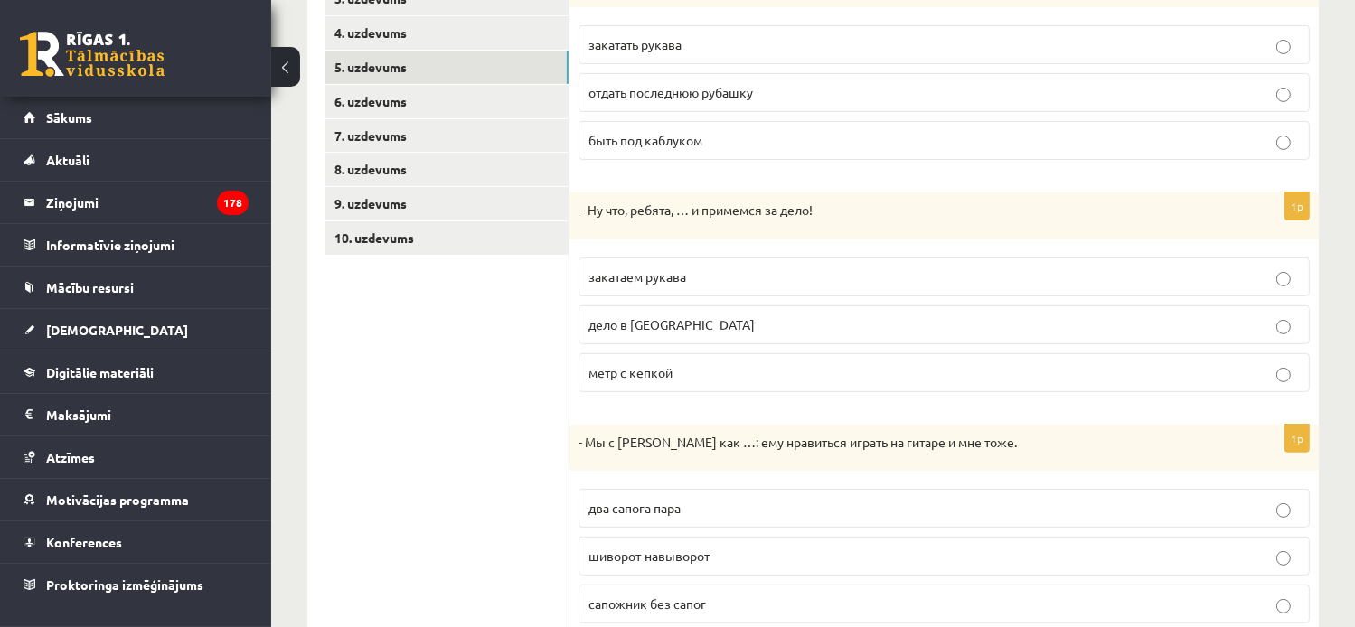
scroll to position [381, 0]
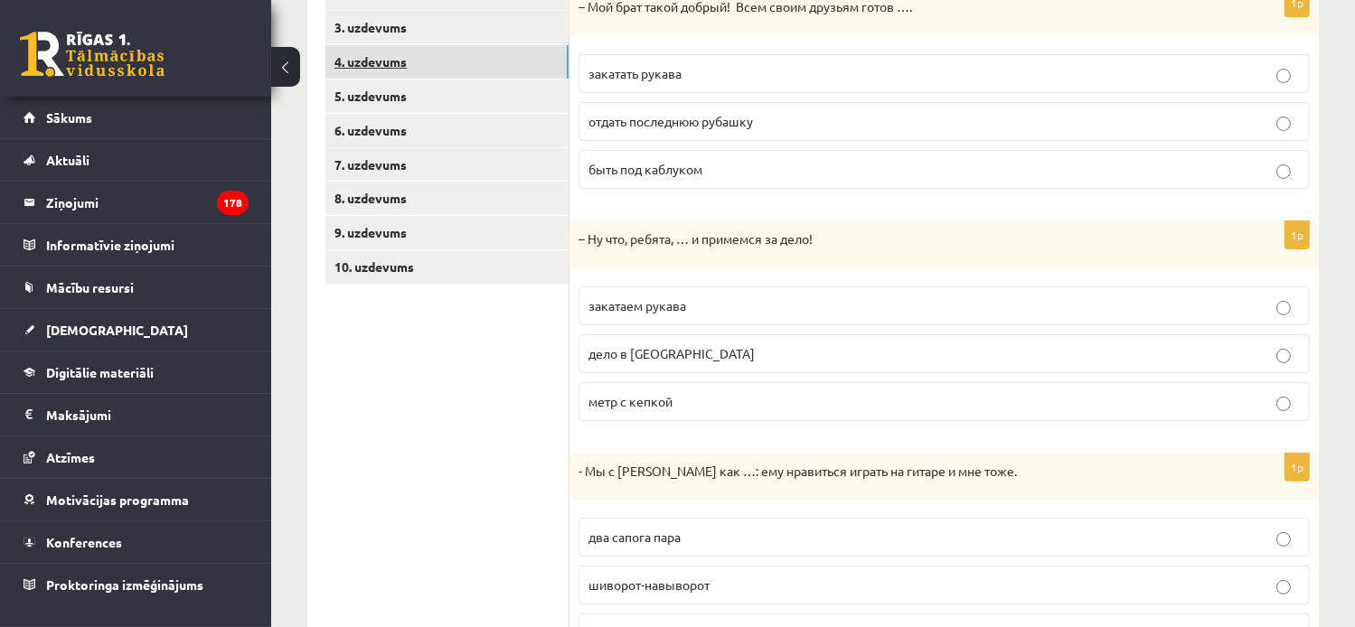
click at [382, 55] on link "4. uzdevums" at bounding box center [446, 61] width 243 height 33
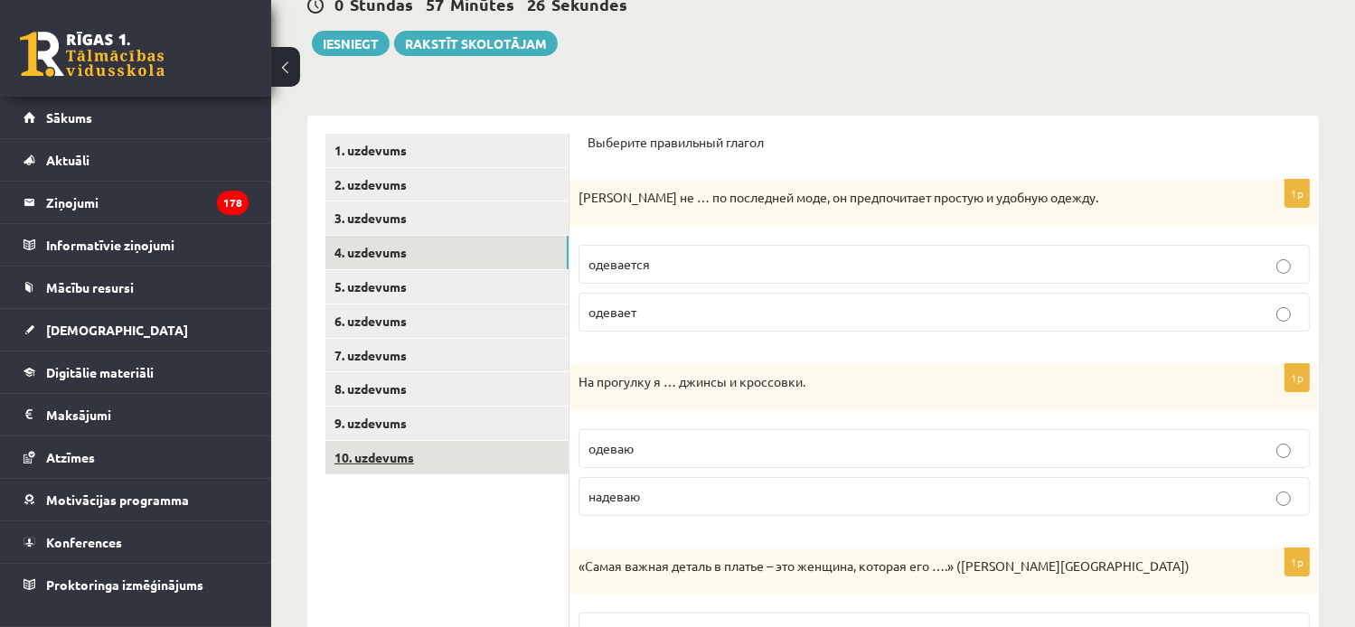
scroll to position [154, 0]
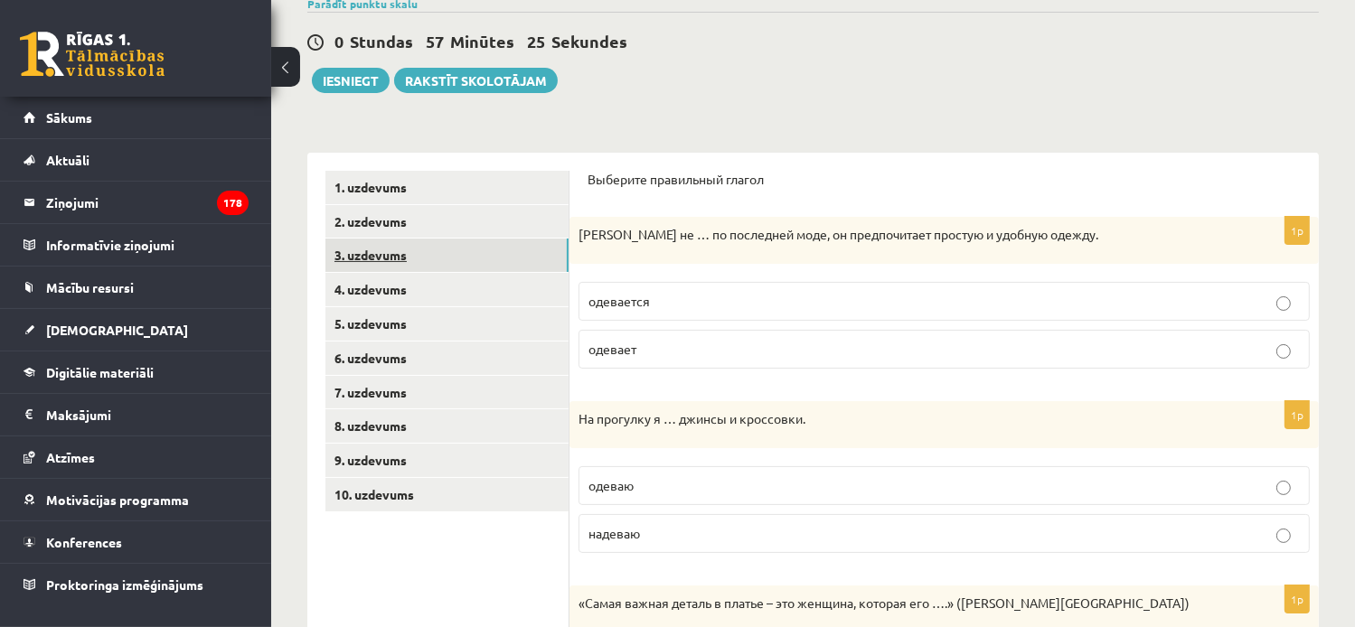
click at [373, 252] on link "3. uzdevums" at bounding box center [446, 255] width 243 height 33
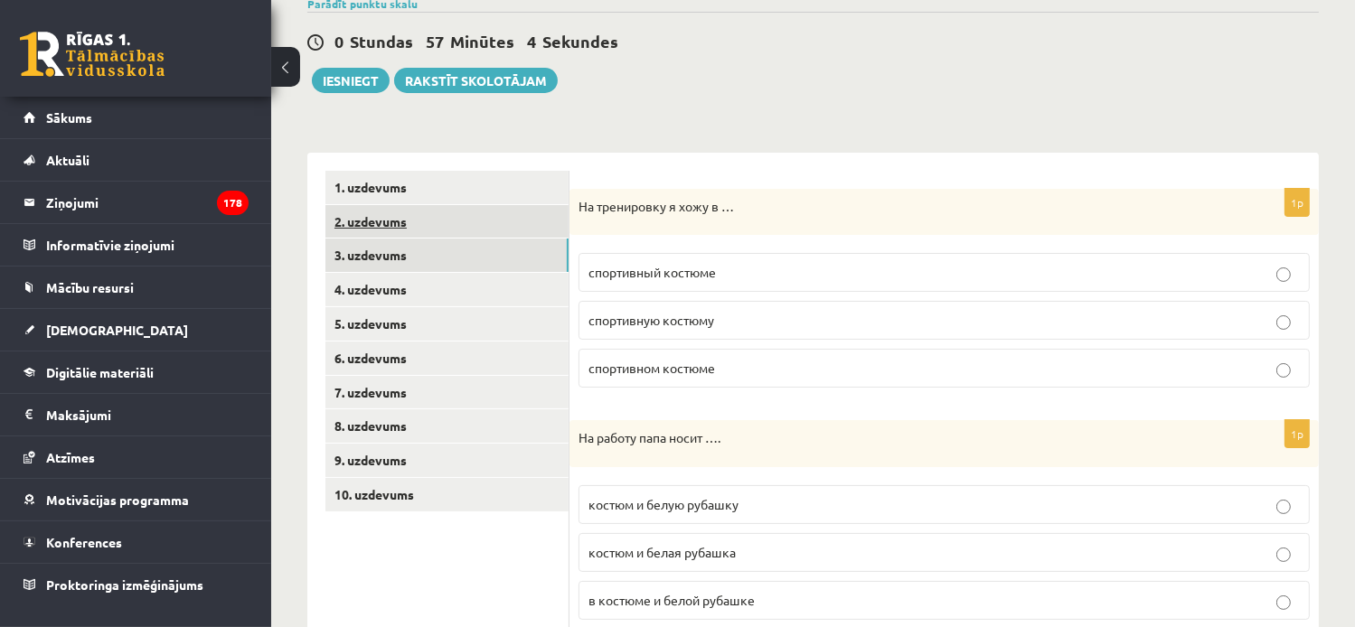
click at [376, 214] on link "2. uzdevums" at bounding box center [446, 221] width 243 height 33
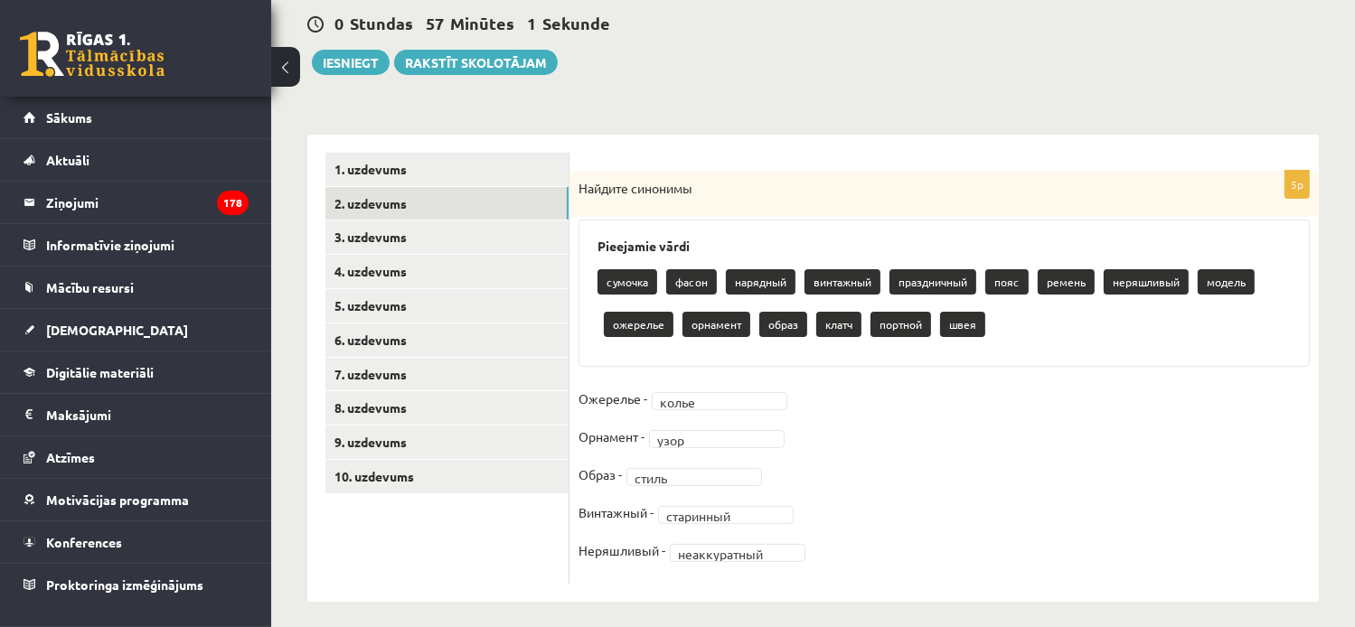
scroll to position [182, 0]
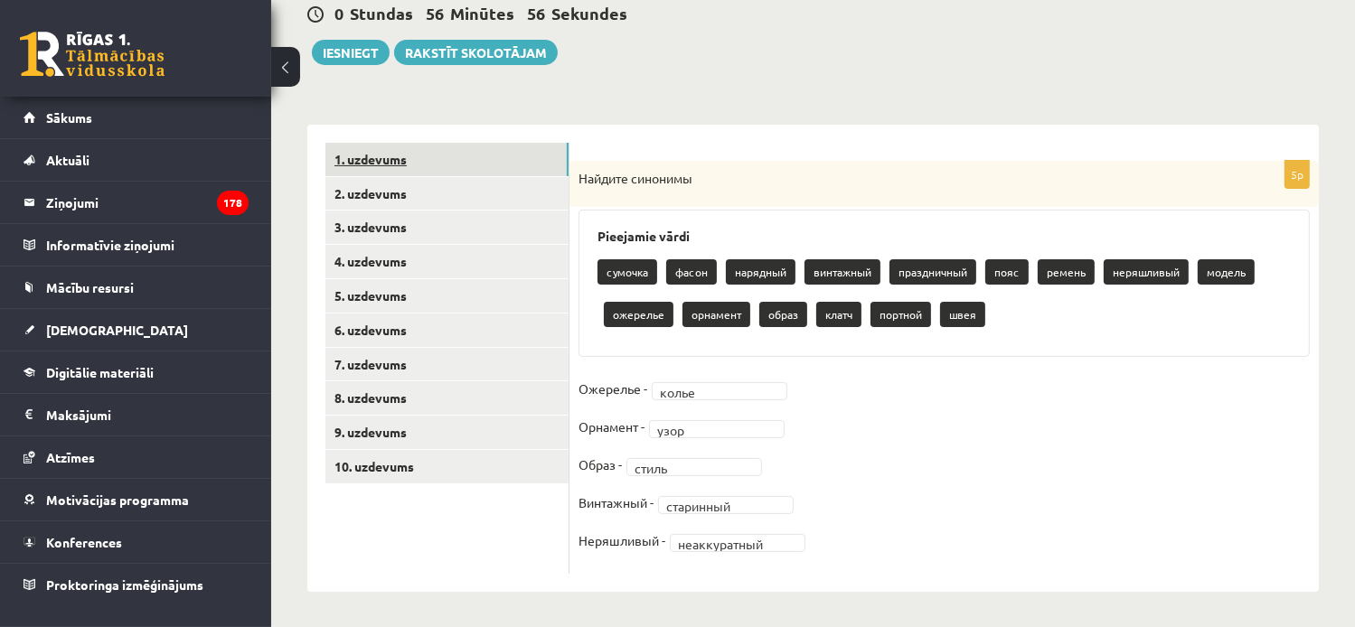
click at [358, 156] on link "1. uzdevums" at bounding box center [446, 159] width 243 height 33
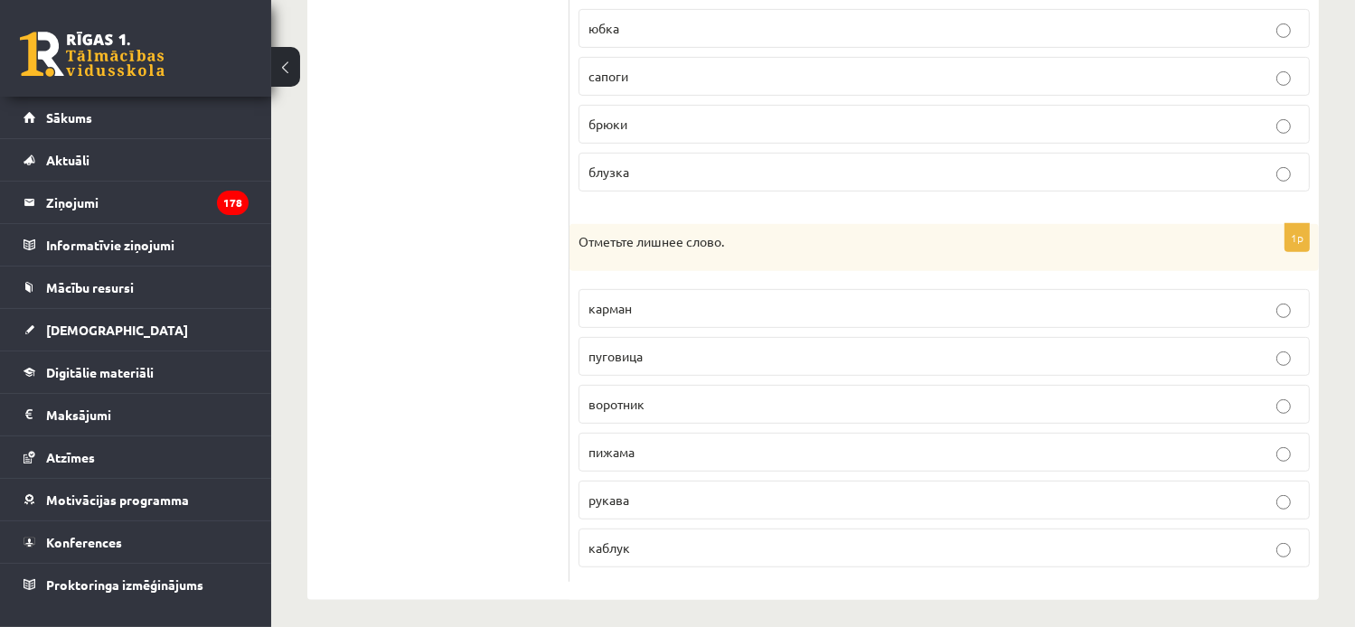
scroll to position [824, 0]
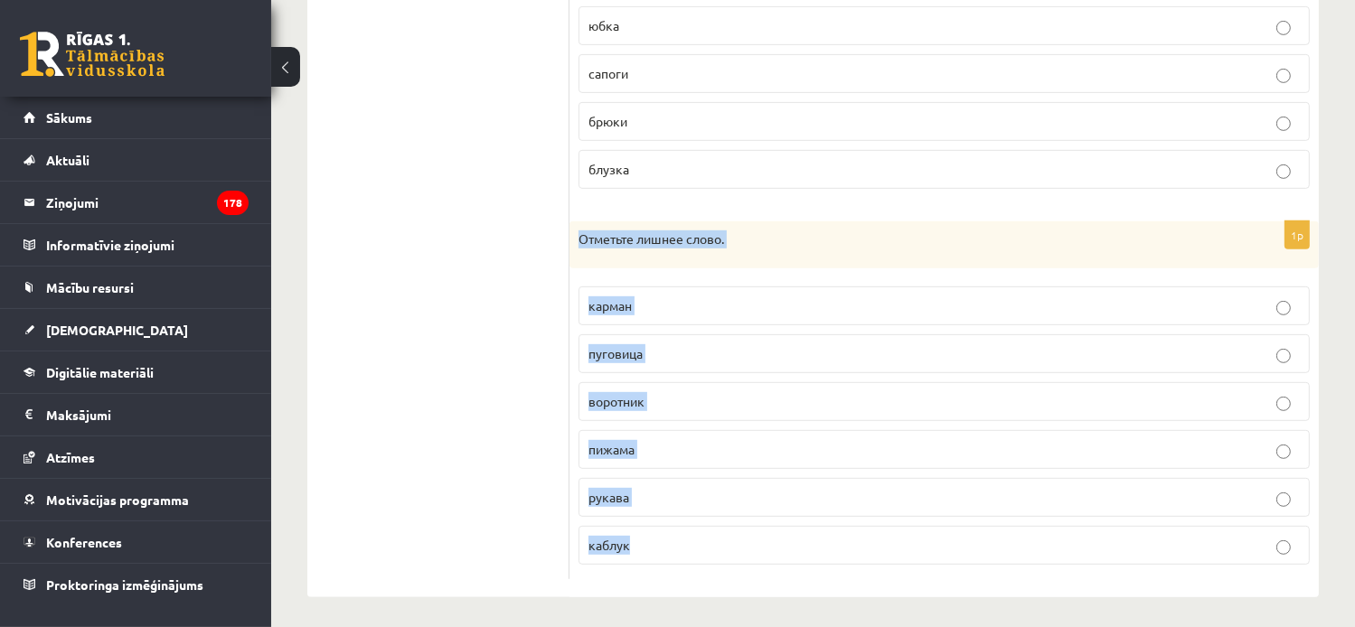
drag, startPoint x: 579, startPoint y: 240, endPoint x: 736, endPoint y: 539, distance: 338.0
click at [736, 539] on div "1p Отметьте лишнее слово. карман пуговица воротник пижама рукава каблук" at bounding box center [944, 400] width 749 height 358
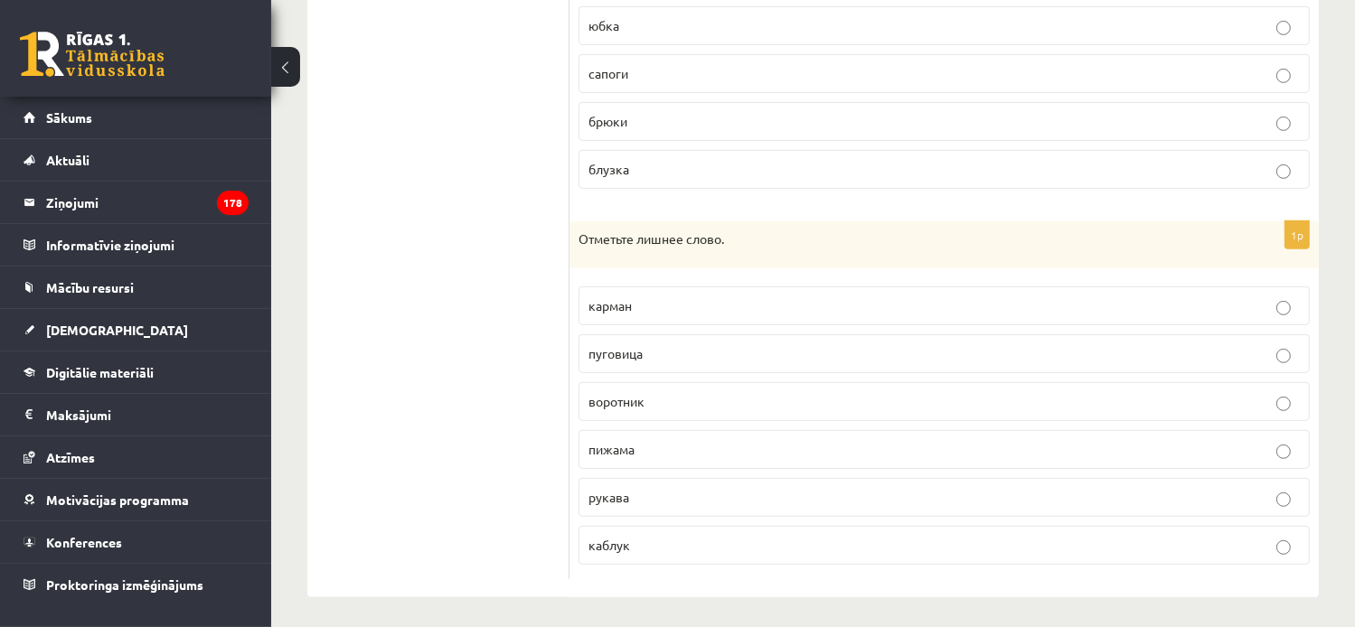
click at [497, 277] on ul "1. uzdevums 2. uzdevums 3. uzdevums 4. uzdevums 5. uzdevums 6. uzdevums 7. uzde…" at bounding box center [447, 39] width 244 height 1079
click at [428, 454] on ul "1. uzdevums 2. uzdevums 3. uzdevums 4. uzdevums 5. uzdevums 6. uzdevums 7. uzde…" at bounding box center [447, 39] width 244 height 1079
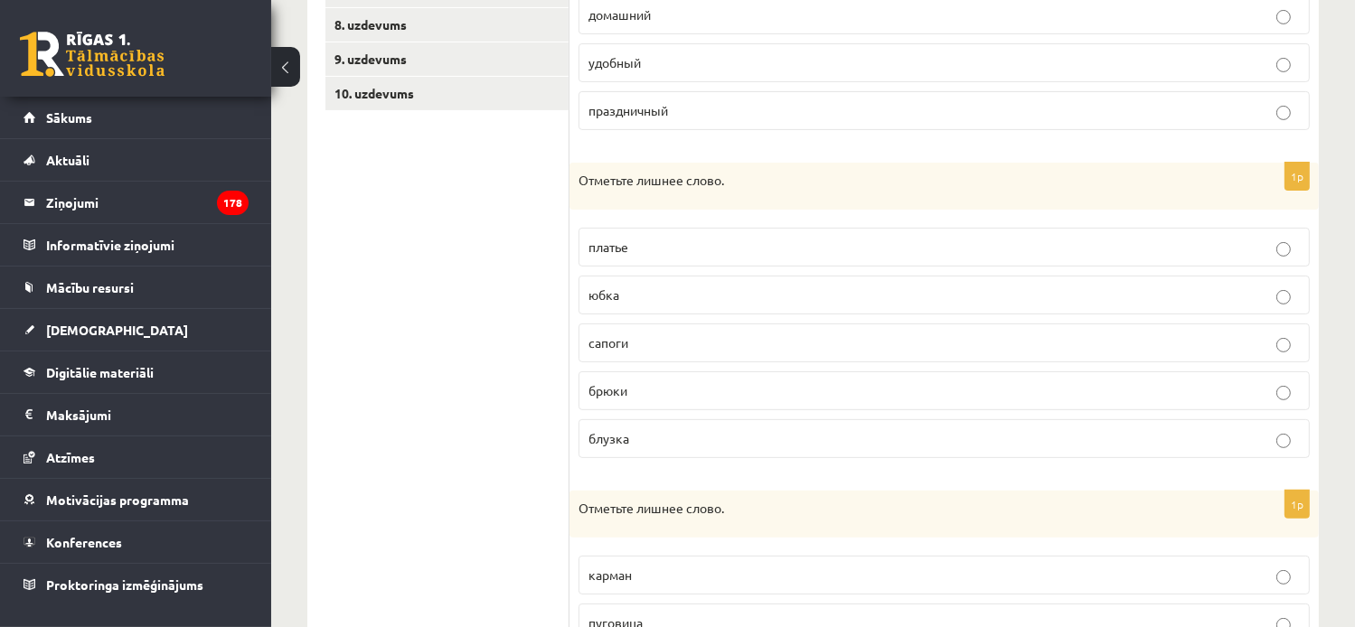
scroll to position [101, 0]
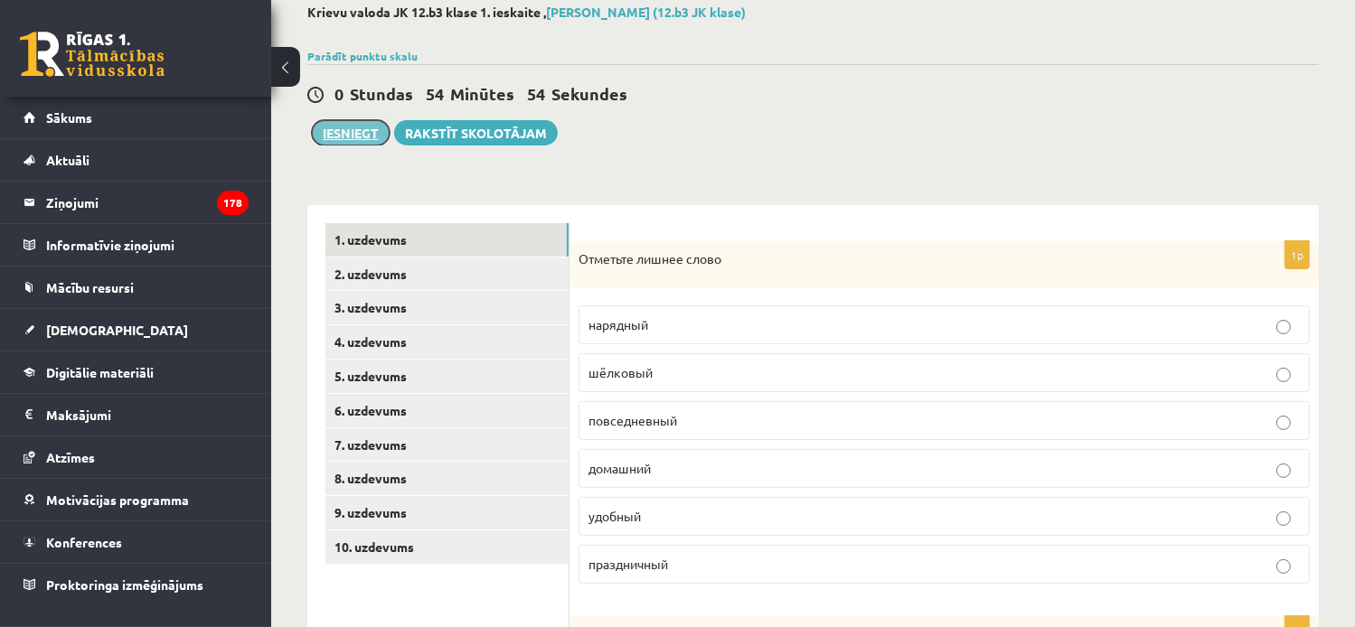
click at [368, 136] on button "Iesniegt" at bounding box center [351, 132] width 78 height 25
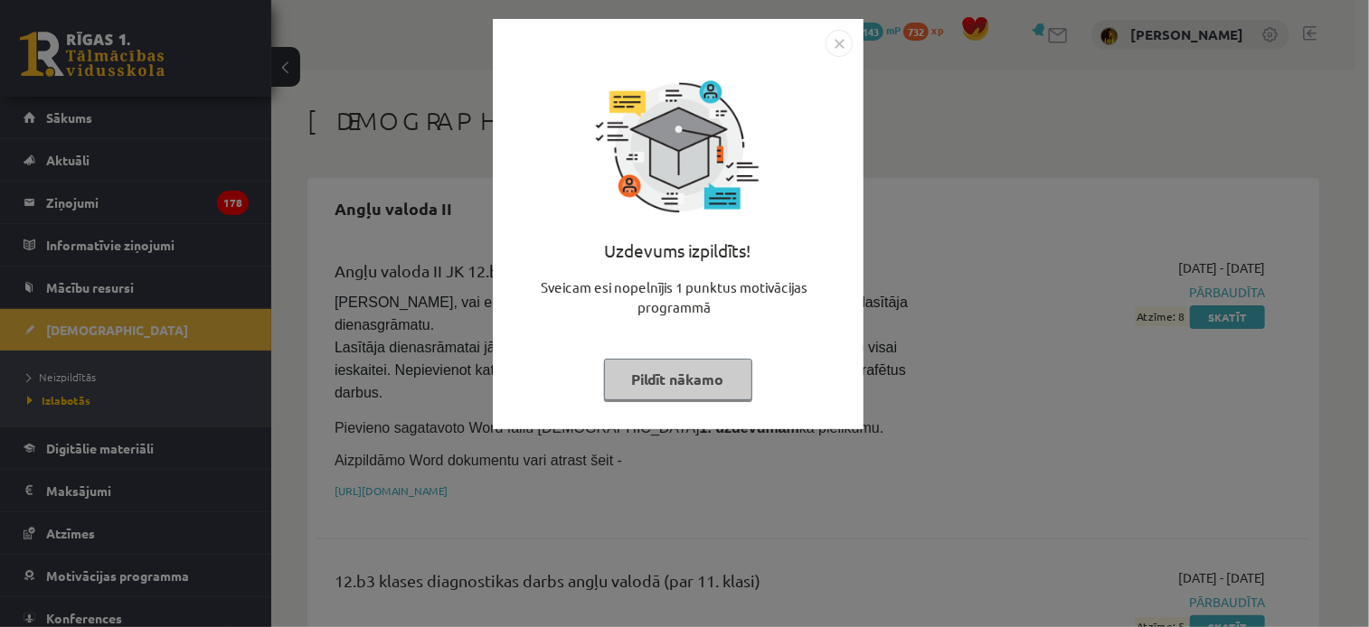
click at [834, 47] on img "Close" at bounding box center [838, 43] width 27 height 27
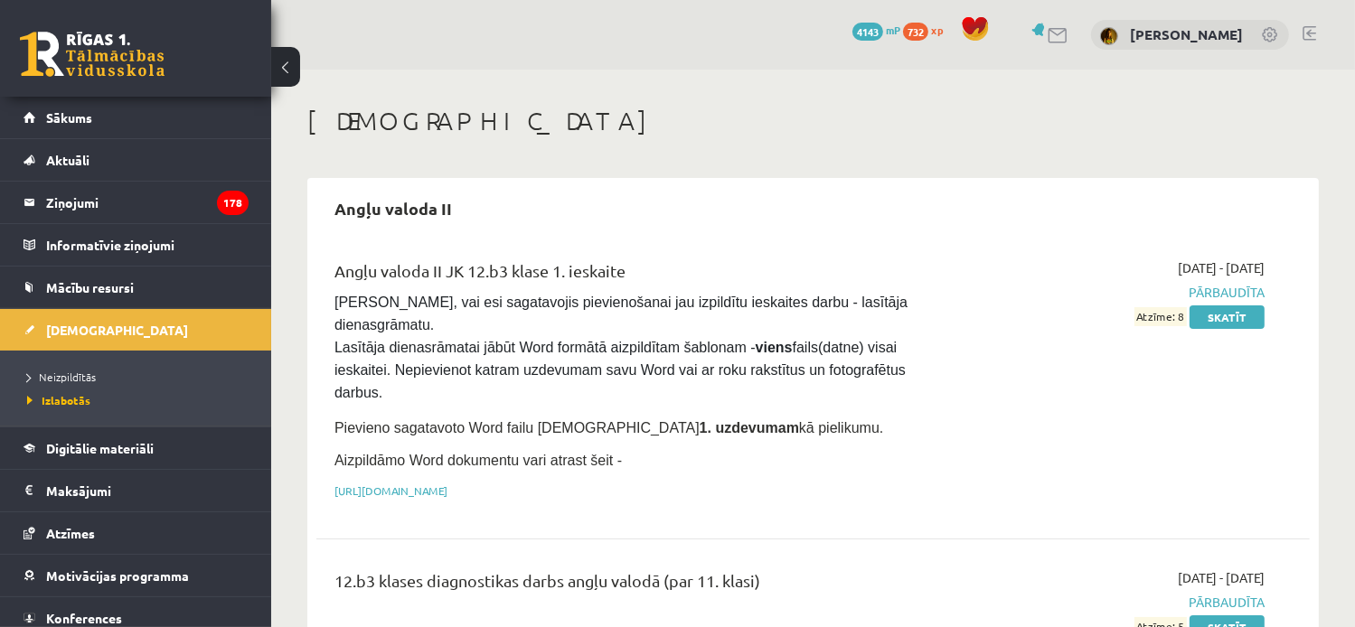
click at [773, 136] on div "[DEMOGRAPHIC_DATA]" at bounding box center [813, 124] width 1012 height 36
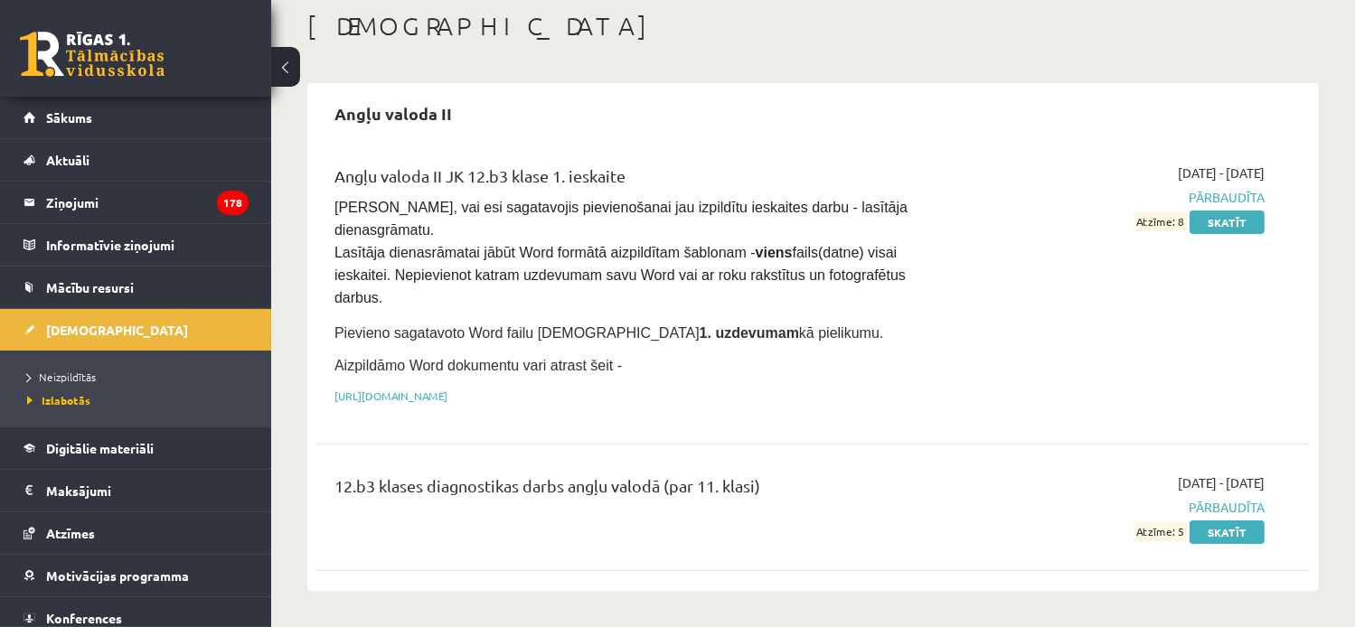
scroll to position [90, 0]
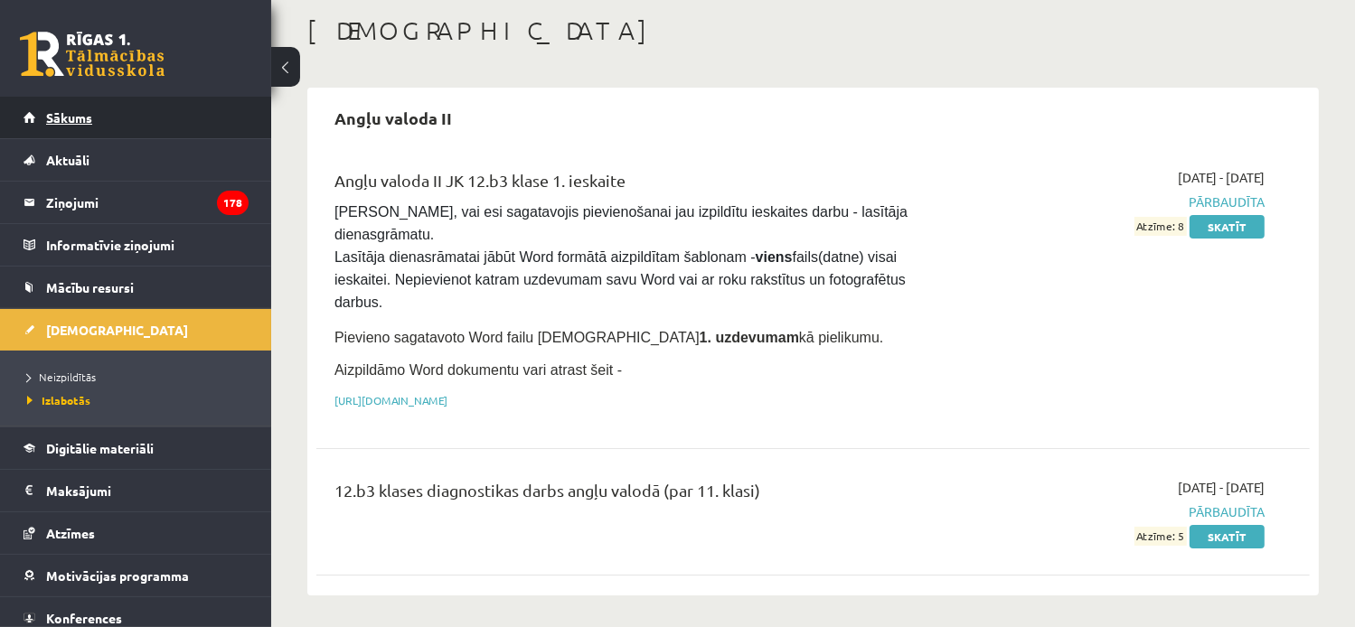
click at [63, 109] on span "Sākums" at bounding box center [69, 117] width 46 height 16
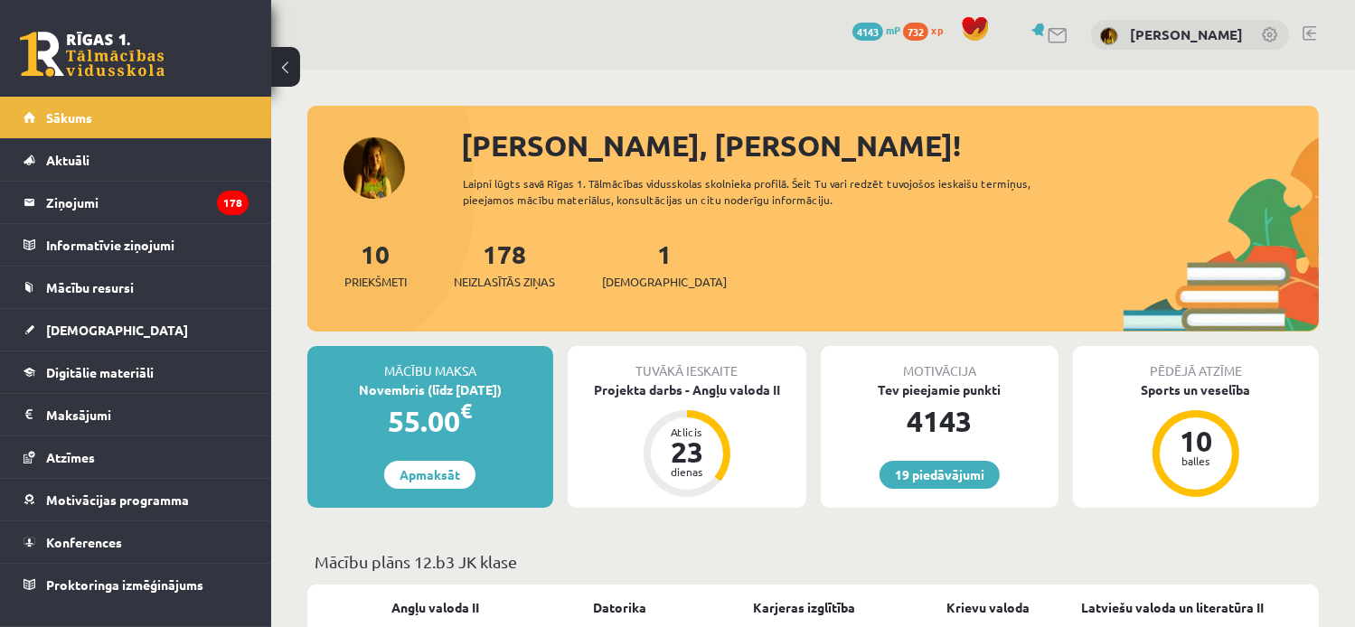
click at [1308, 28] on link at bounding box center [1310, 33] width 14 height 14
